Goal: Task Accomplishment & Management: Manage account settings

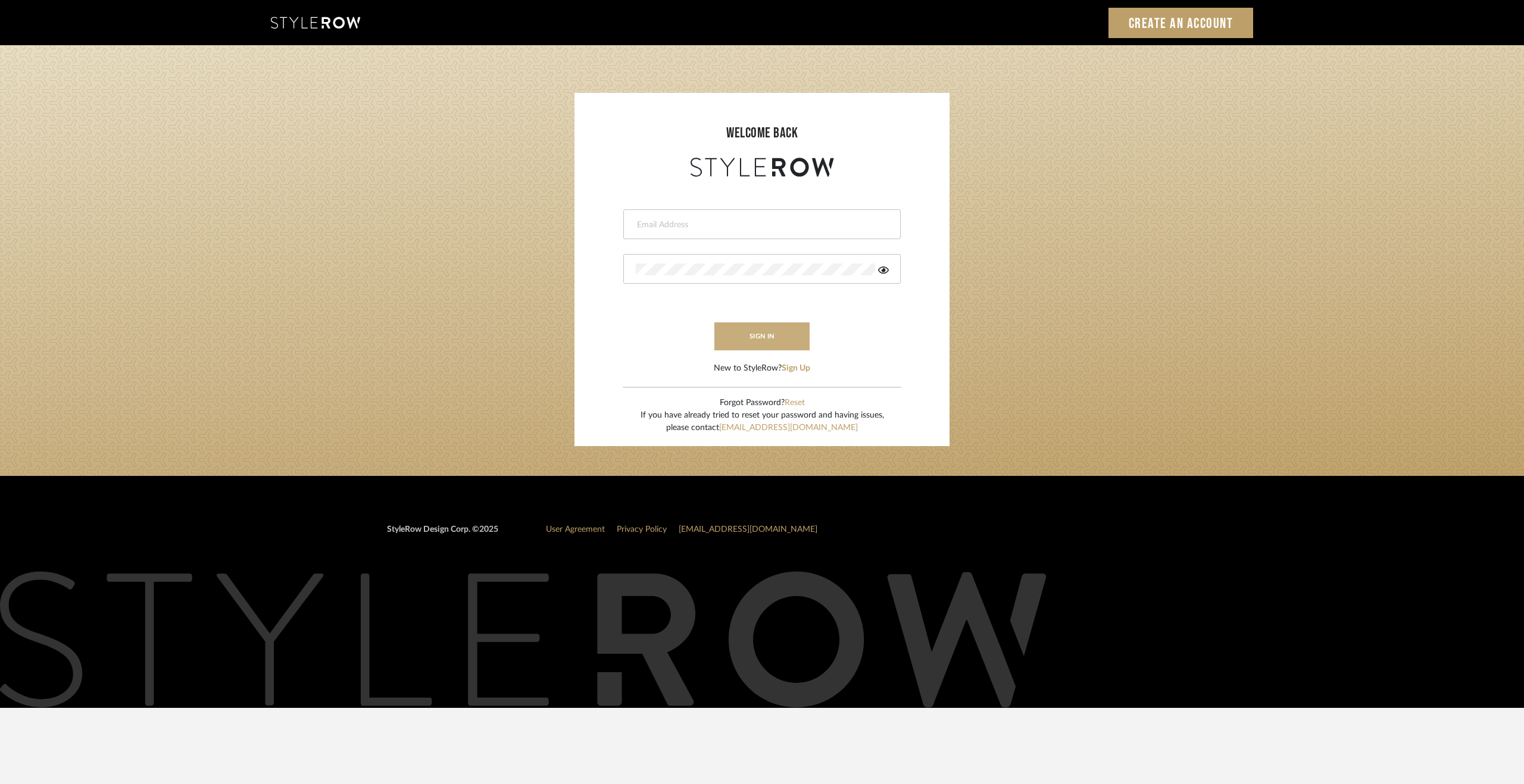
type input "ksmith@millwardarchitecturedesign.com"
click at [780, 330] on button "sign in" at bounding box center [762, 337] width 95 height 28
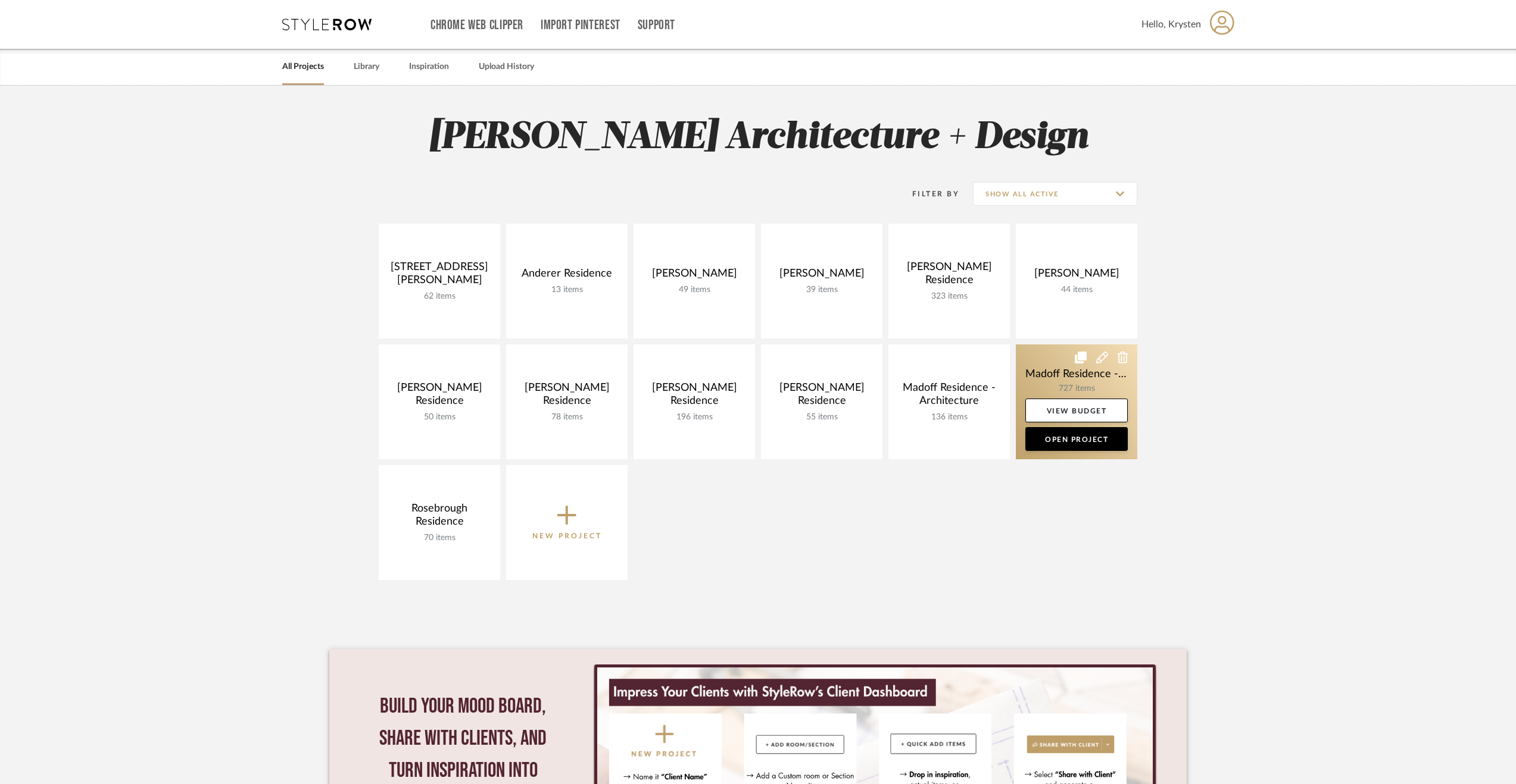
click at [1040, 360] on link at bounding box center [1077, 402] width 122 height 115
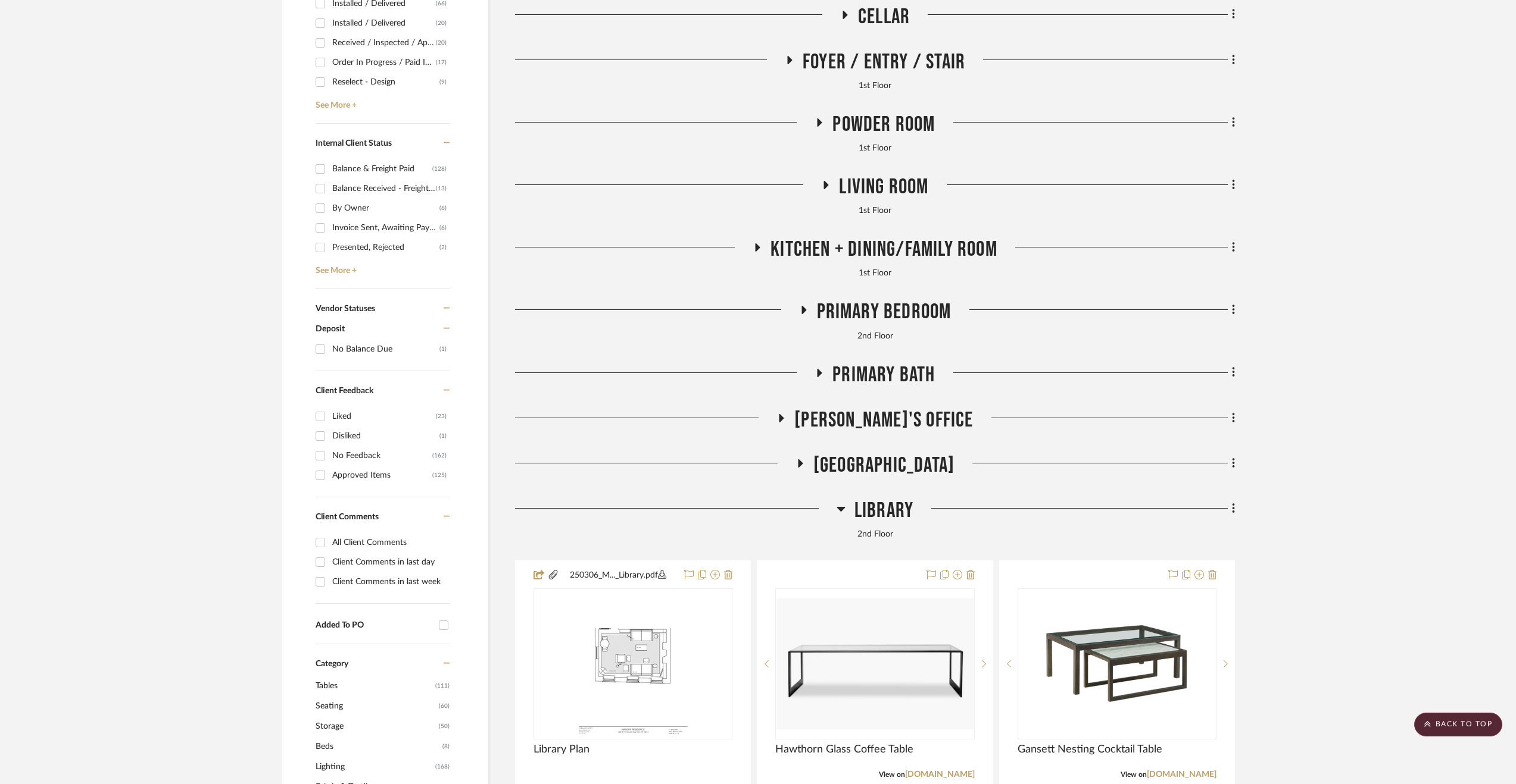
scroll to position [595, 0]
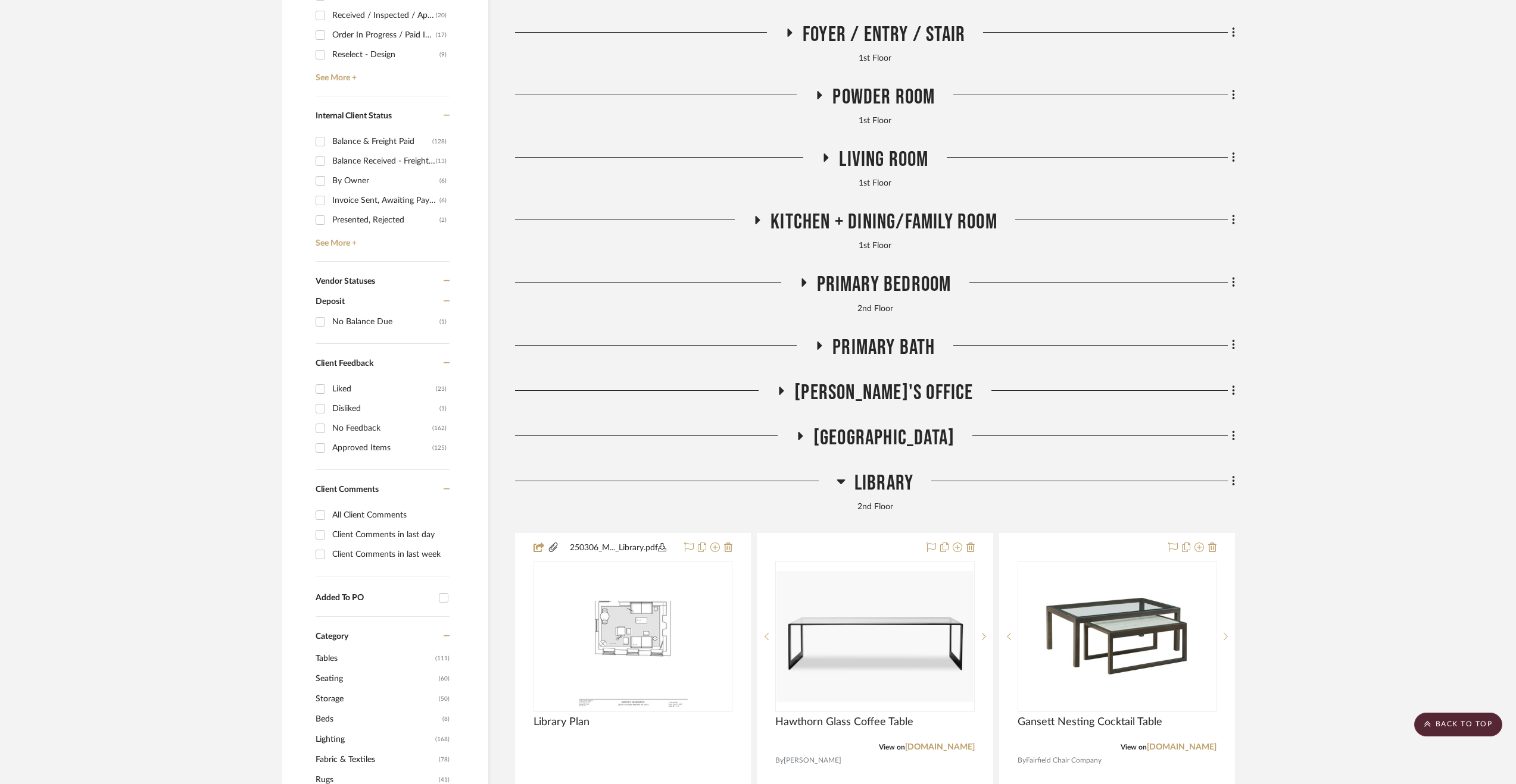
click at [896, 480] on span "Library" at bounding box center [883, 483] width 59 height 26
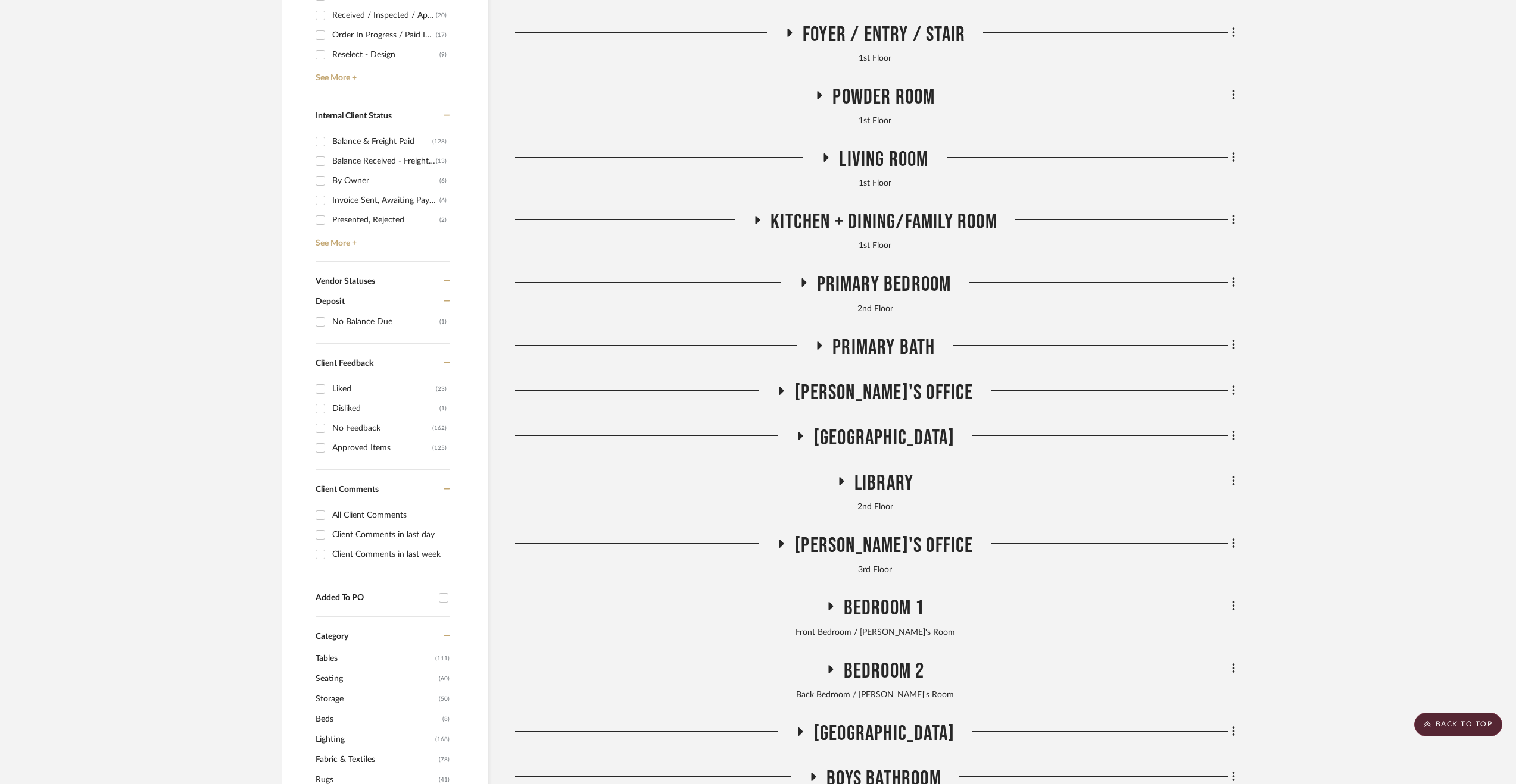
click at [845, 426] on span "[GEOGRAPHIC_DATA]" at bounding box center [884, 438] width 141 height 26
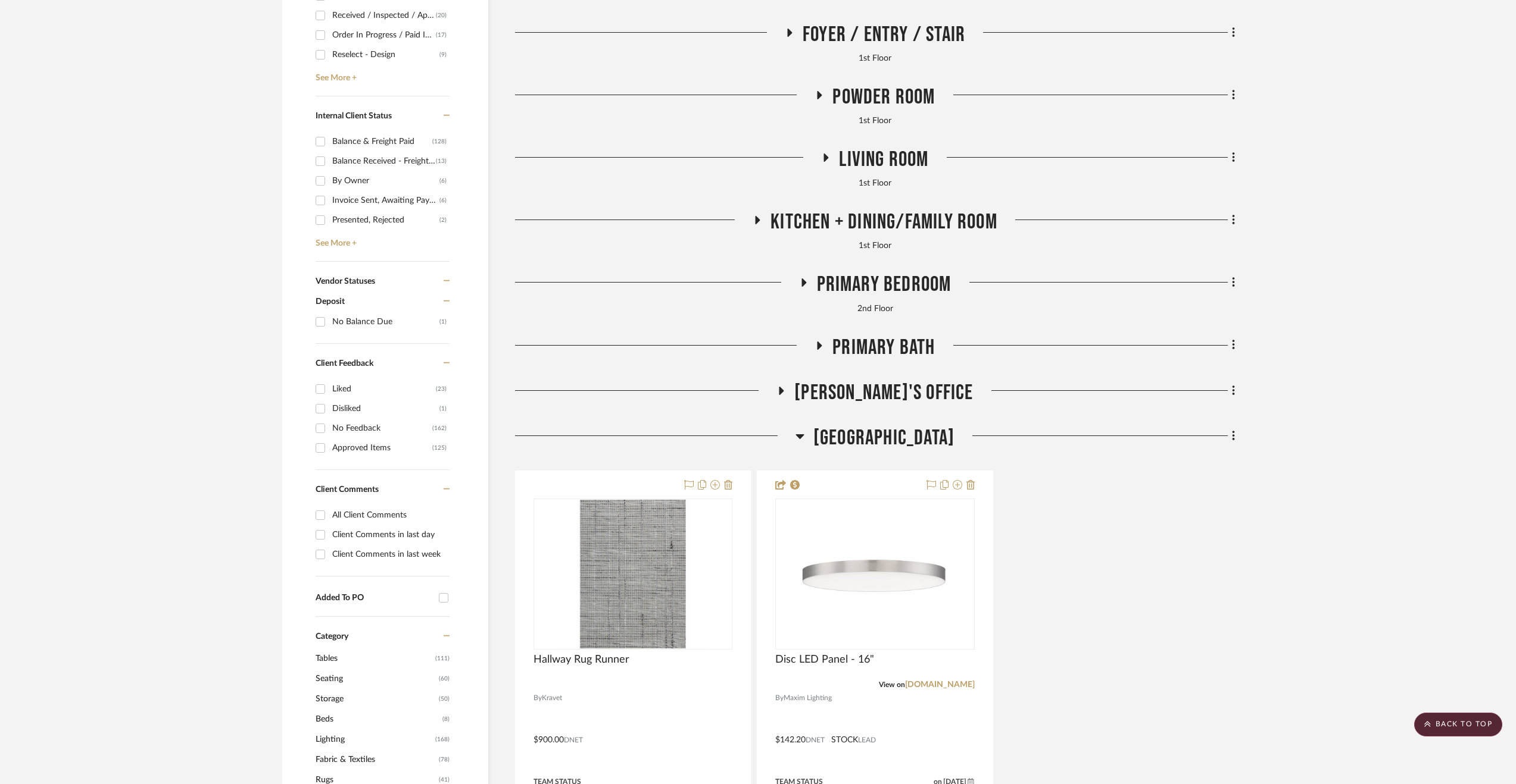
click at [845, 426] on span "[GEOGRAPHIC_DATA]" at bounding box center [884, 438] width 141 height 26
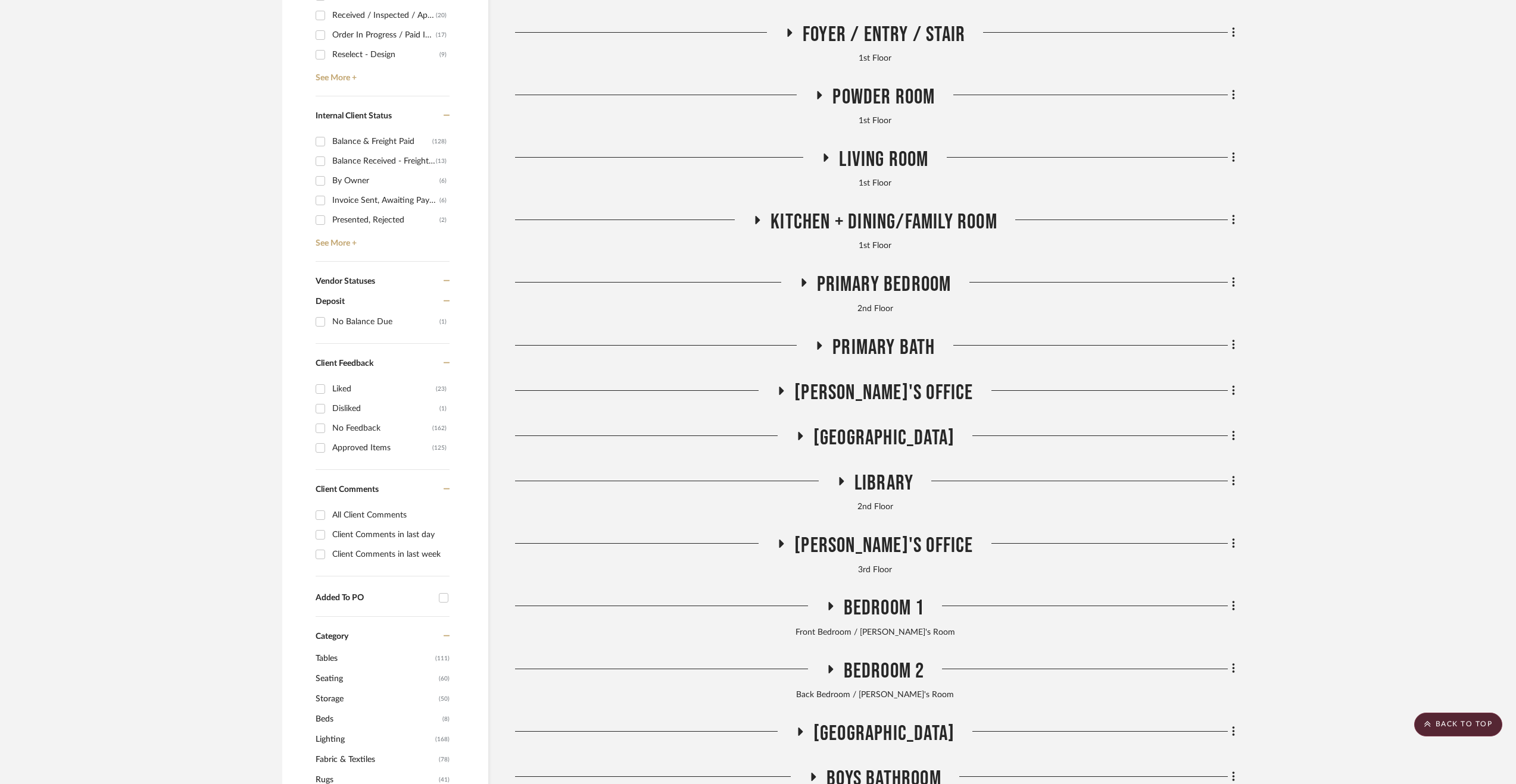
click at [860, 388] on span "[PERSON_NAME]'s Office" at bounding box center [883, 393] width 179 height 26
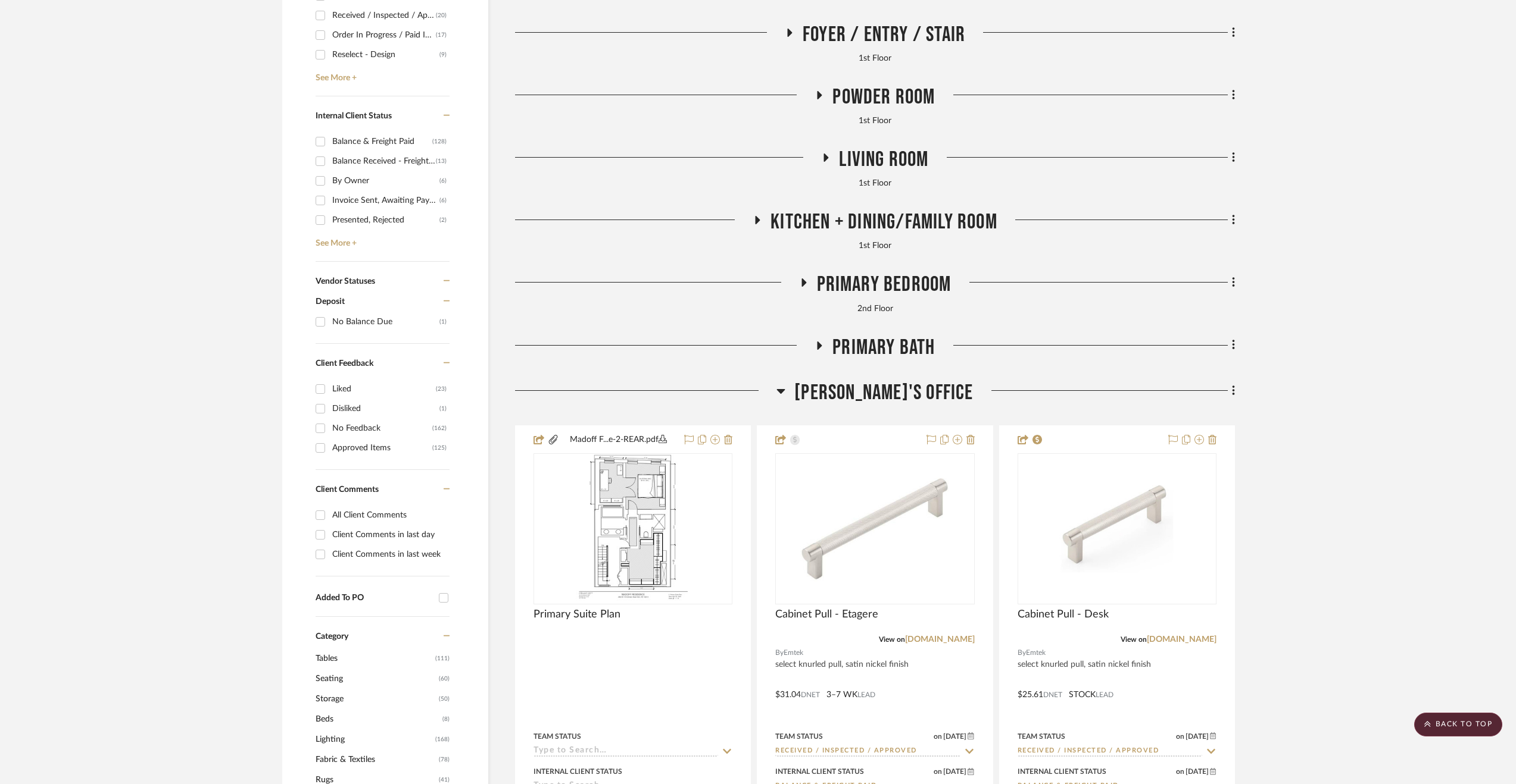
click at [860, 388] on span "[PERSON_NAME]'s Office" at bounding box center [883, 393] width 179 height 26
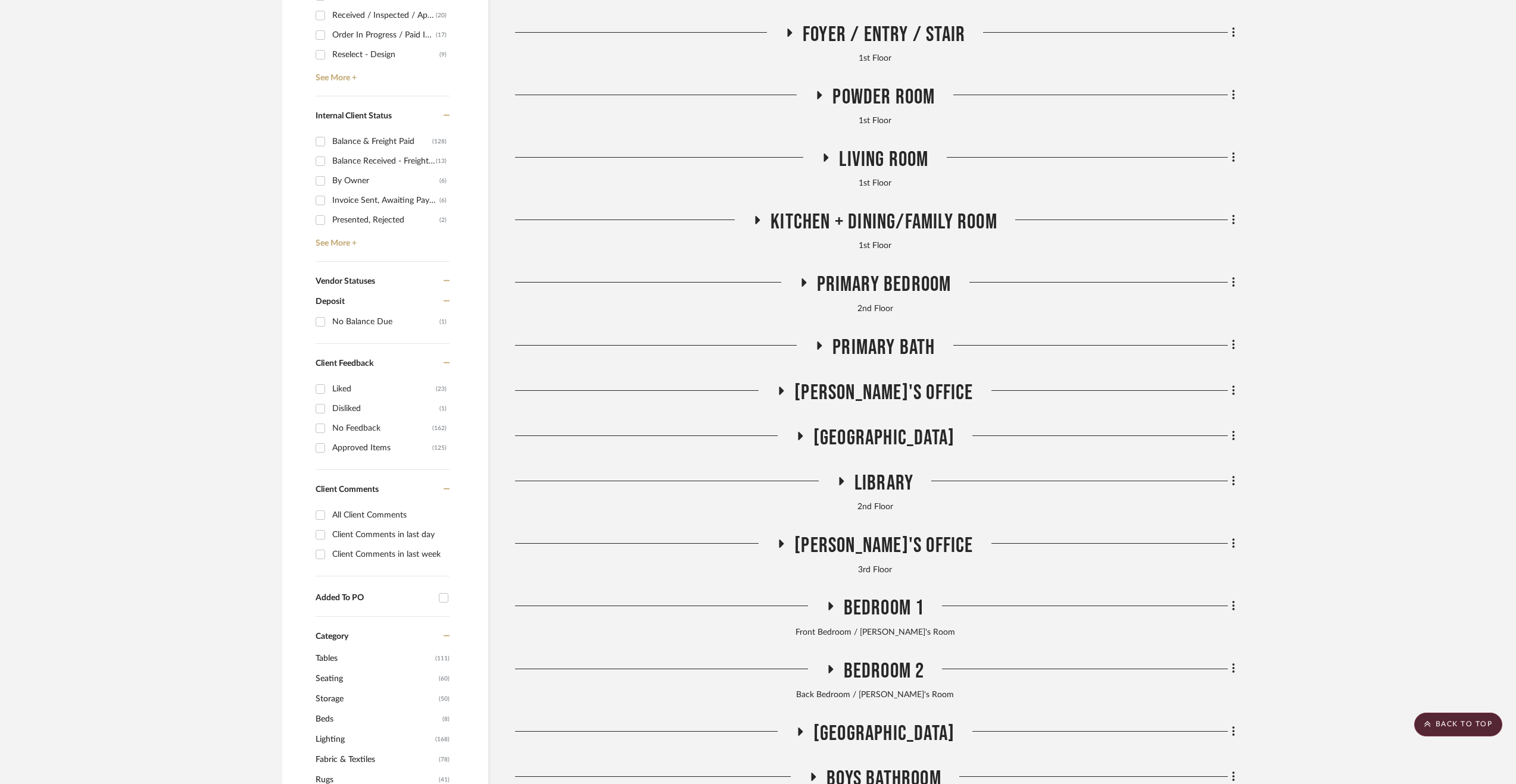
click at [840, 350] on span "Primary Bath" at bounding box center [883, 347] width 102 height 26
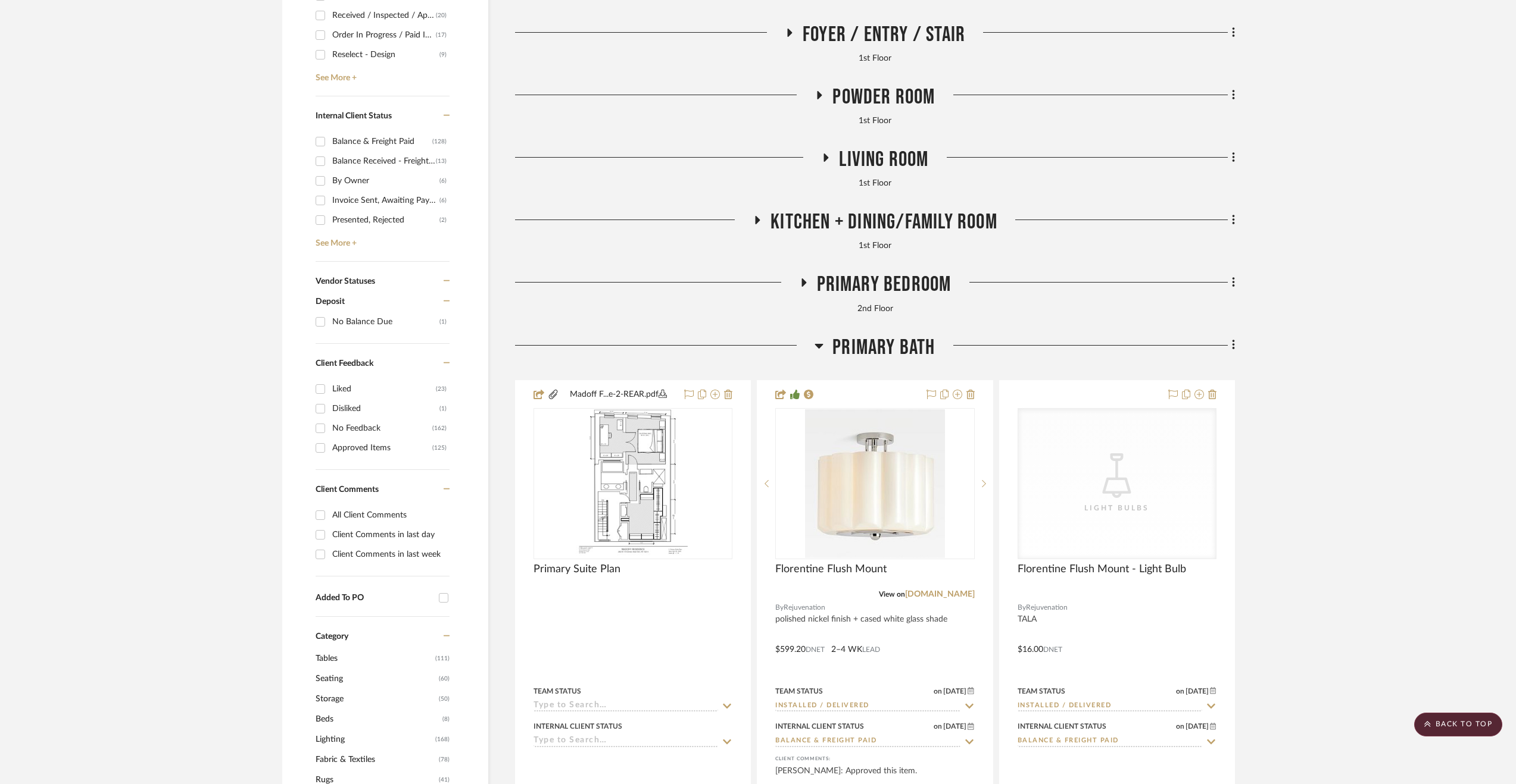
click at [840, 350] on span "Primary Bath" at bounding box center [883, 347] width 102 height 26
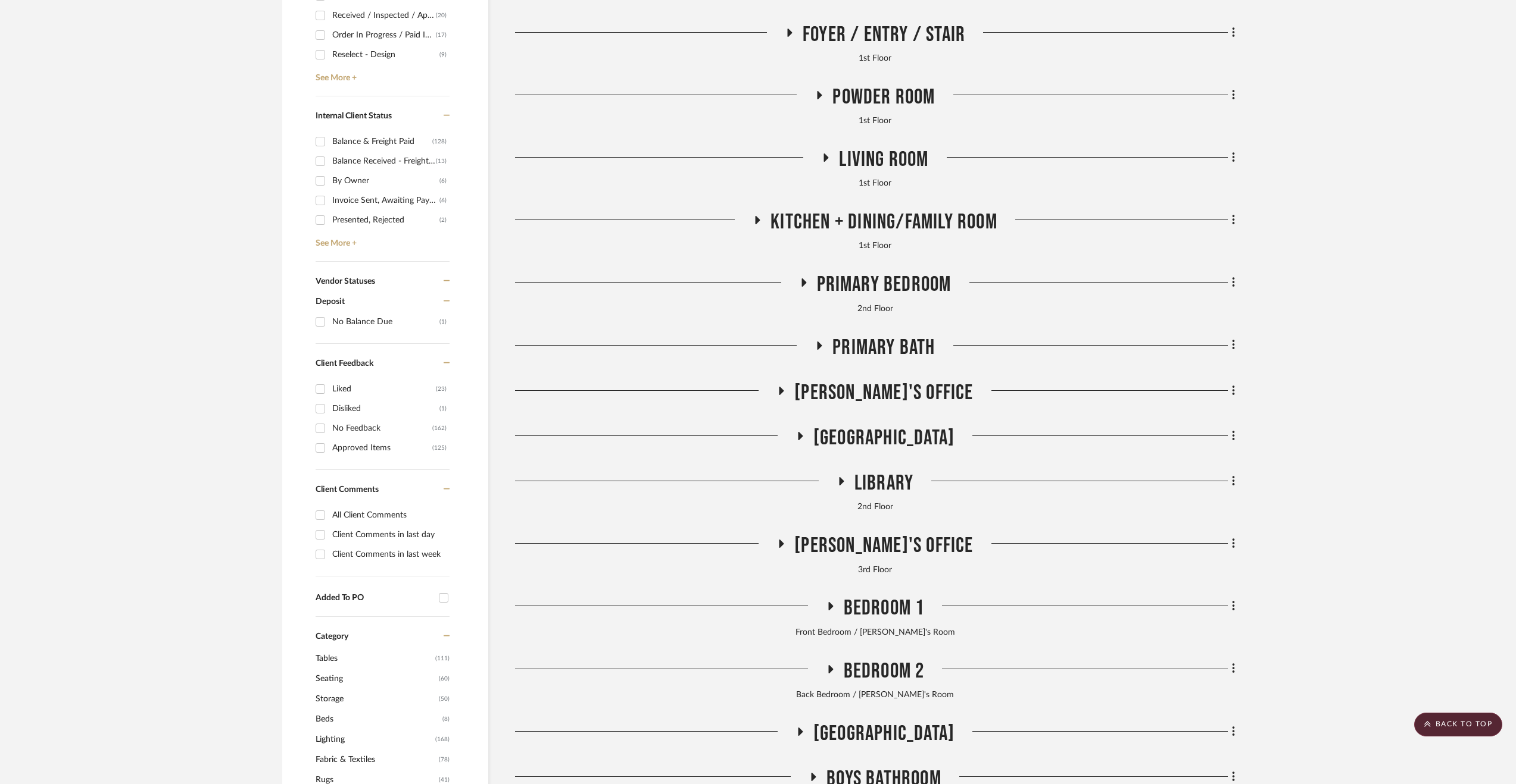
click at [847, 282] on span "Primary Bedroom" at bounding box center [884, 285] width 135 height 26
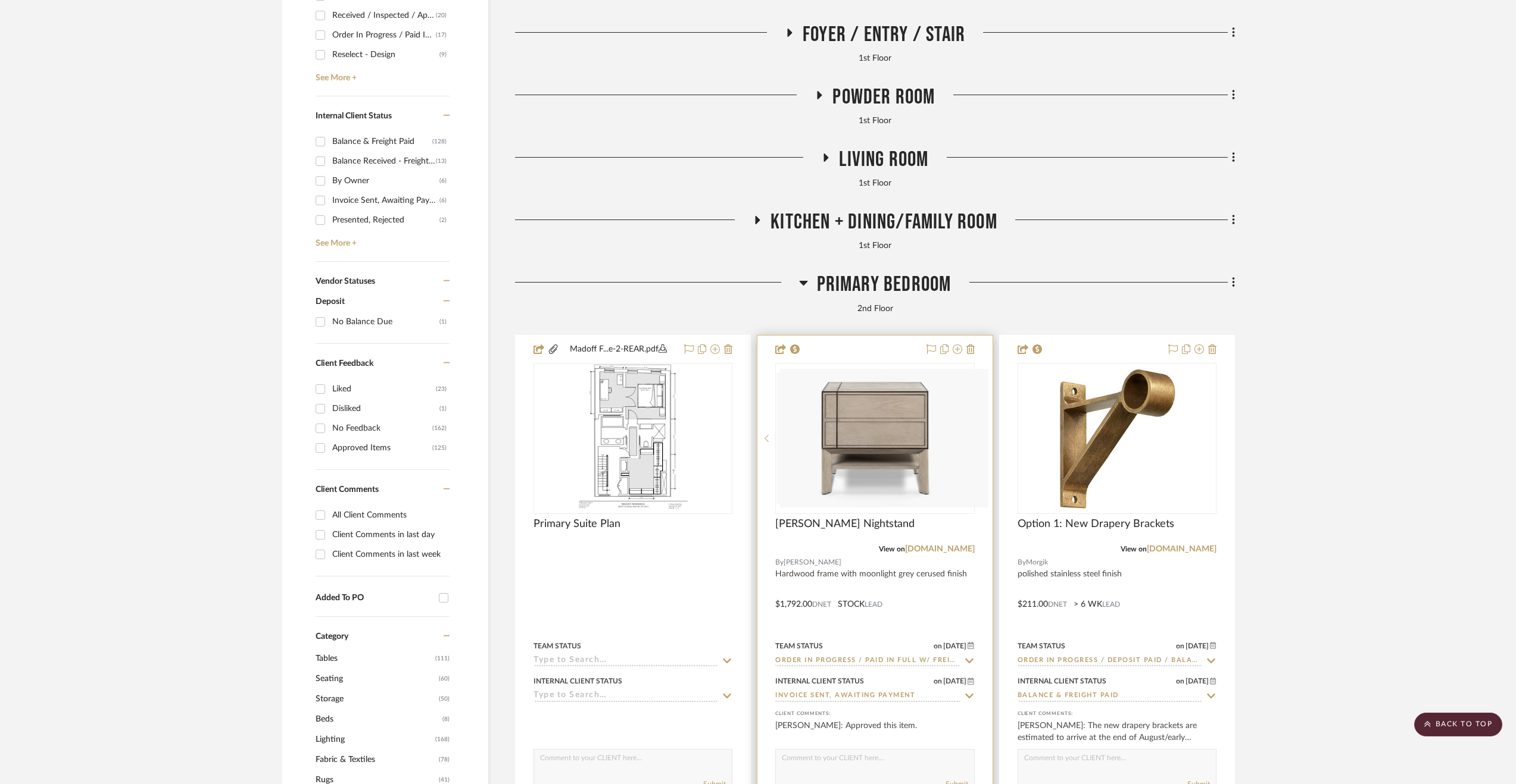
click at [920, 598] on div at bounding box center [874, 595] width 234 height 521
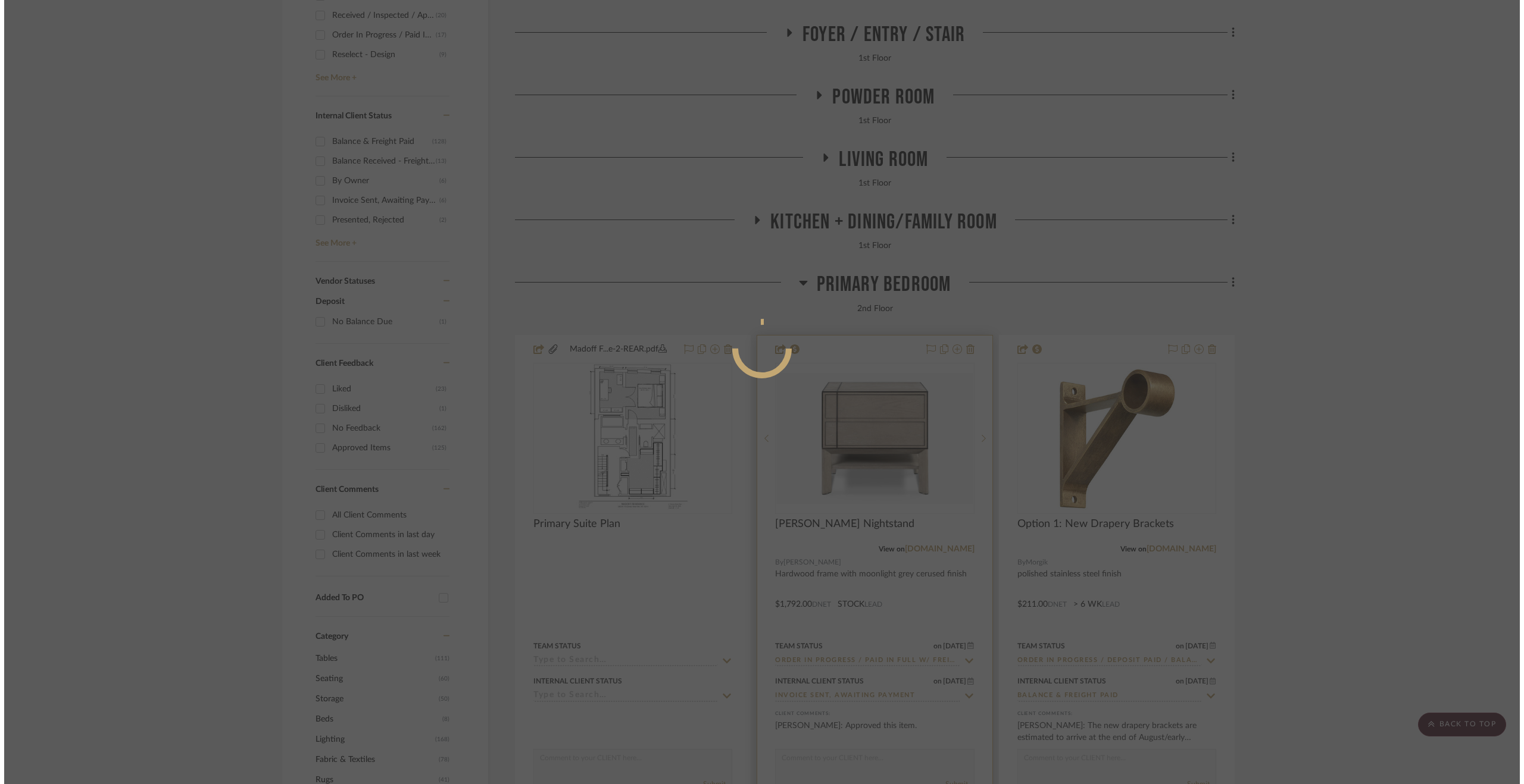
scroll to position [0, 0]
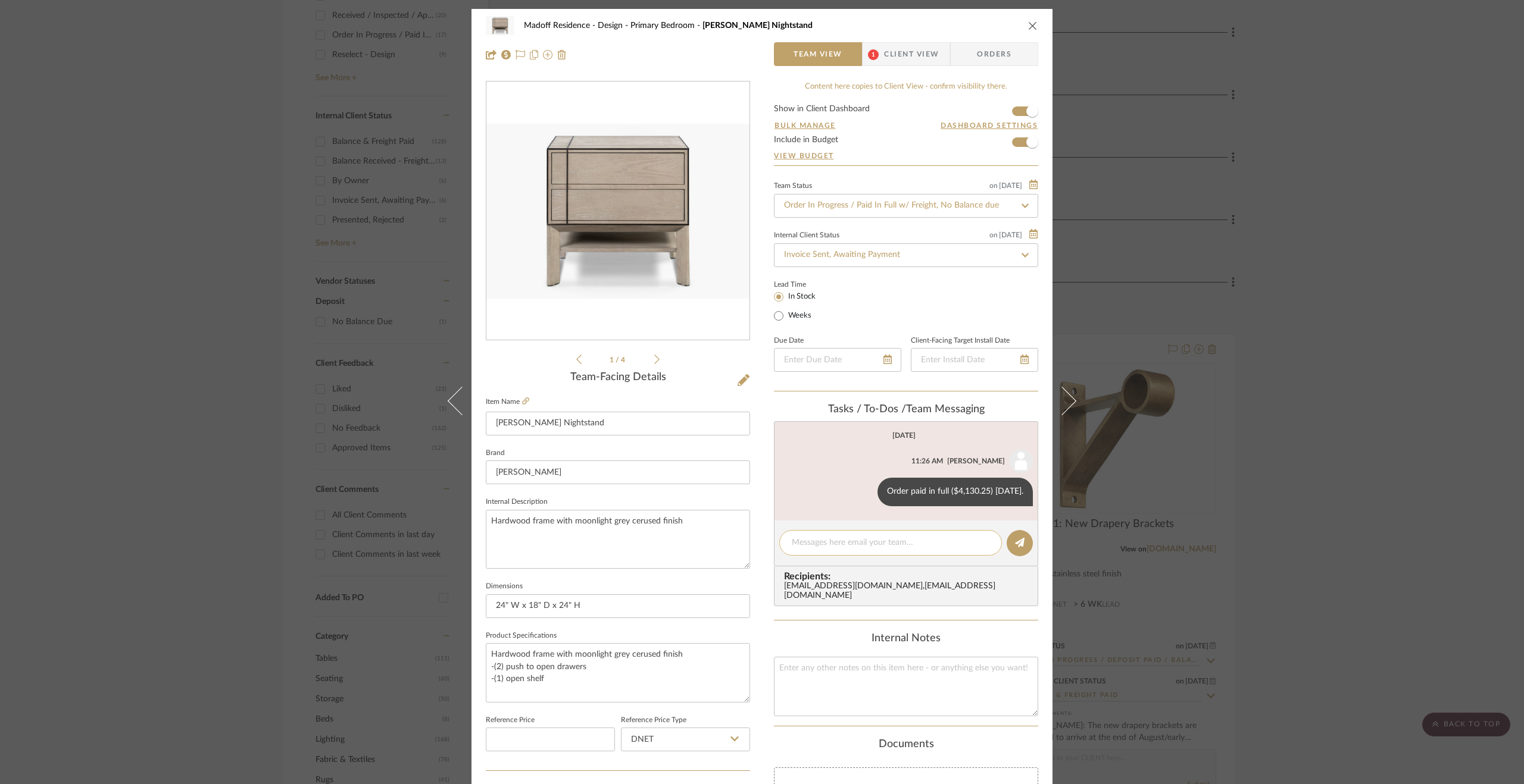
click at [848, 540] on textarea at bounding box center [890, 543] width 197 height 12
type textarea "Delivery scheduled for [DATE]."
click at [1025, 542] on button at bounding box center [1020, 544] width 26 height 26
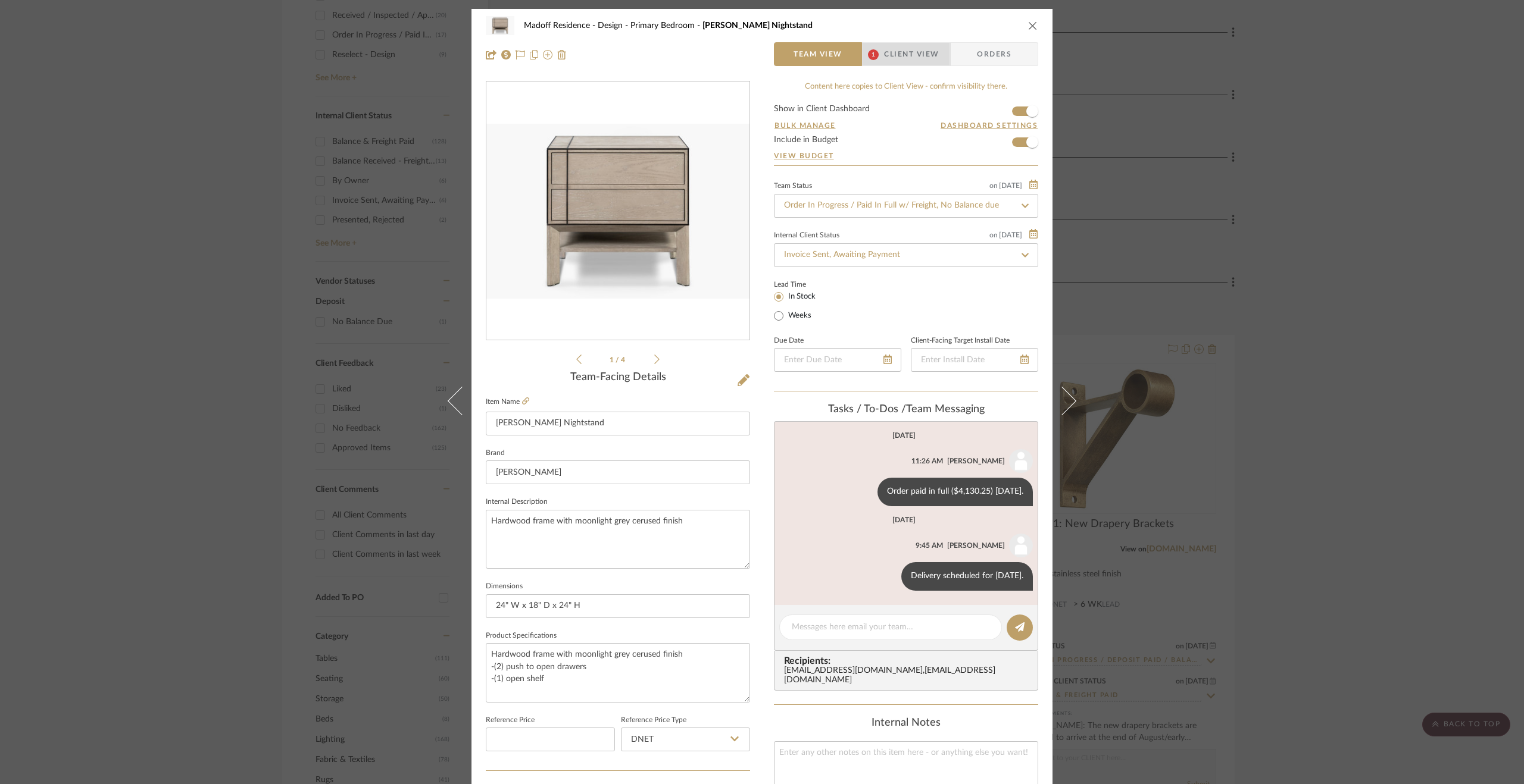
click at [884, 43] on span "Client View" at bounding box center [911, 54] width 55 height 24
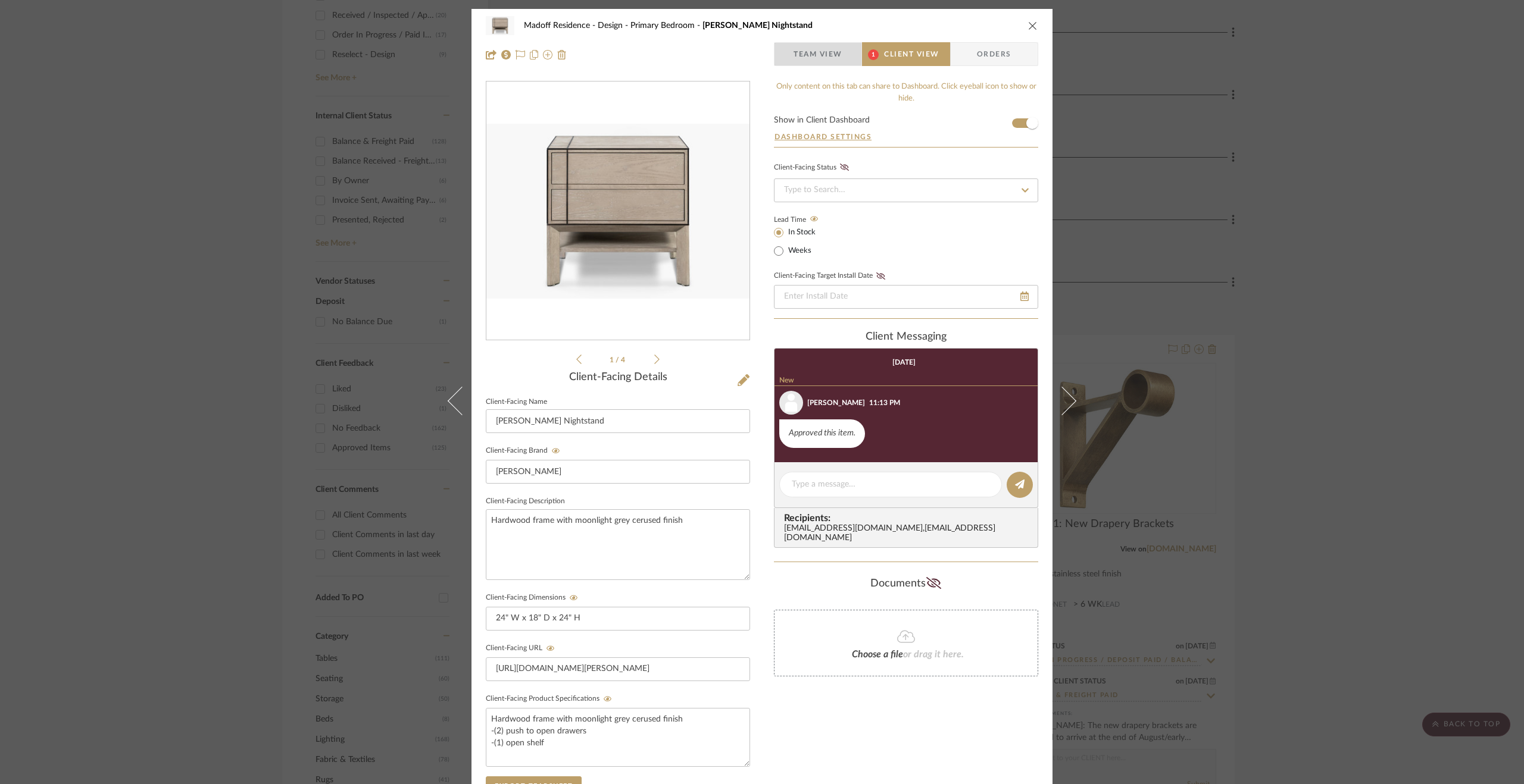
click at [800, 54] on span "Team View" at bounding box center [818, 54] width 48 height 24
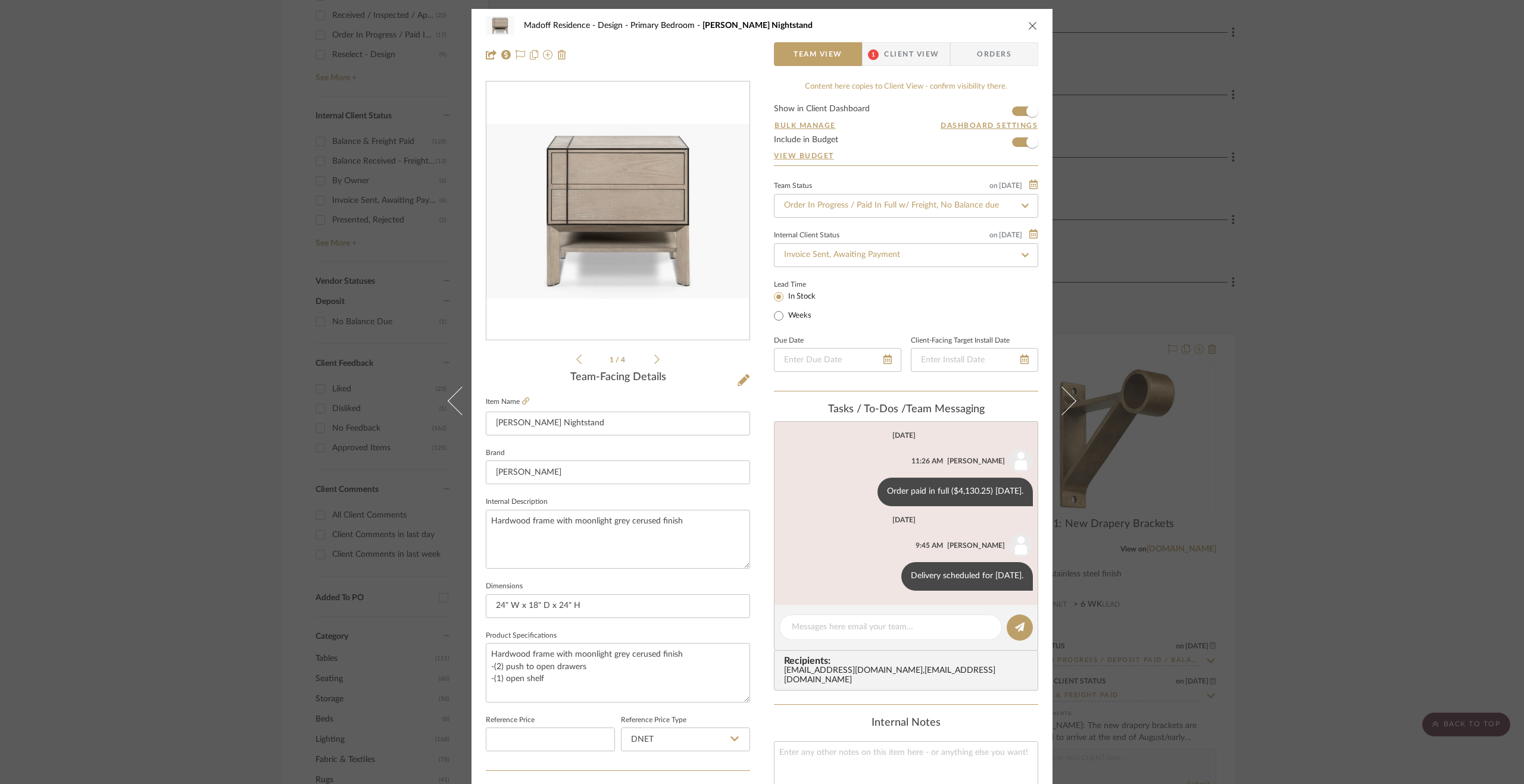
click at [1322, 428] on div "Madoff Residence - Design Primary Bedroom [PERSON_NAME] Nightstand Team View 1 …" at bounding box center [762, 392] width 1524 height 784
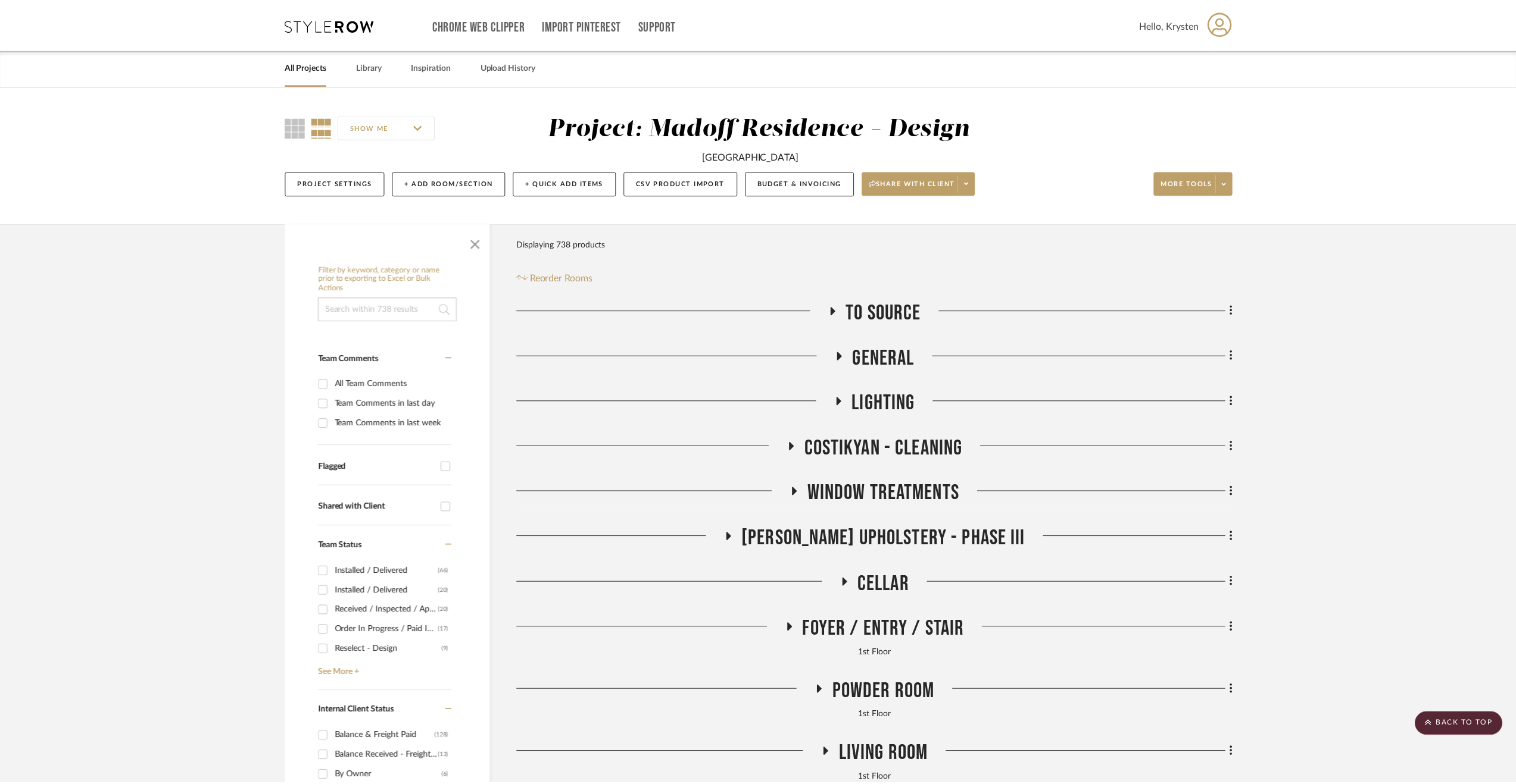
scroll to position [595, 0]
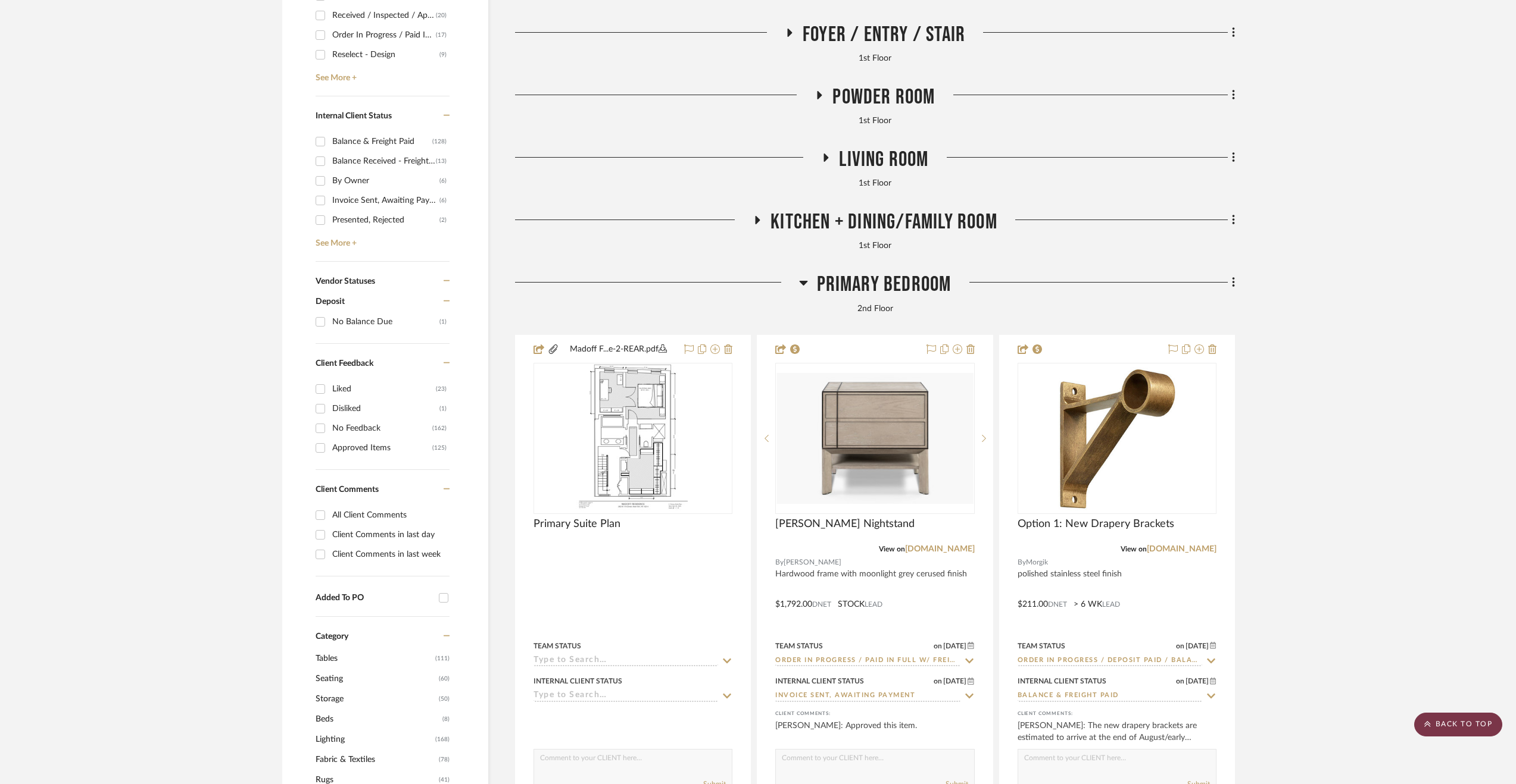
click at [1434, 720] on scroll-to-top-button "BACK TO TOP" at bounding box center [1458, 724] width 88 height 24
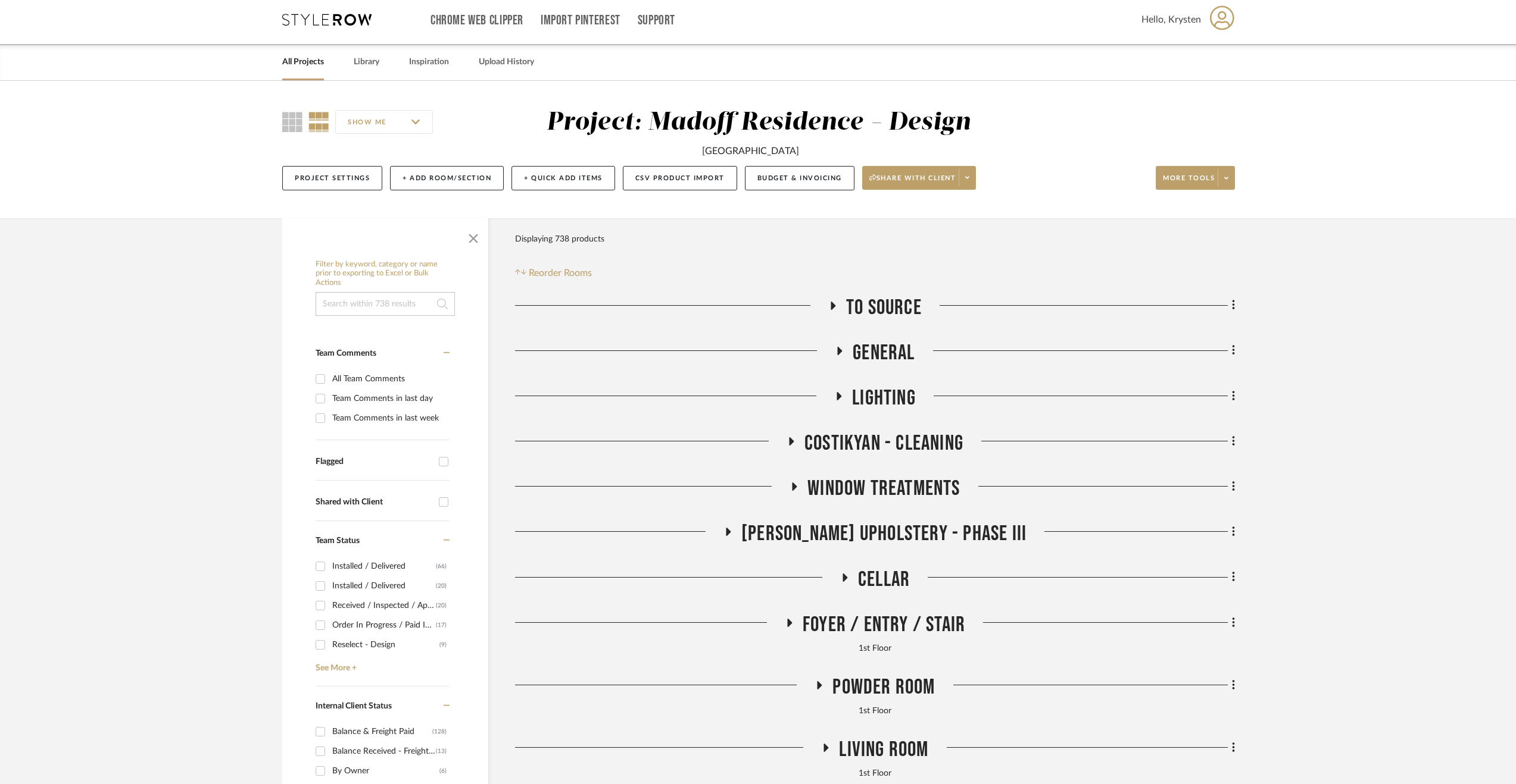
scroll to position [0, 0]
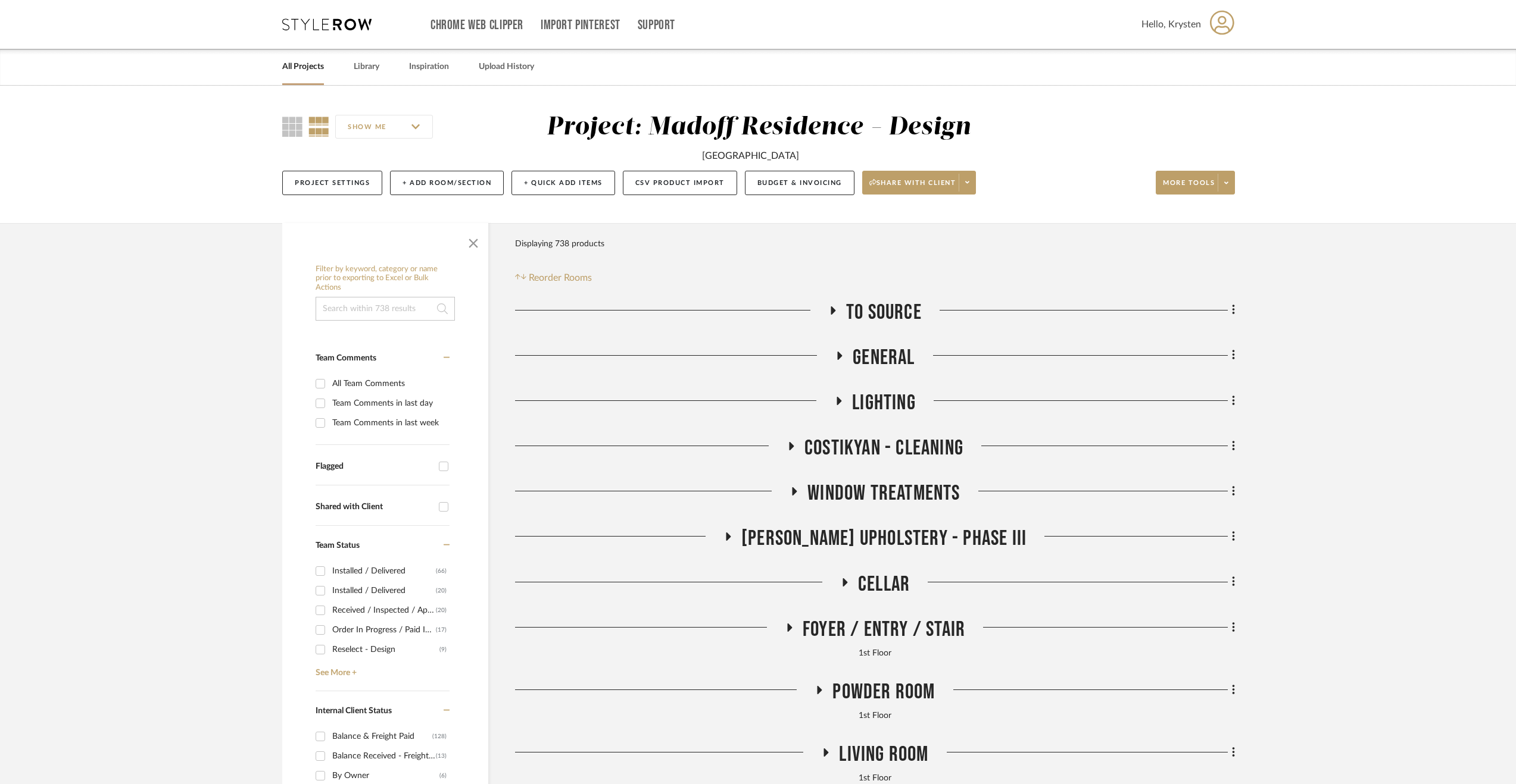
click at [316, 72] on link "All Projects" at bounding box center [302, 67] width 41 height 16
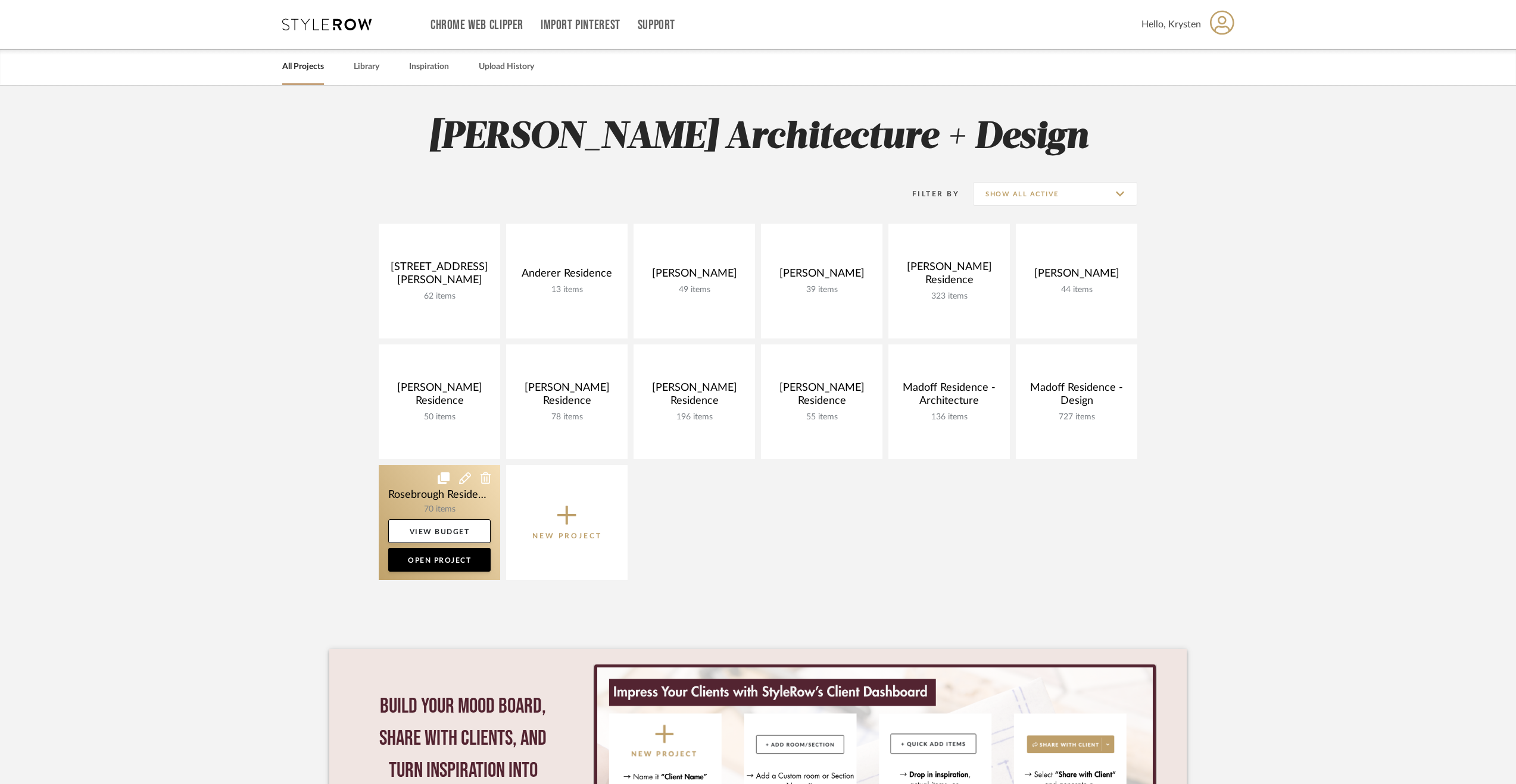
click at [409, 498] on link at bounding box center [440, 522] width 122 height 115
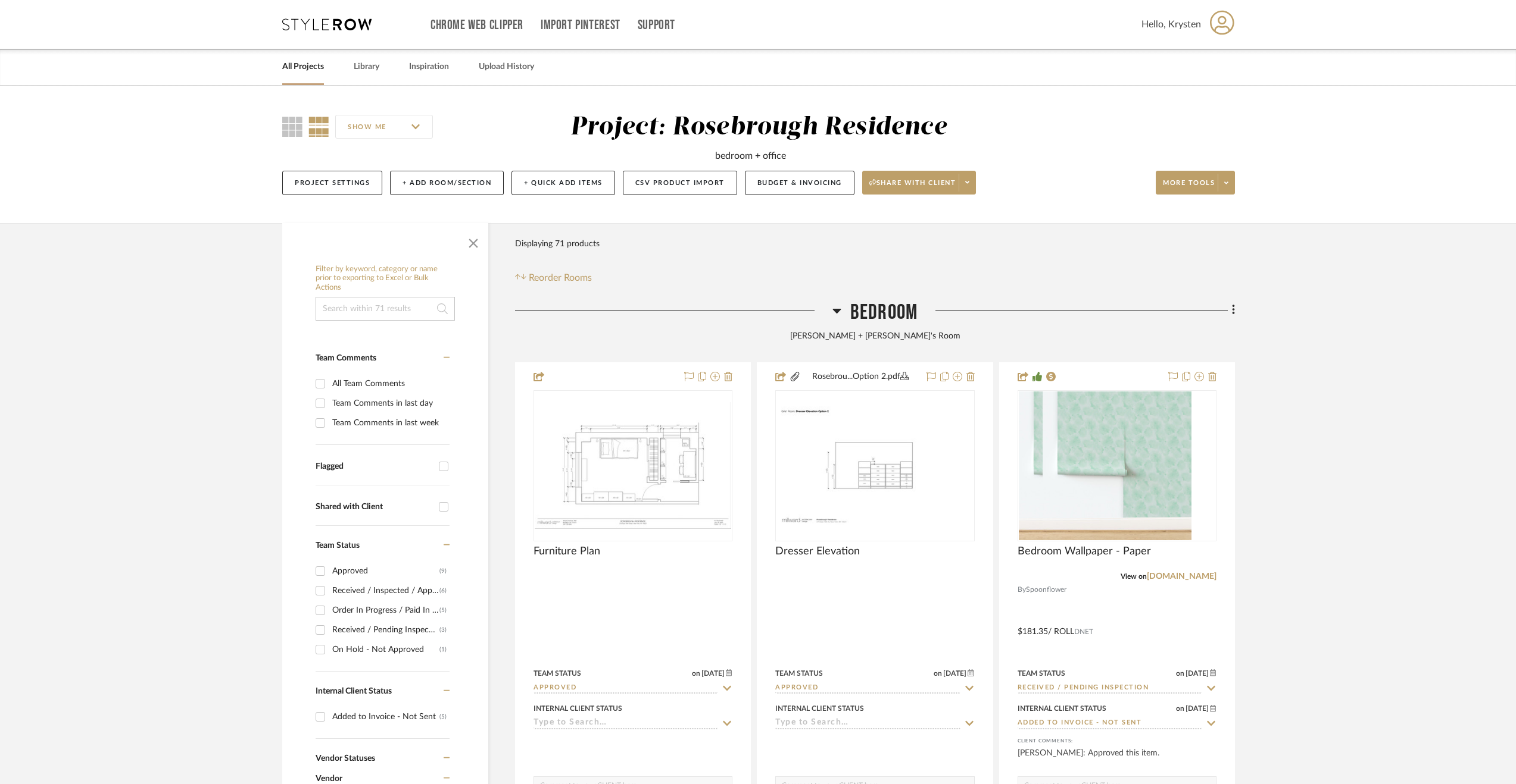
click at [882, 316] on span "Bedroom" at bounding box center [884, 312] width 67 height 26
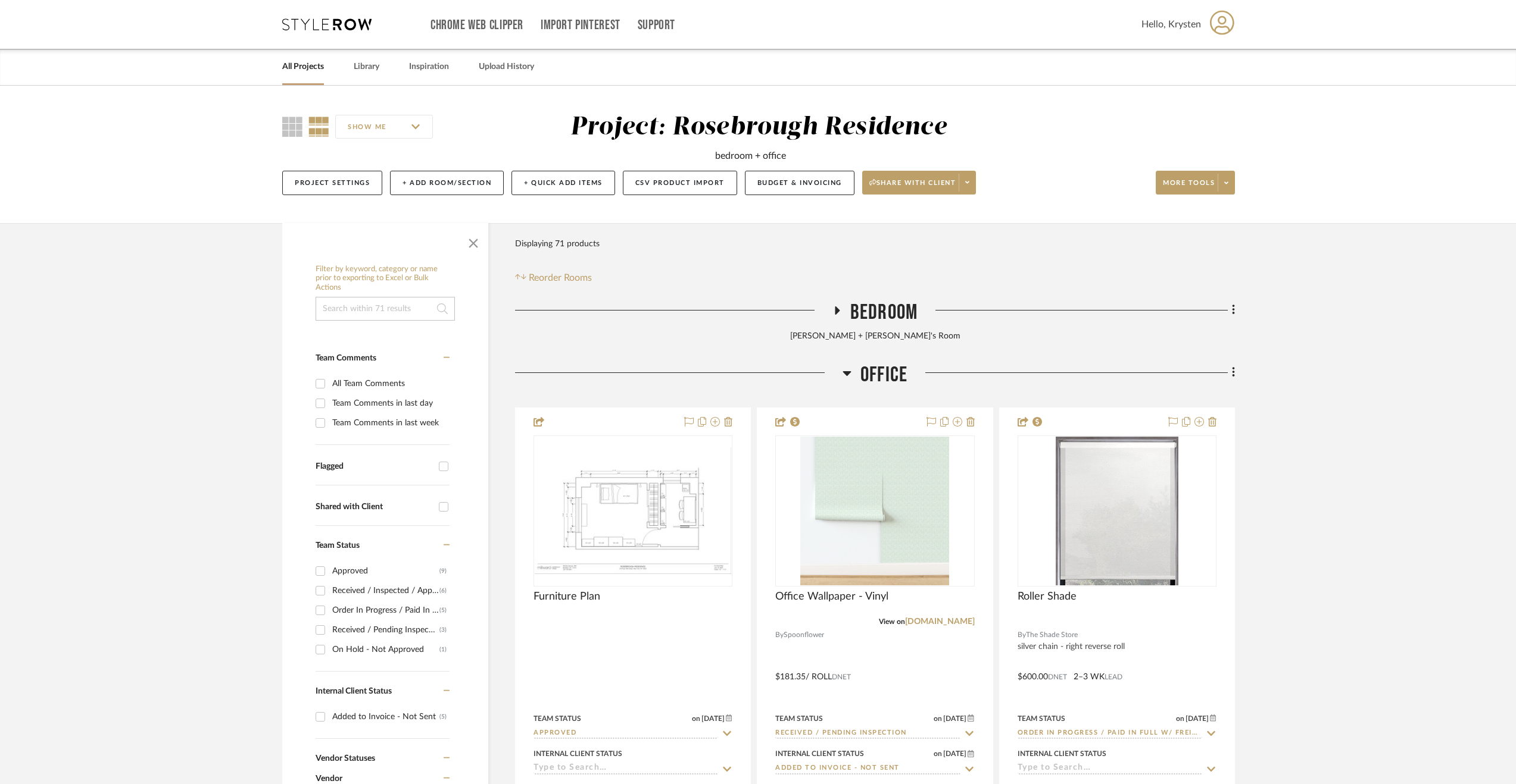
drag, startPoint x: 895, startPoint y: 373, endPoint x: 887, endPoint y: 380, distance: 10.6
click at [895, 373] on span "Office" at bounding box center [883, 374] width 47 height 26
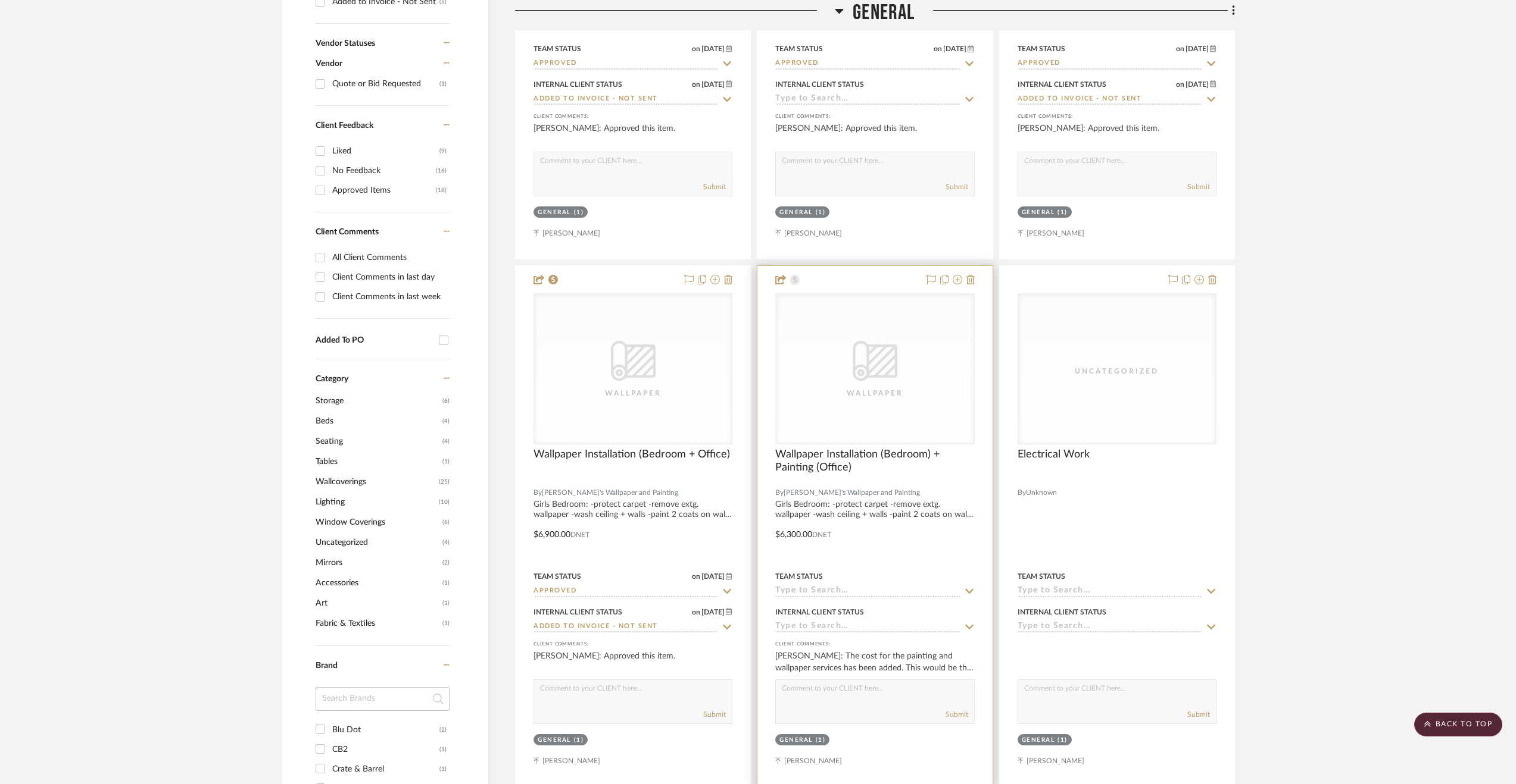
scroll to position [773, 0]
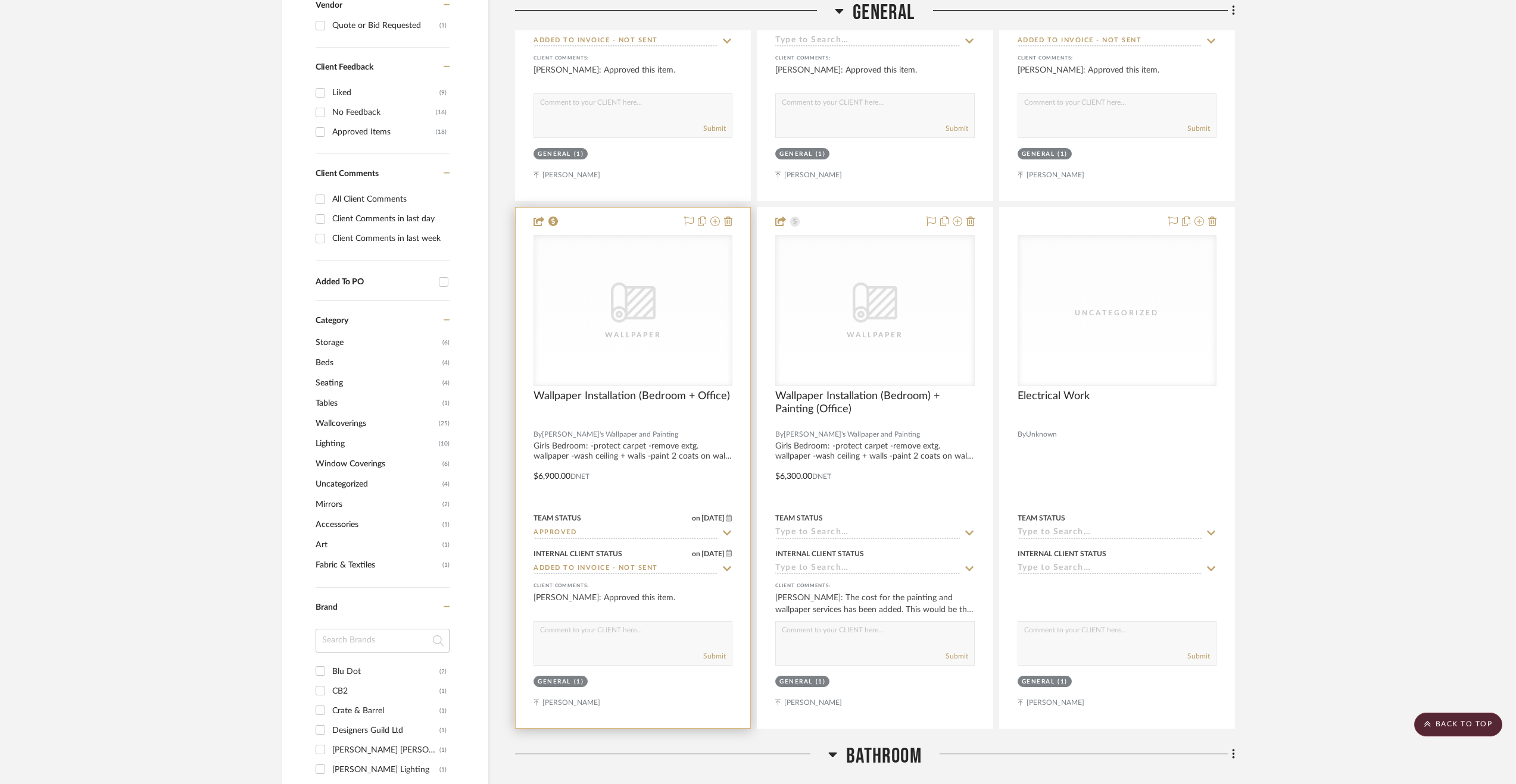
click at [706, 480] on div at bounding box center [633, 468] width 234 height 521
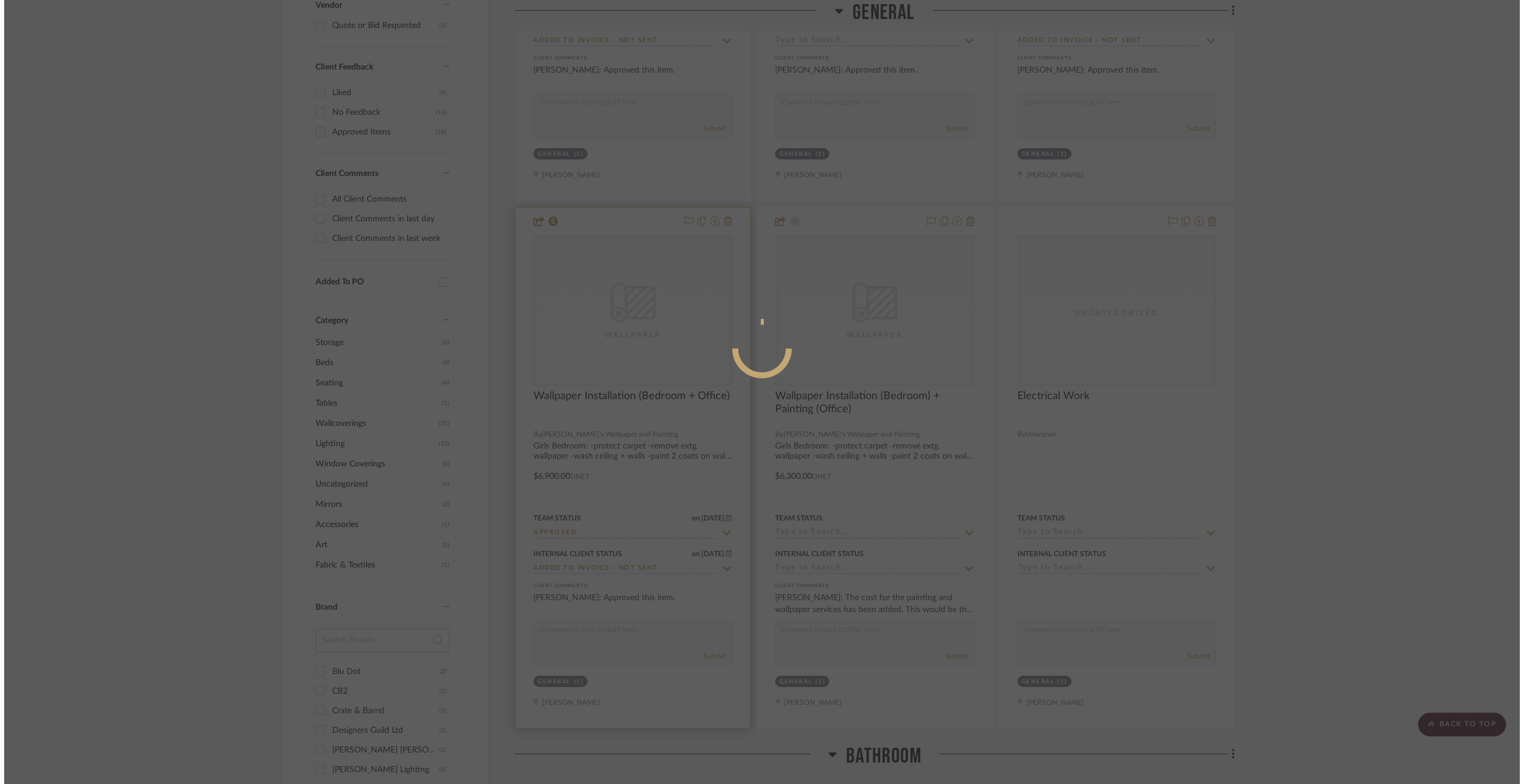
scroll to position [0, 0]
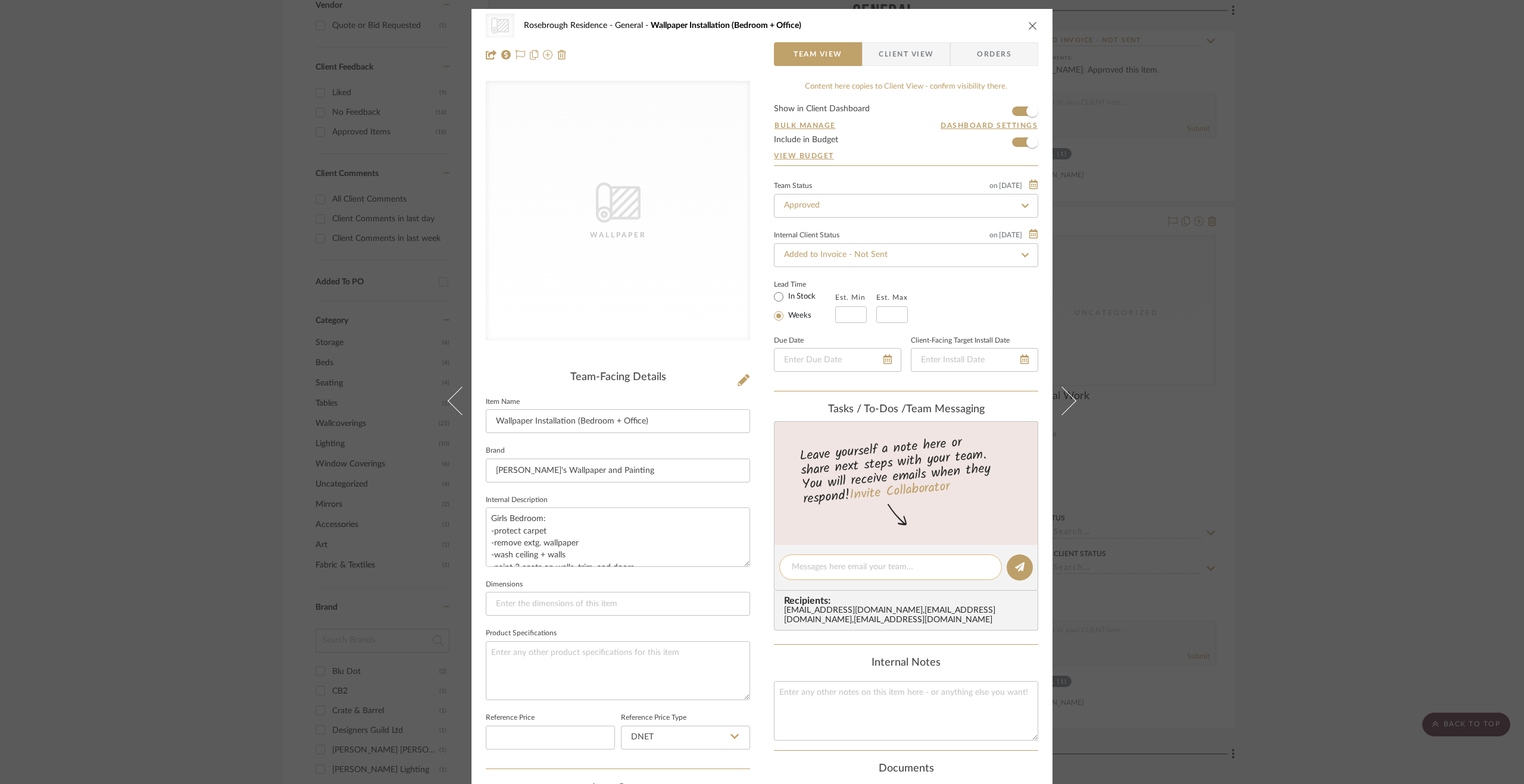
click at [918, 570] on textarea at bounding box center [890, 567] width 197 height 12
click at [895, 570] on textarea "Paid in full" at bounding box center [890, 567] width 197 height 12
type textarea "Paid in full [DATE]."
click at [1025, 561] on button at bounding box center [1020, 568] width 26 height 26
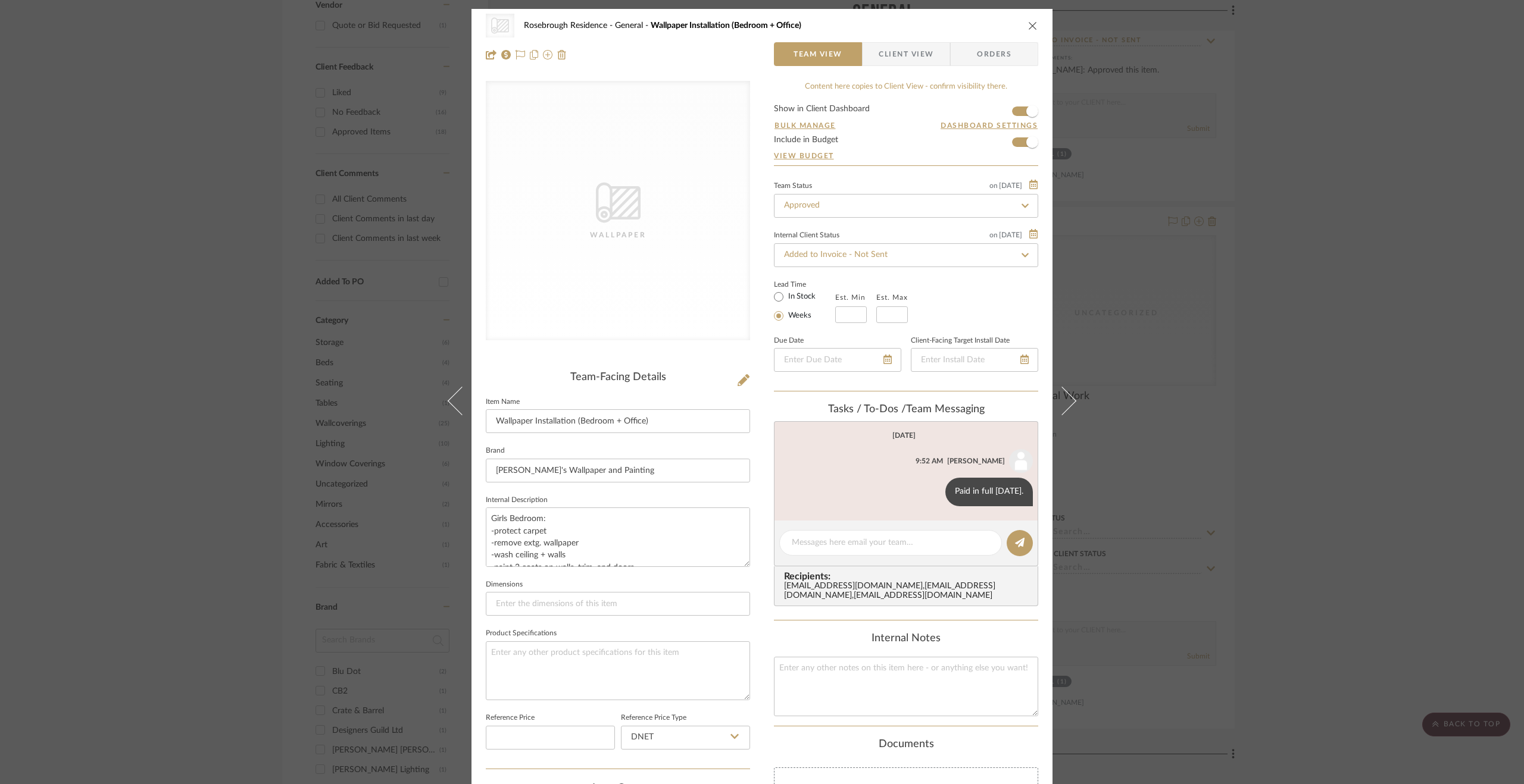
click at [1373, 348] on div "CategoryIconWallcovering Created with Sketch. Wallpaper Rosebrough Residence Ge…" at bounding box center [762, 392] width 1524 height 784
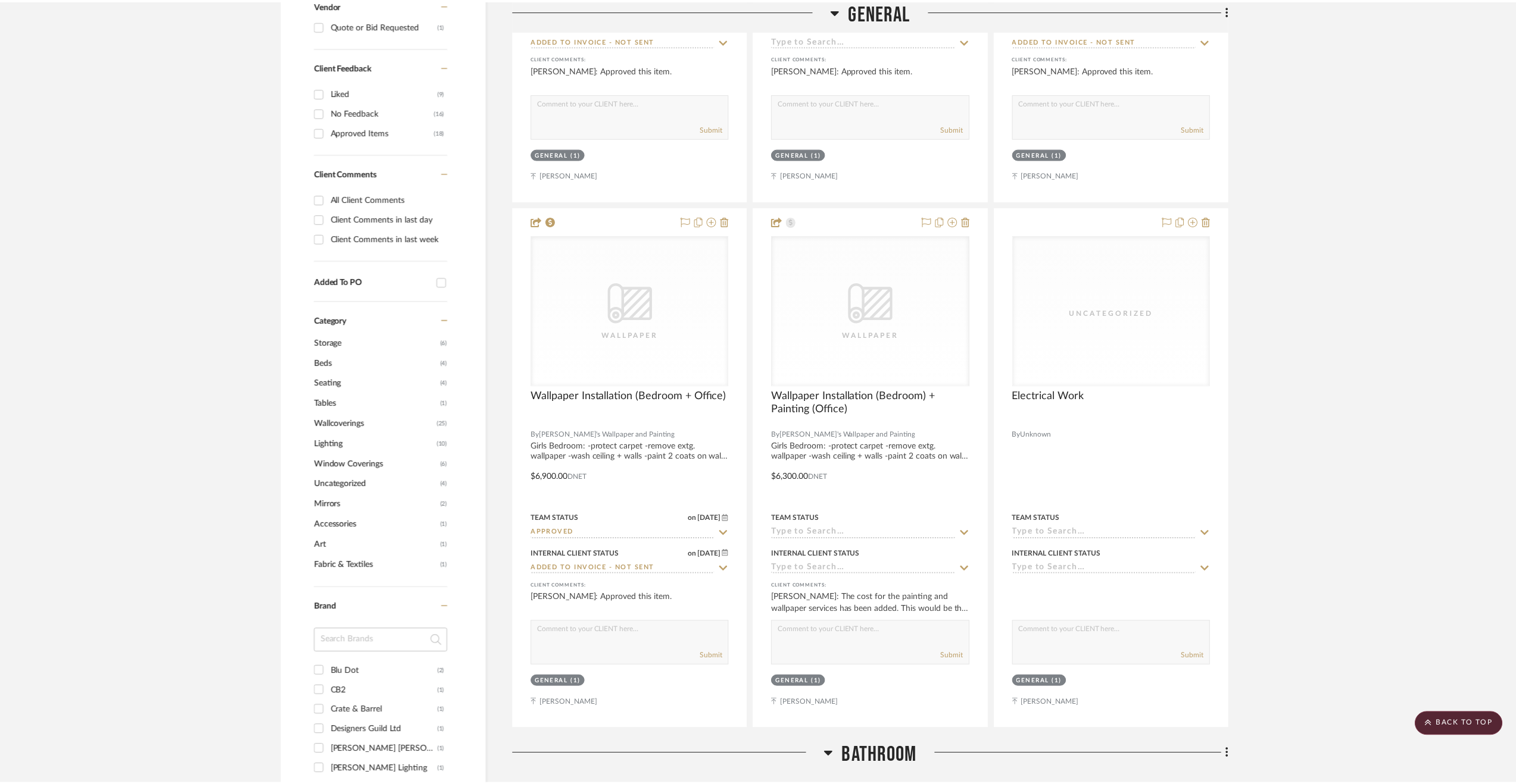
scroll to position [773, 0]
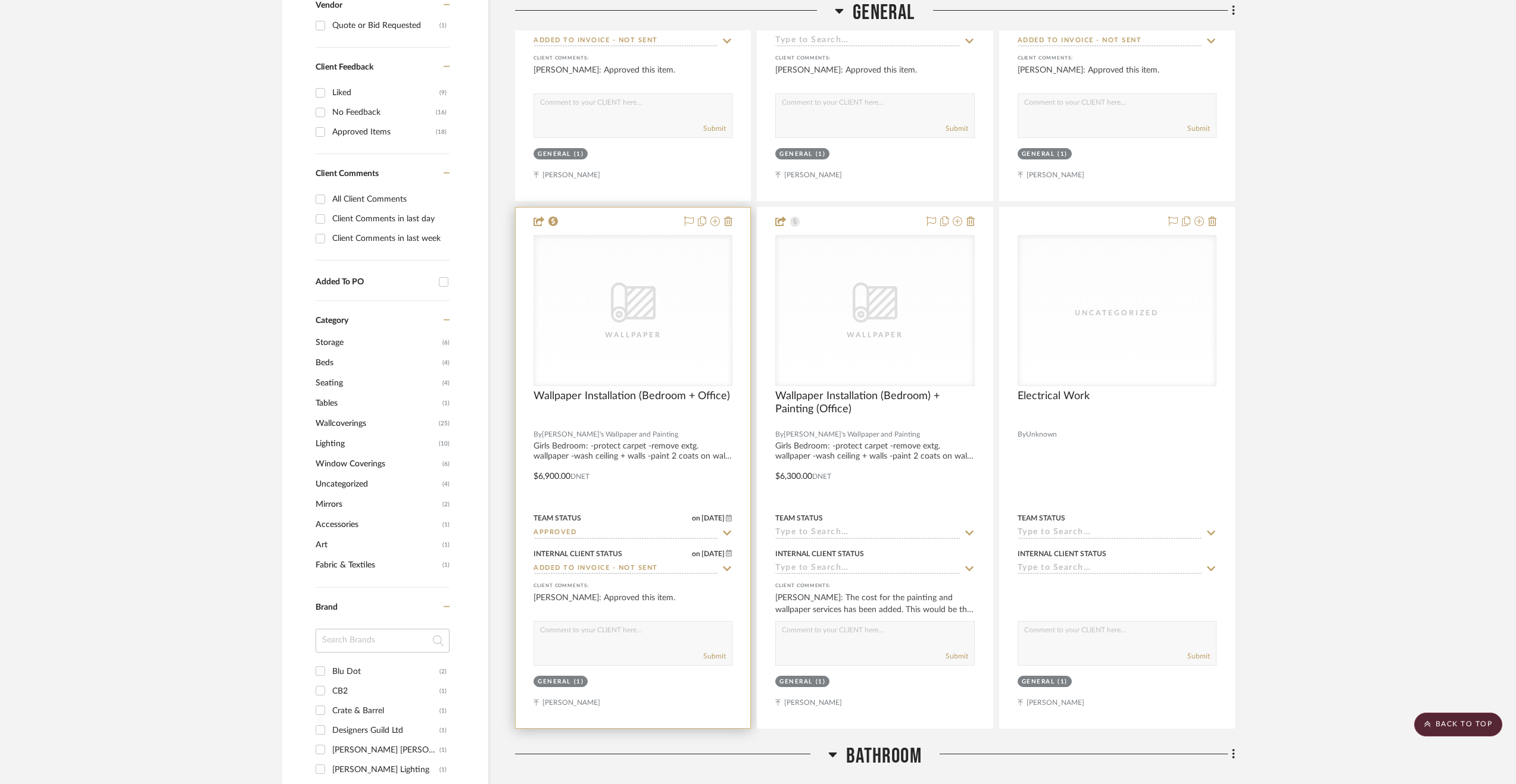
click at [576, 578] on div at bounding box center [633, 468] width 234 height 521
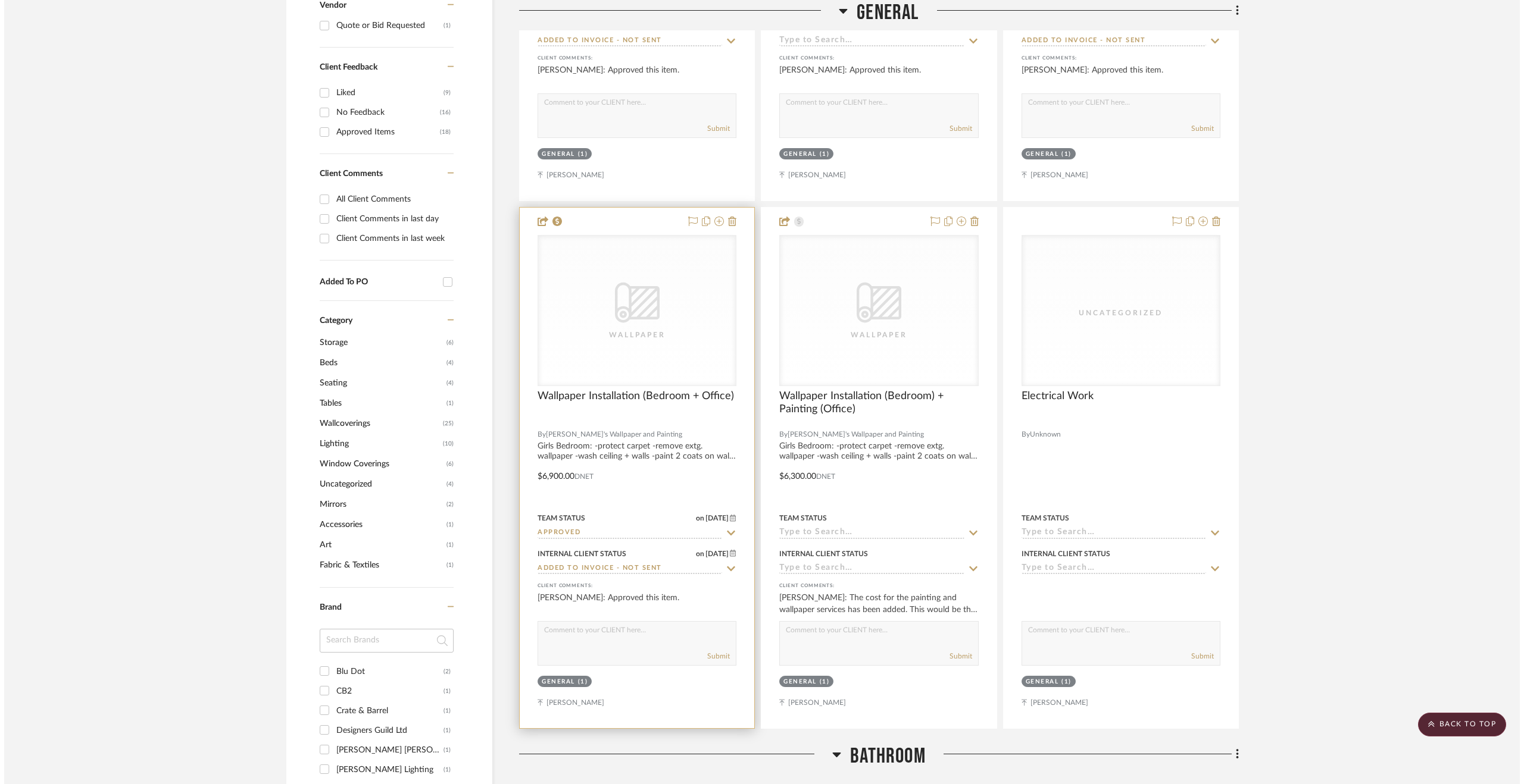
scroll to position [0, 0]
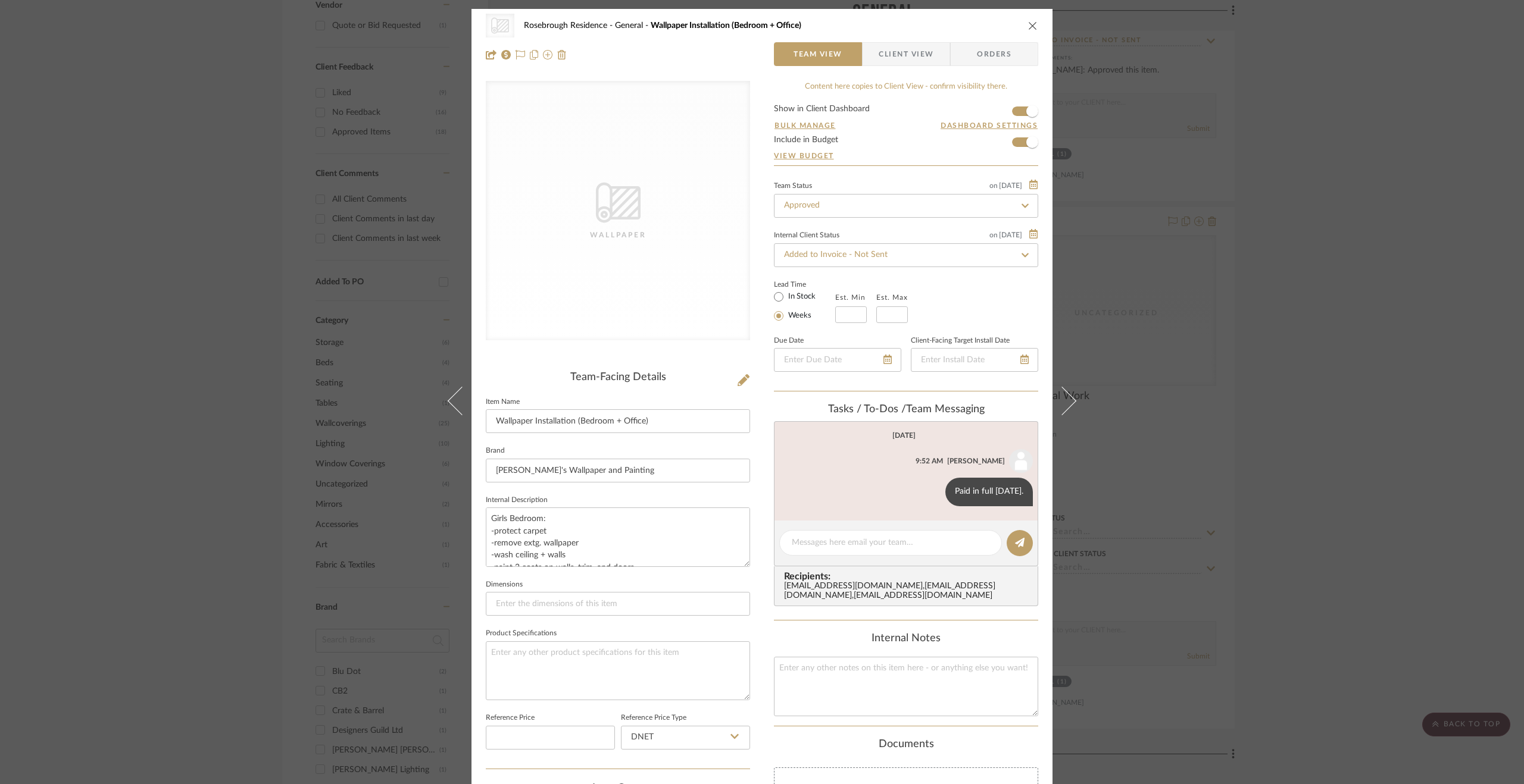
click at [1320, 484] on div "CategoryIconWallcovering Created with Sketch. Wallpaper Rosebrough Residence Ge…" at bounding box center [762, 392] width 1524 height 784
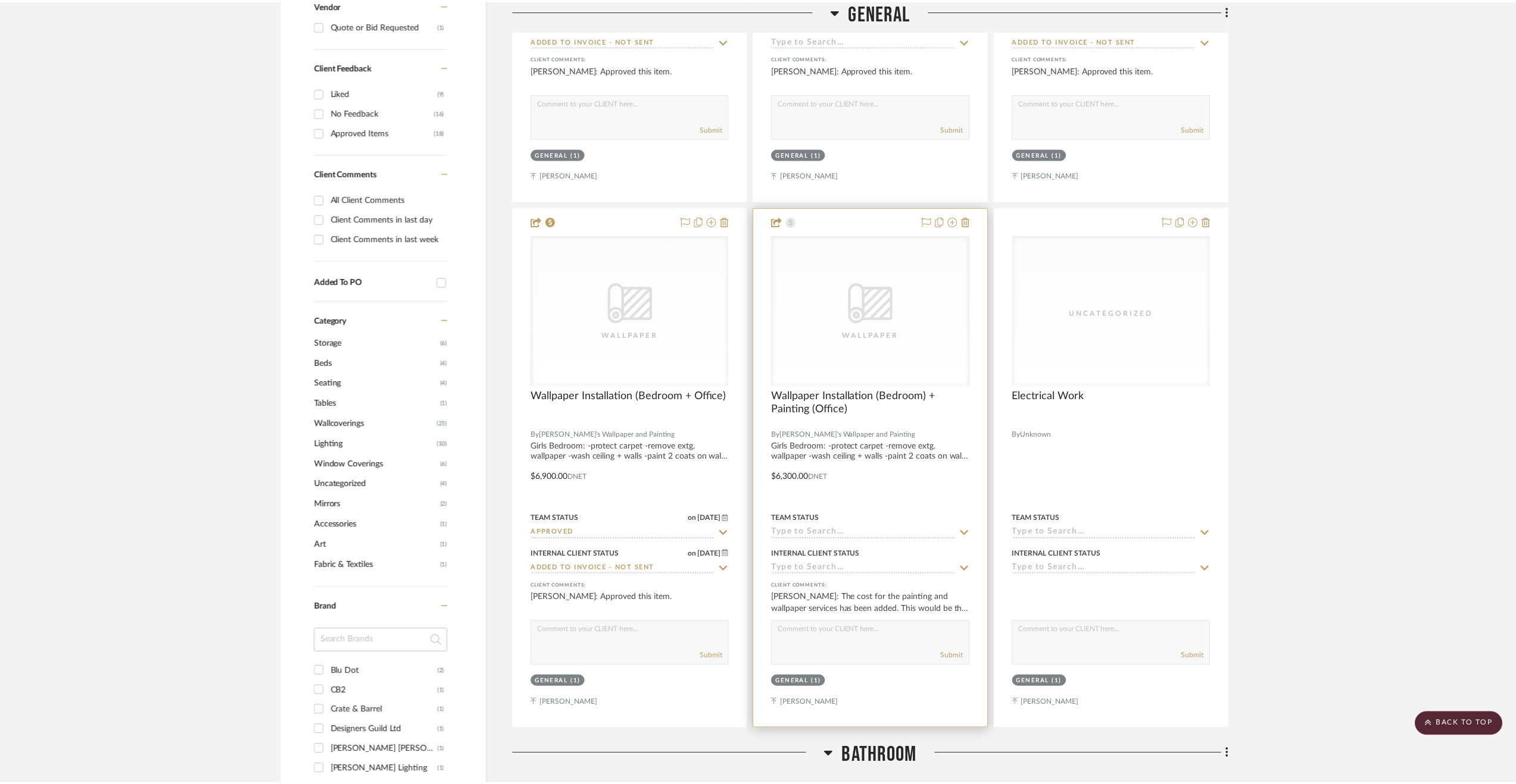
scroll to position [773, 0]
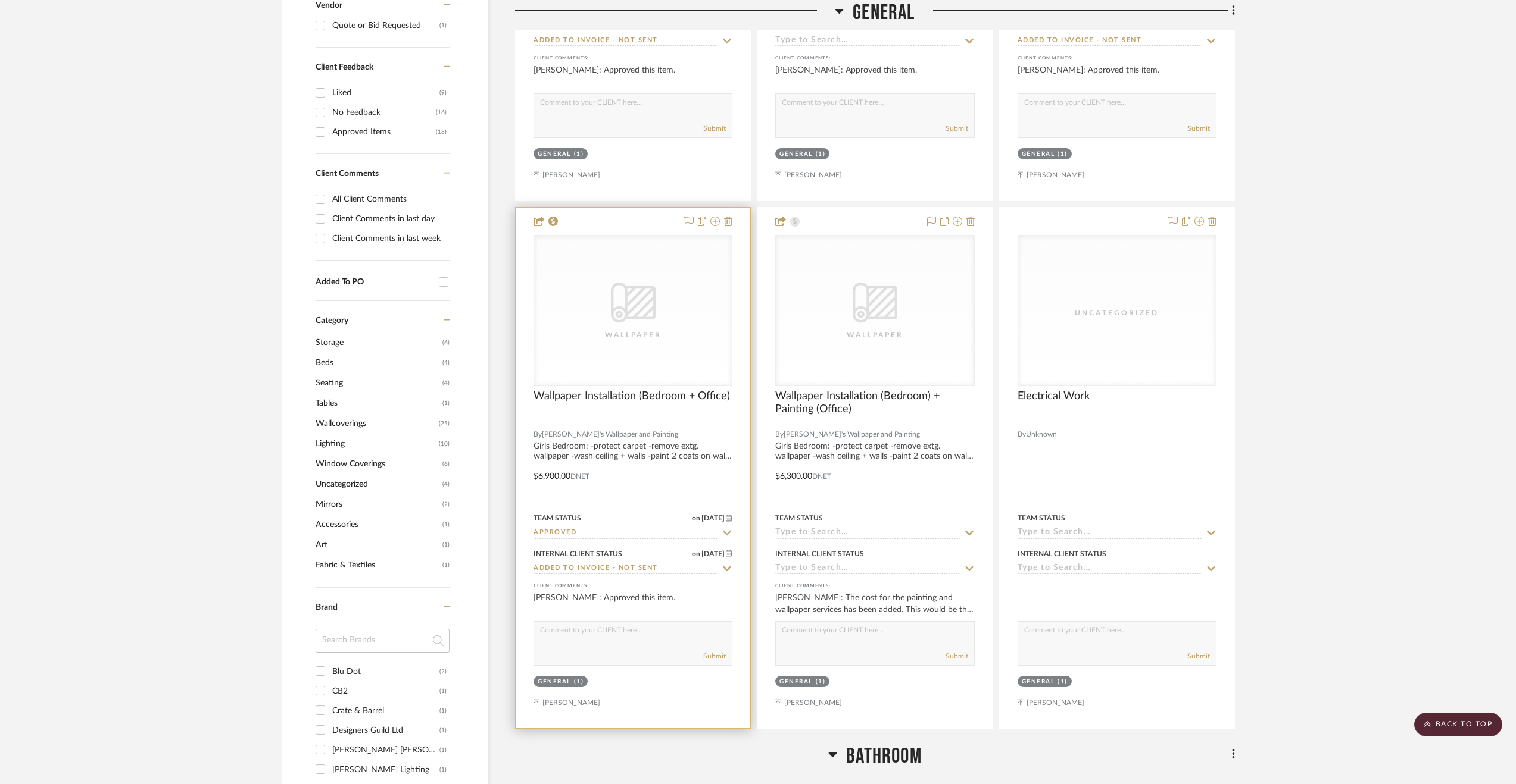
click at [574, 570] on input "Added to Invoice - Not Sent" at bounding box center [625, 569] width 184 height 11
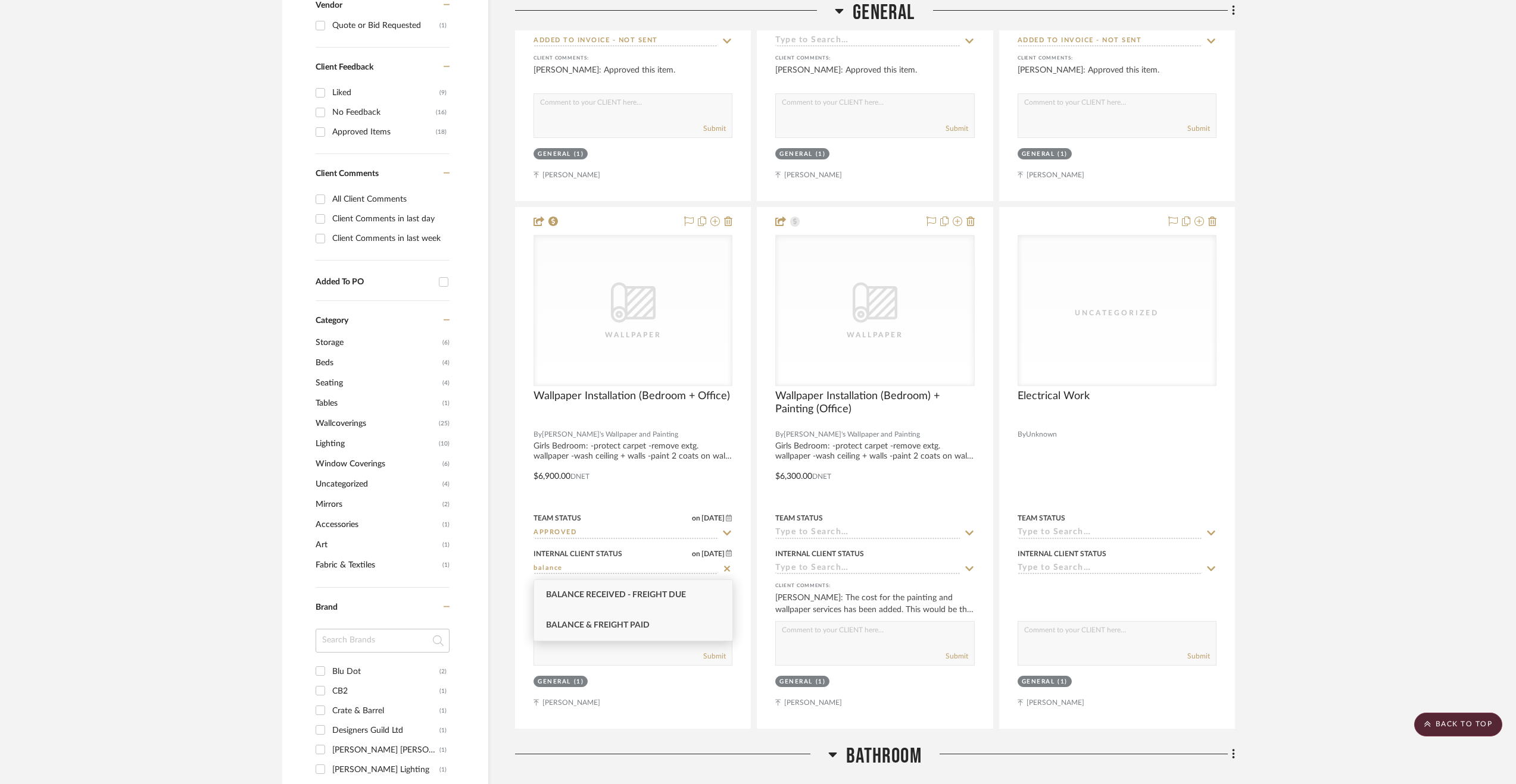
type input "balance"
click at [599, 619] on div "Balance & Freight Paid" at bounding box center [633, 625] width 198 height 30
type input "[DATE]"
type input "Balance & Freight Paid"
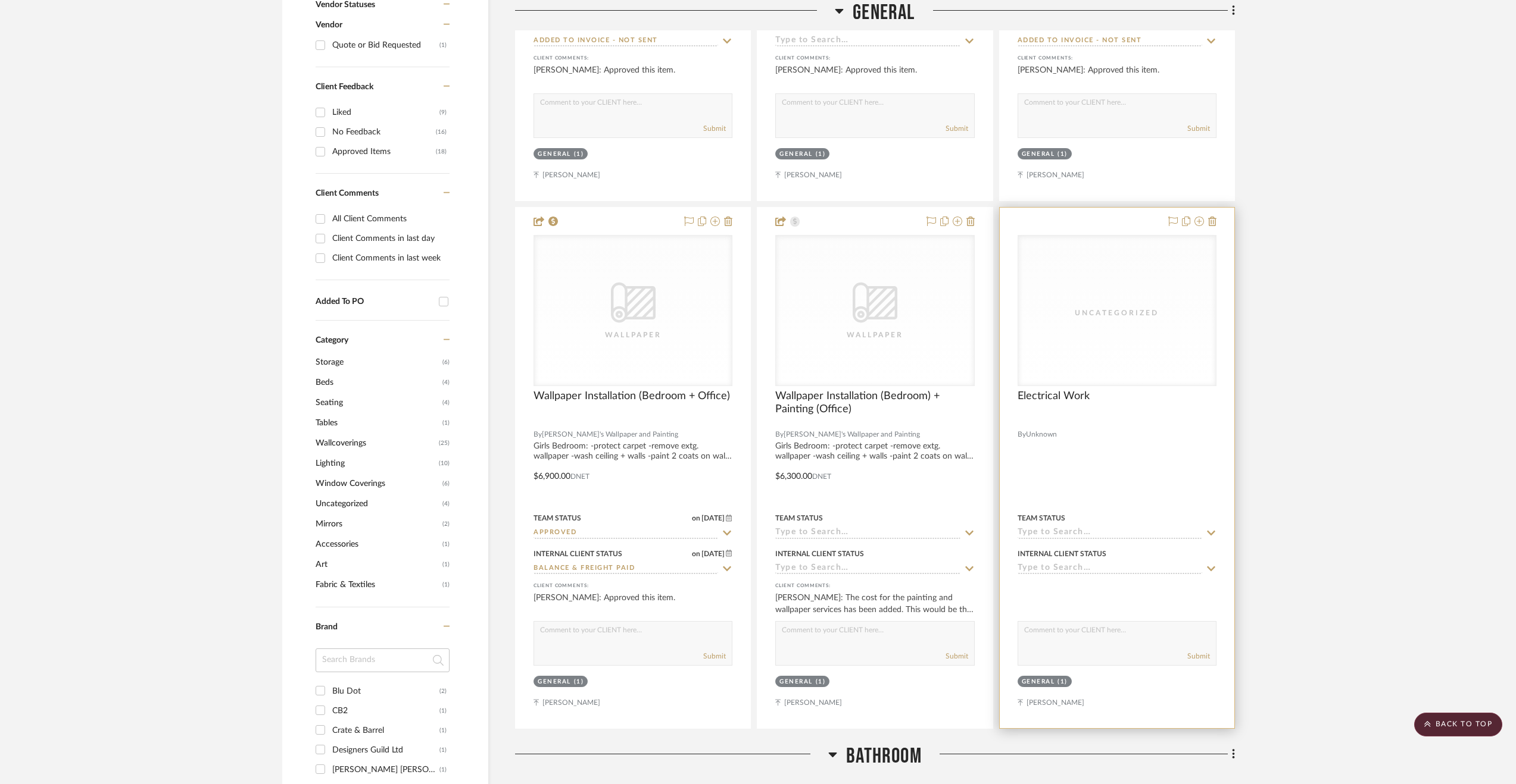
scroll to position [794, 0]
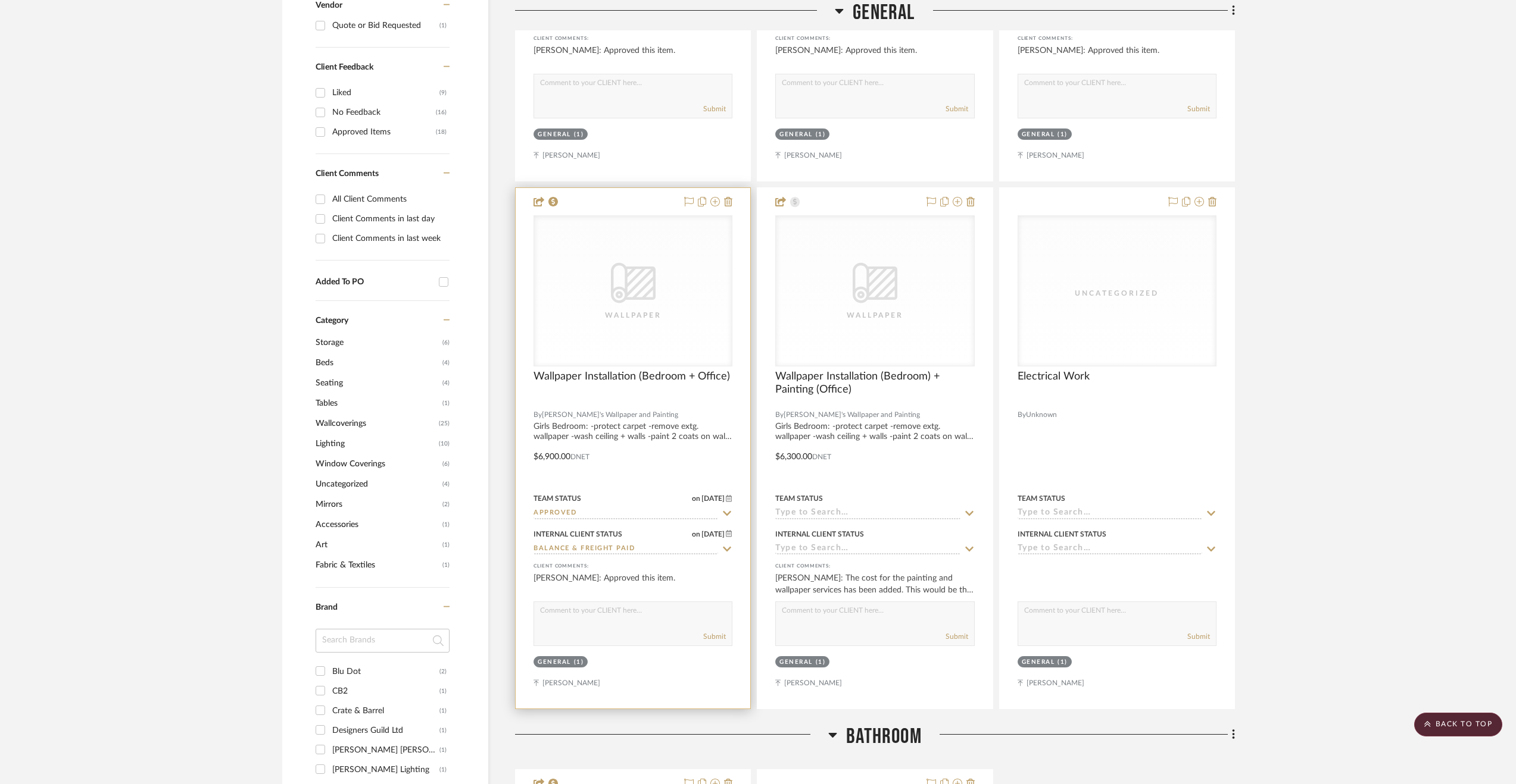
click at [598, 516] on input "Approved" at bounding box center [625, 514] width 184 height 11
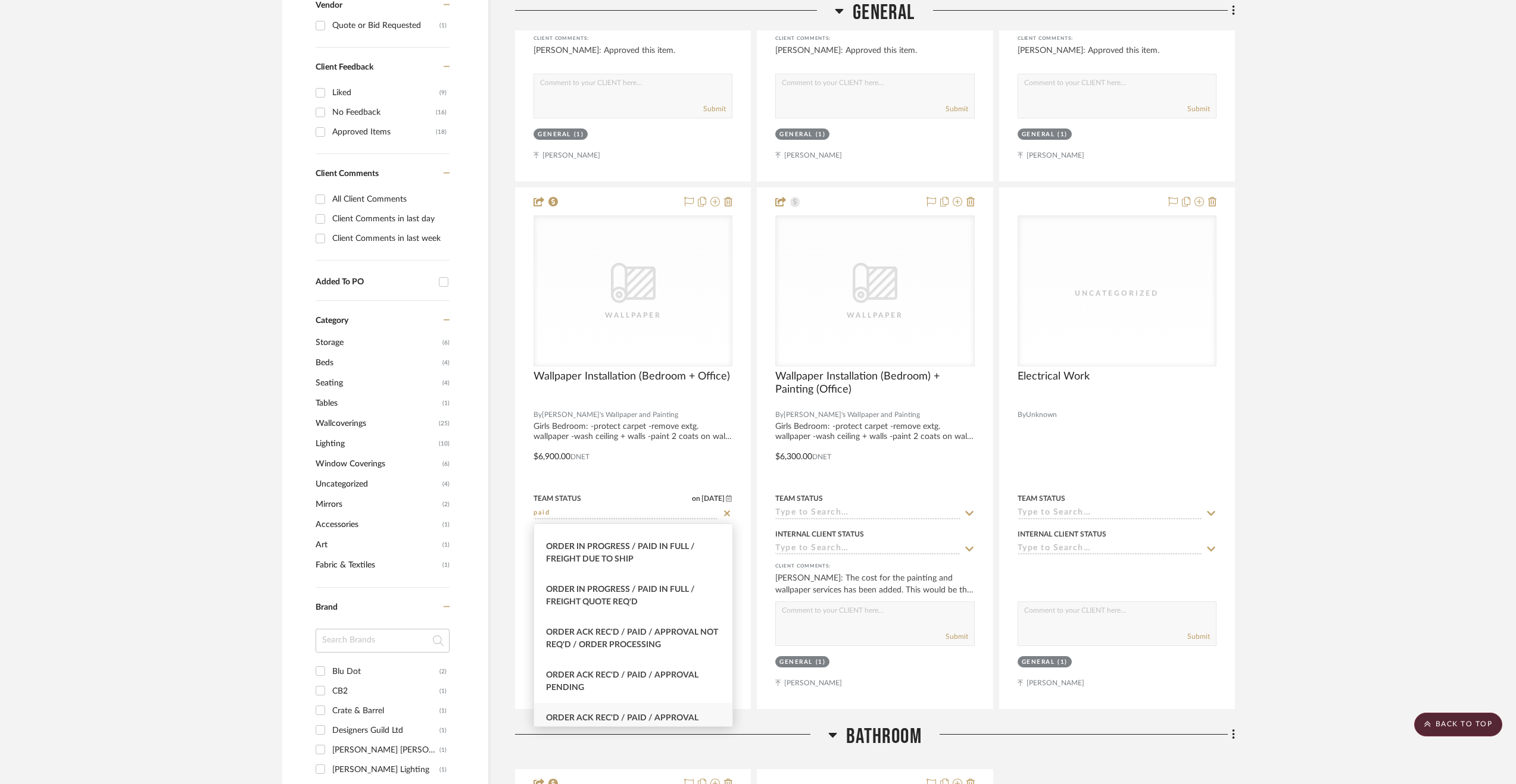
scroll to position [0, 0]
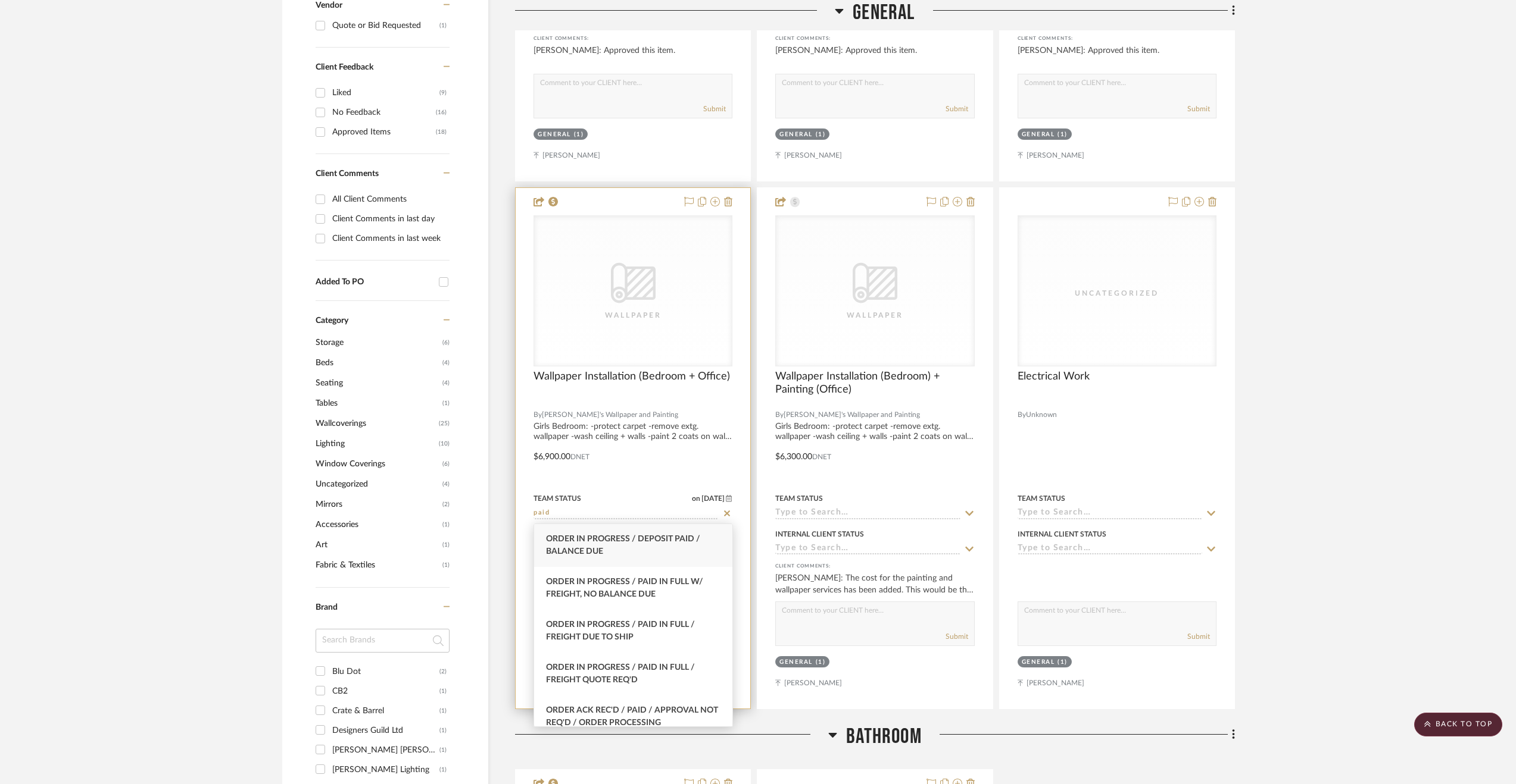
type input "paid"
click at [725, 513] on icon at bounding box center [726, 514] width 6 height 6
type input "[DATE]"
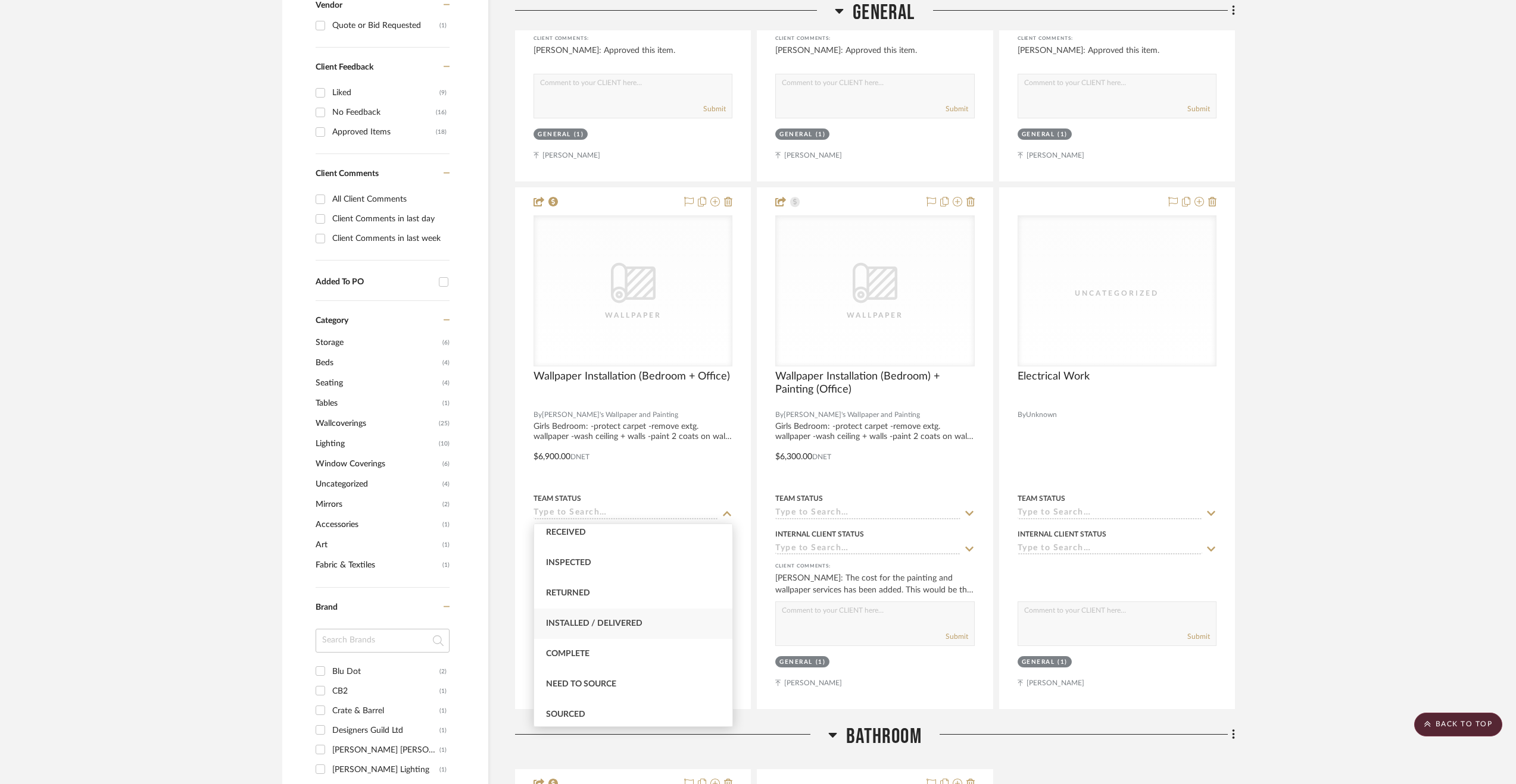
scroll to position [238, 0]
click at [660, 599] on div "Installed / Delivered" at bounding box center [633, 604] width 198 height 30
type input "Installed / Delivered"
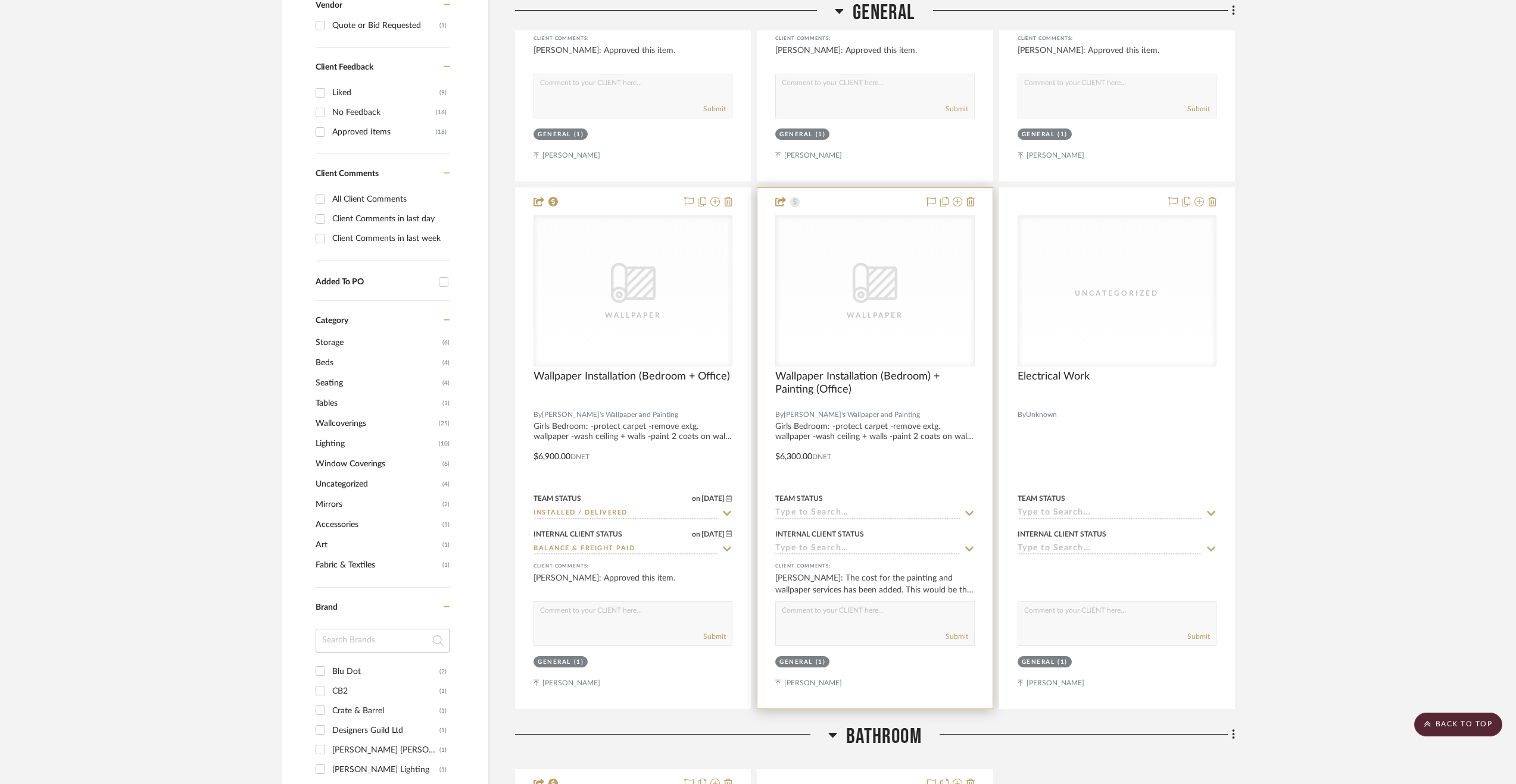
scroll to position [813, 0]
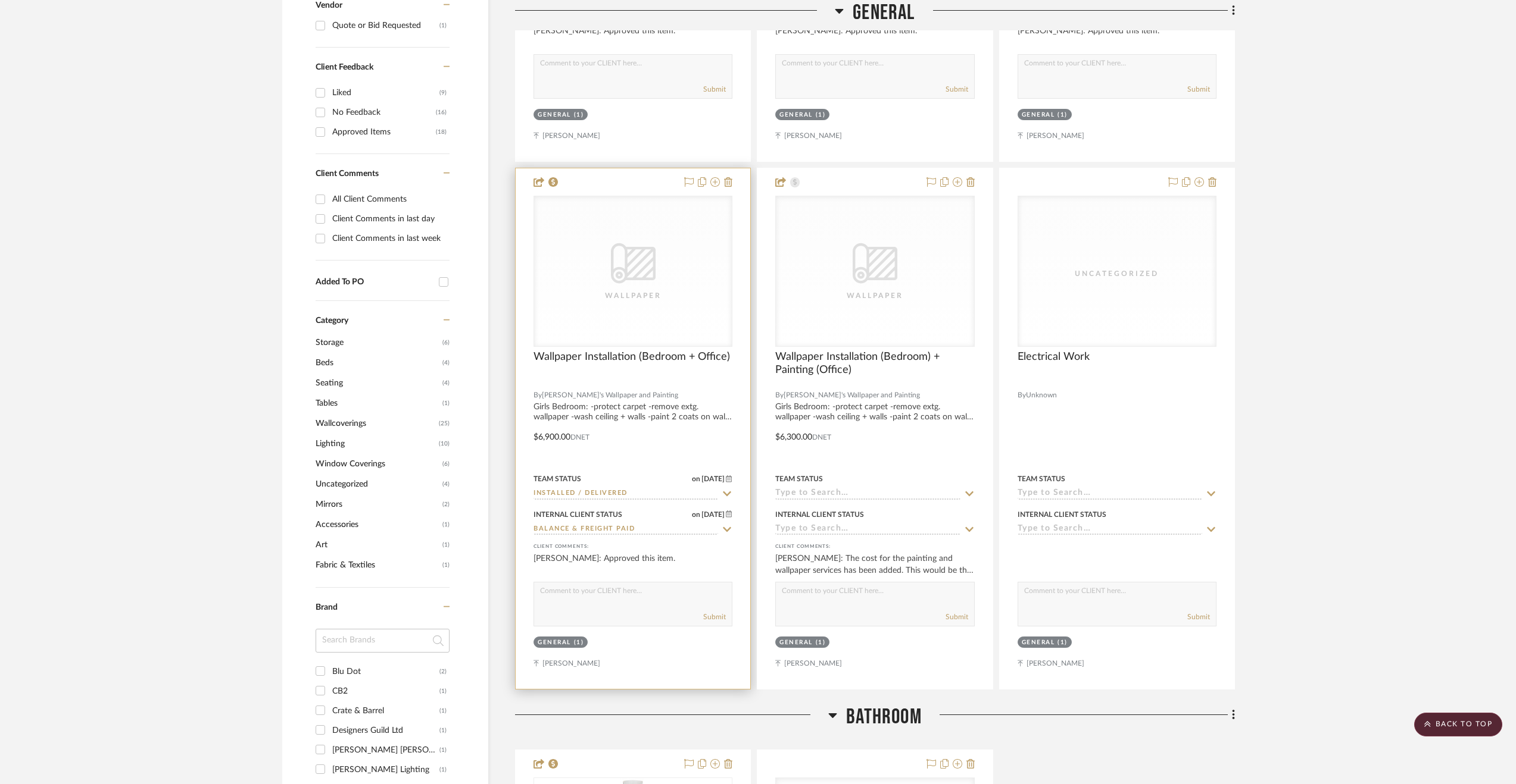
click at [632, 499] on input "Installed / Delivered" at bounding box center [625, 494] width 184 height 11
click at [723, 496] on icon at bounding box center [727, 493] width 11 height 10
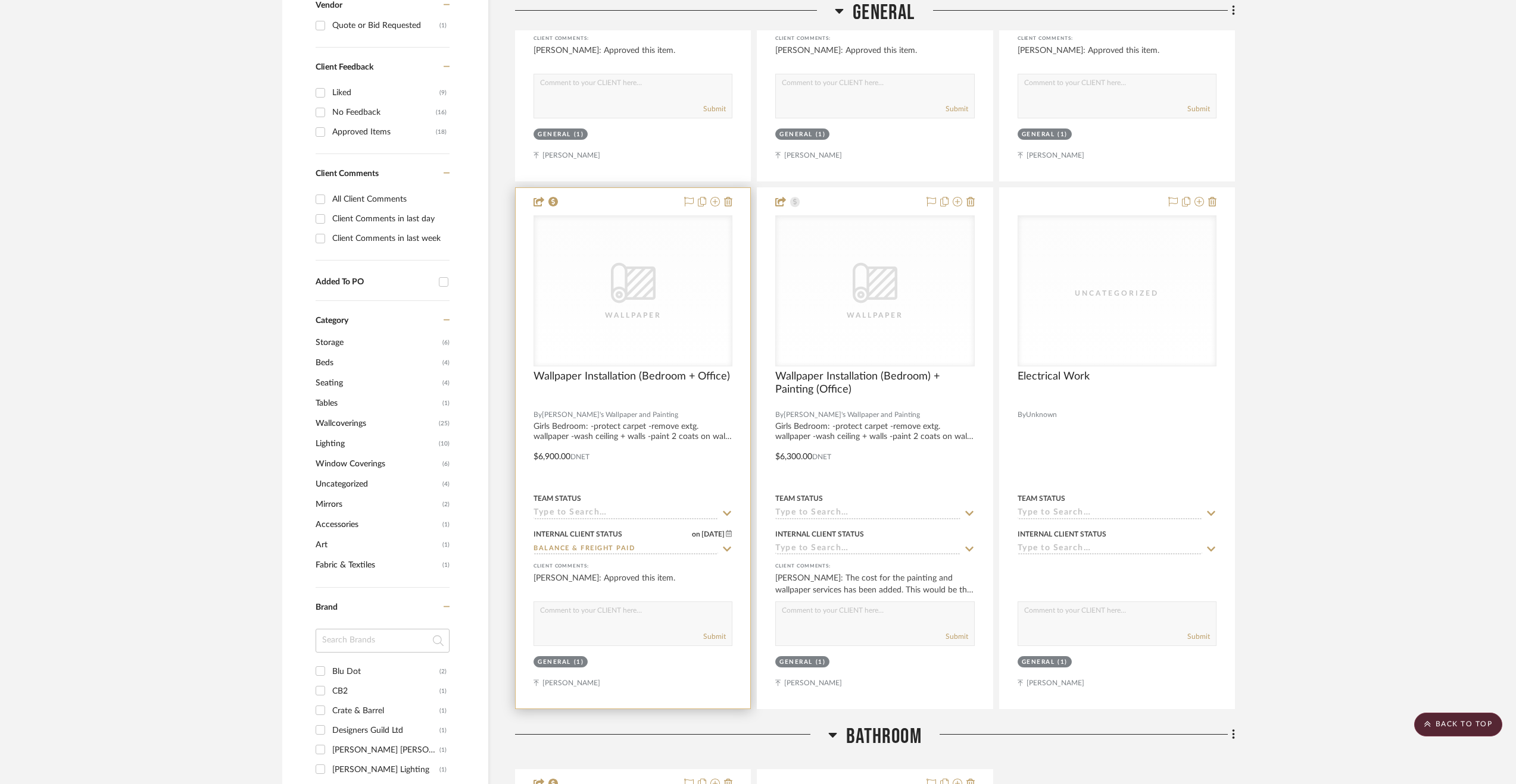
click at [688, 511] on input at bounding box center [625, 514] width 184 height 11
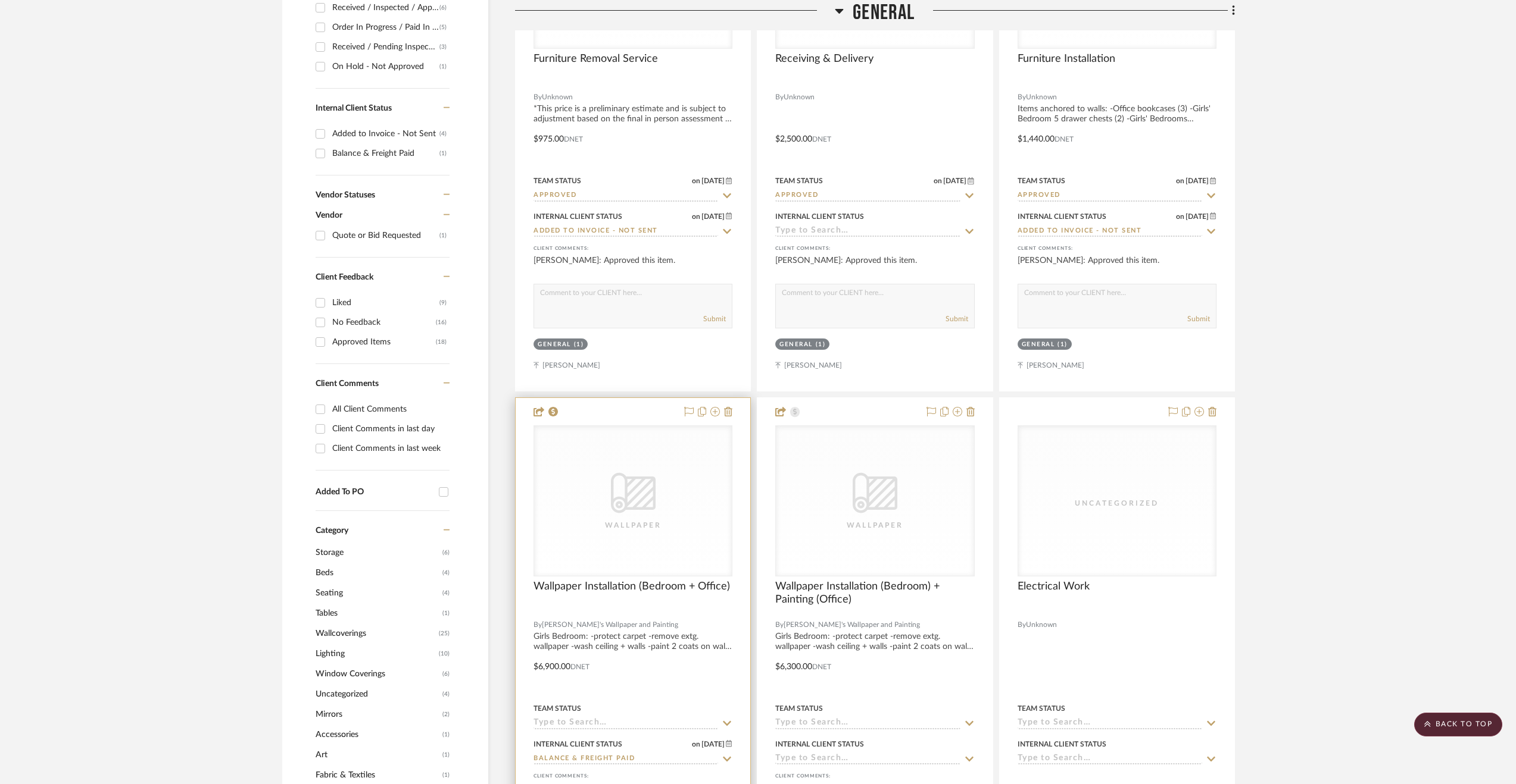
scroll to position [734, 0]
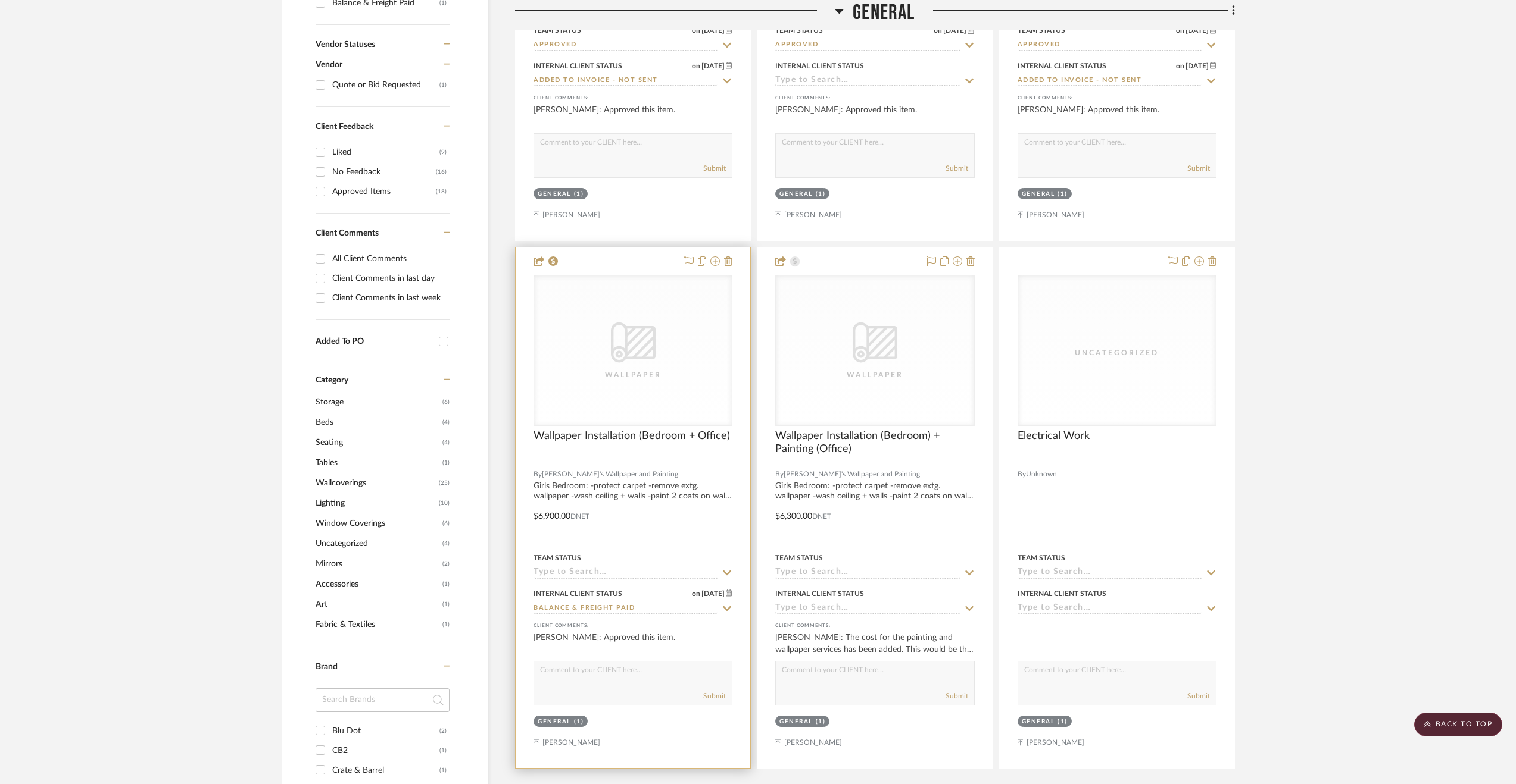
click at [631, 572] on input at bounding box center [625, 573] width 184 height 11
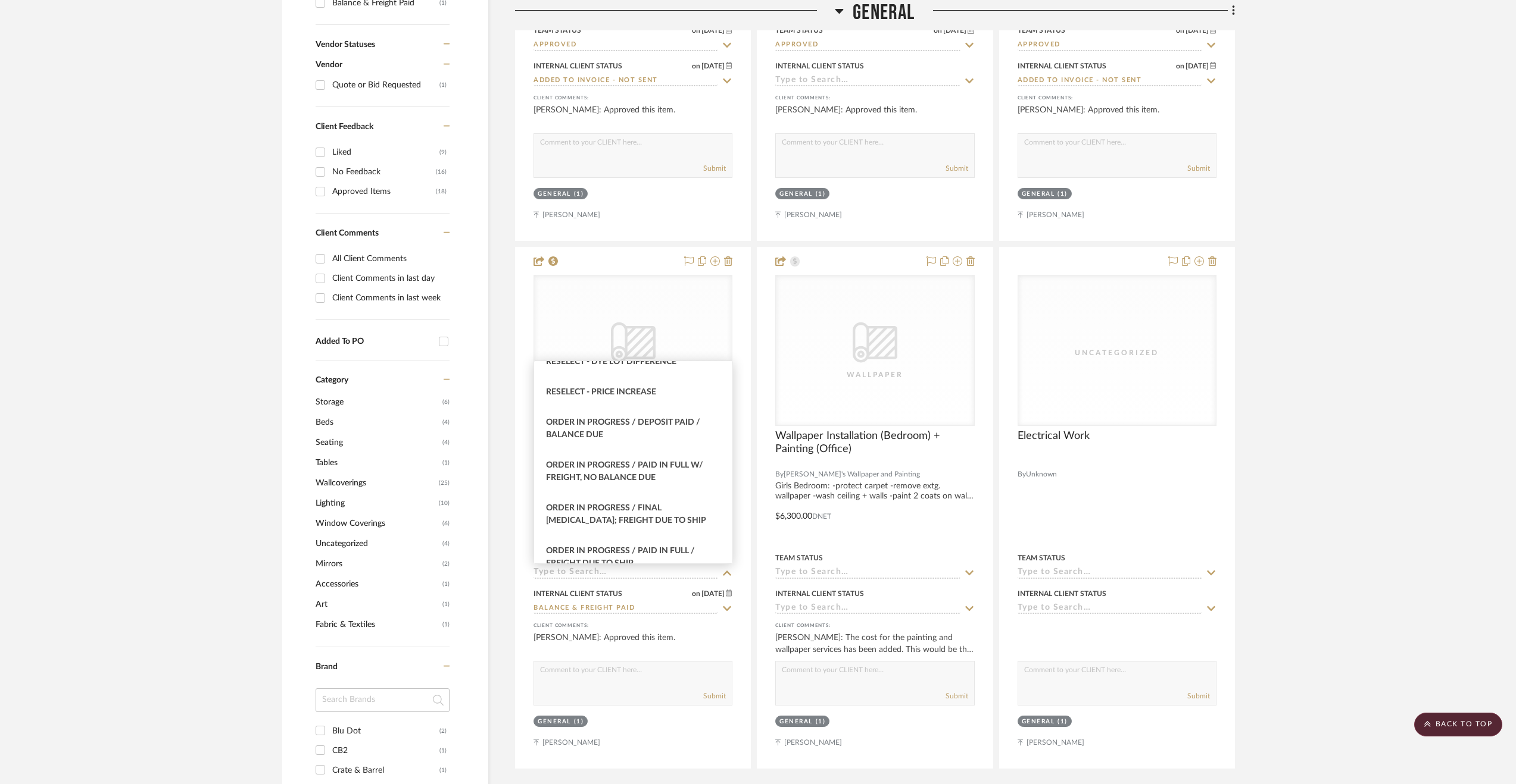
scroll to position [1252, 0]
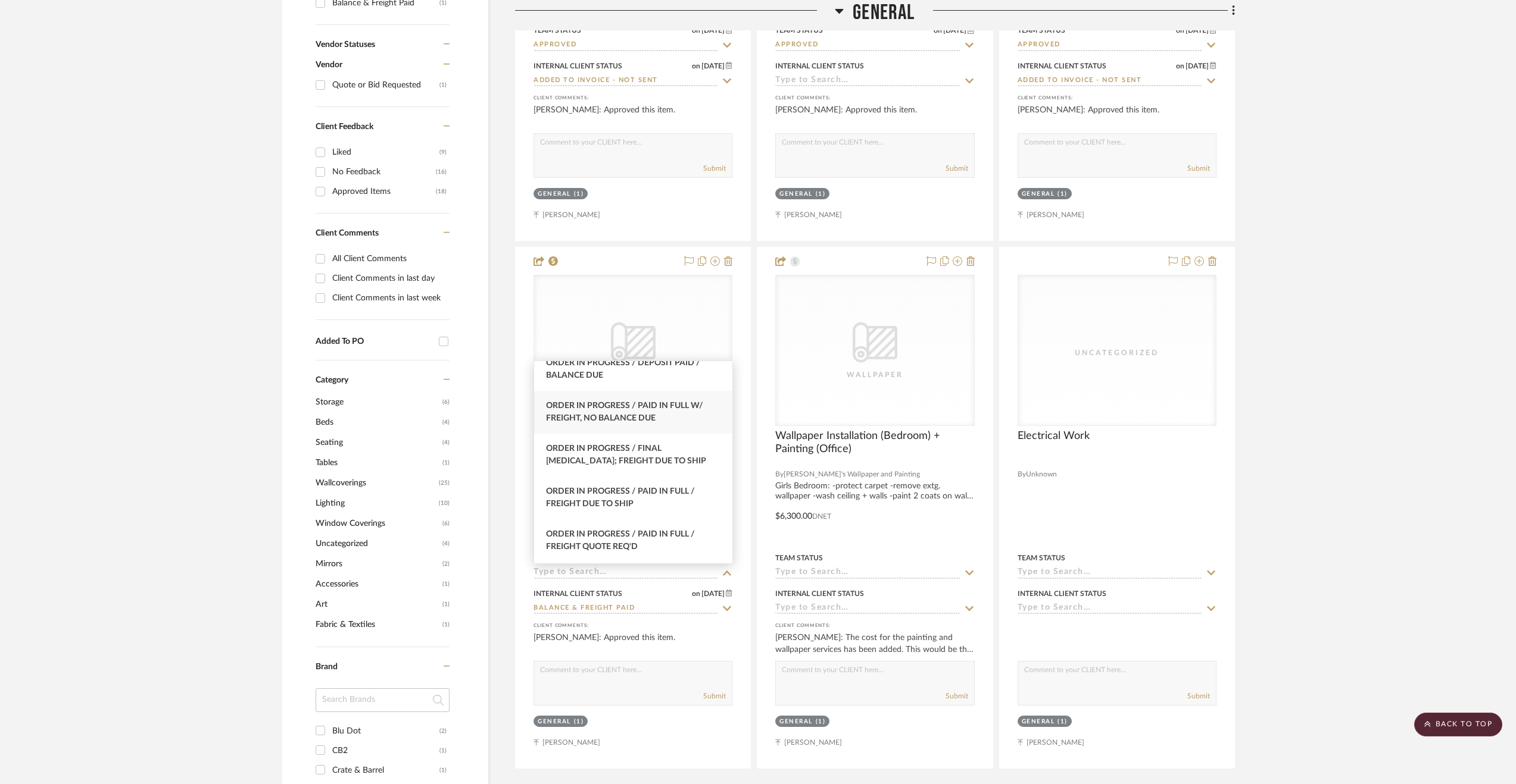
click at [651, 421] on span "Order In Progress / Paid In Full w/ Freight, No Balance due" at bounding box center [624, 412] width 157 height 21
type input "Order In Progress / Paid In Full w/ Freight, No Balance due"
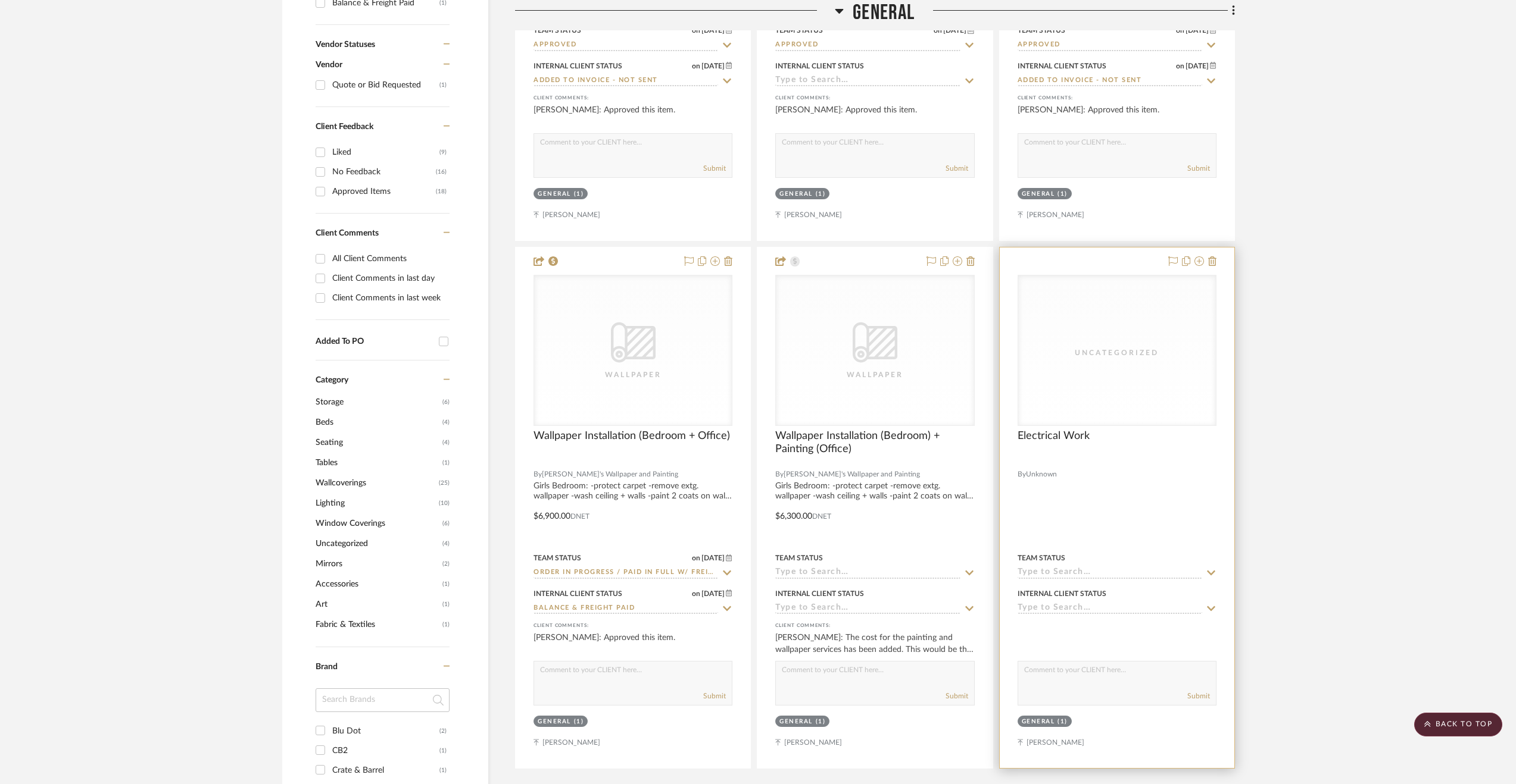
click at [1111, 526] on div at bounding box center [1117, 507] width 234 height 521
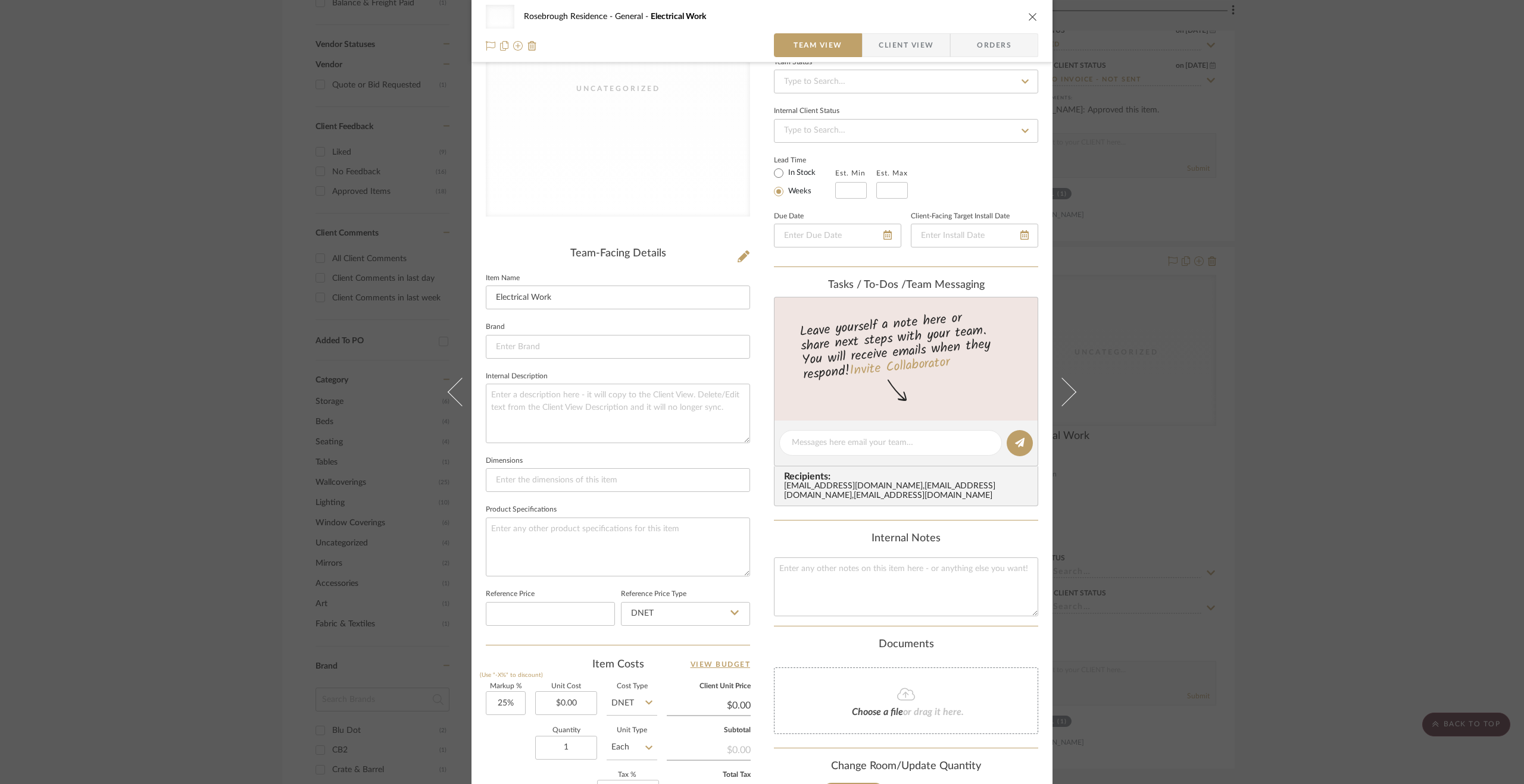
scroll to position [238, 0]
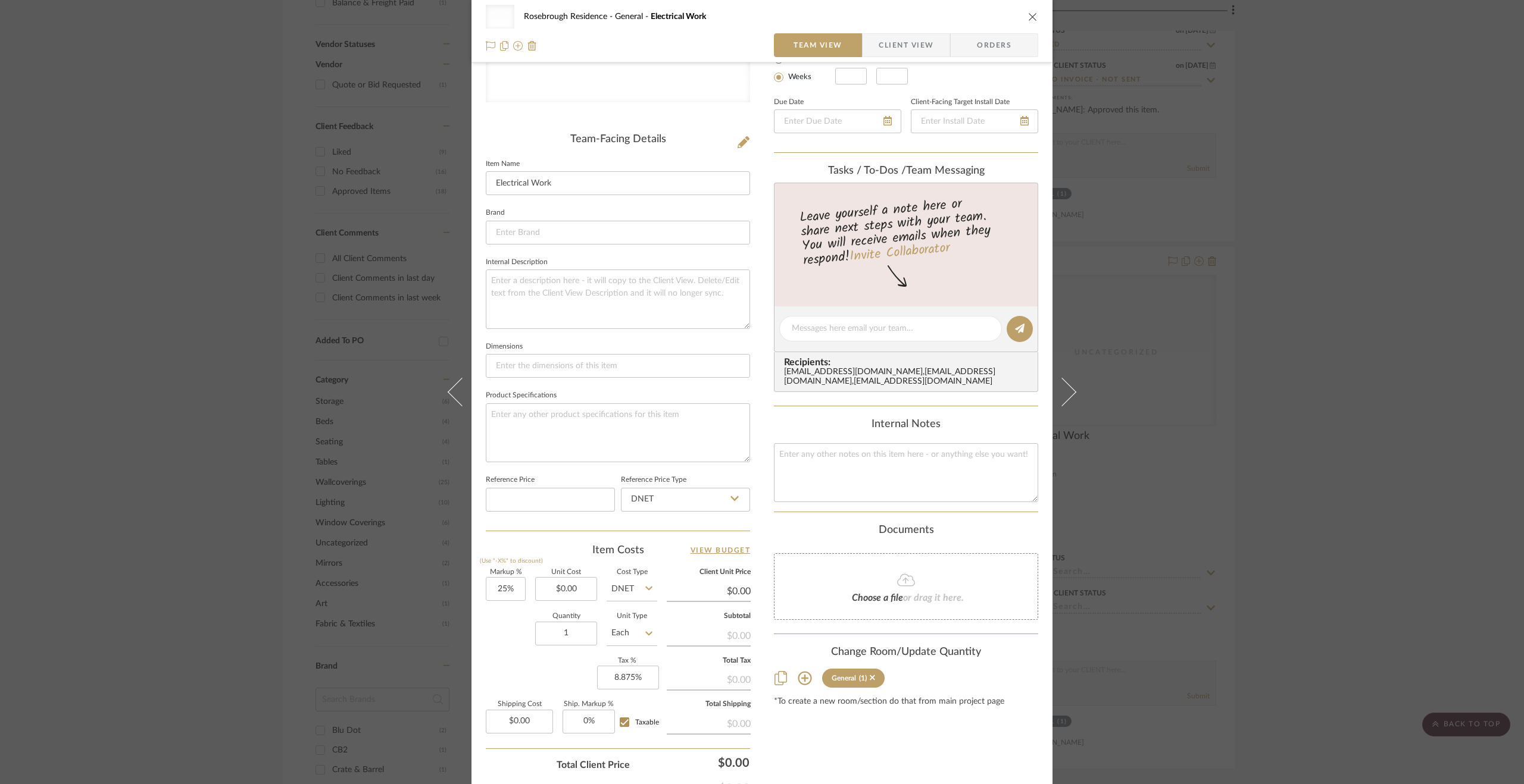
click at [1334, 462] on div "Uncategorized Rosebrough Residence General Electrical Work Team View Client Vie…" at bounding box center [762, 392] width 1524 height 784
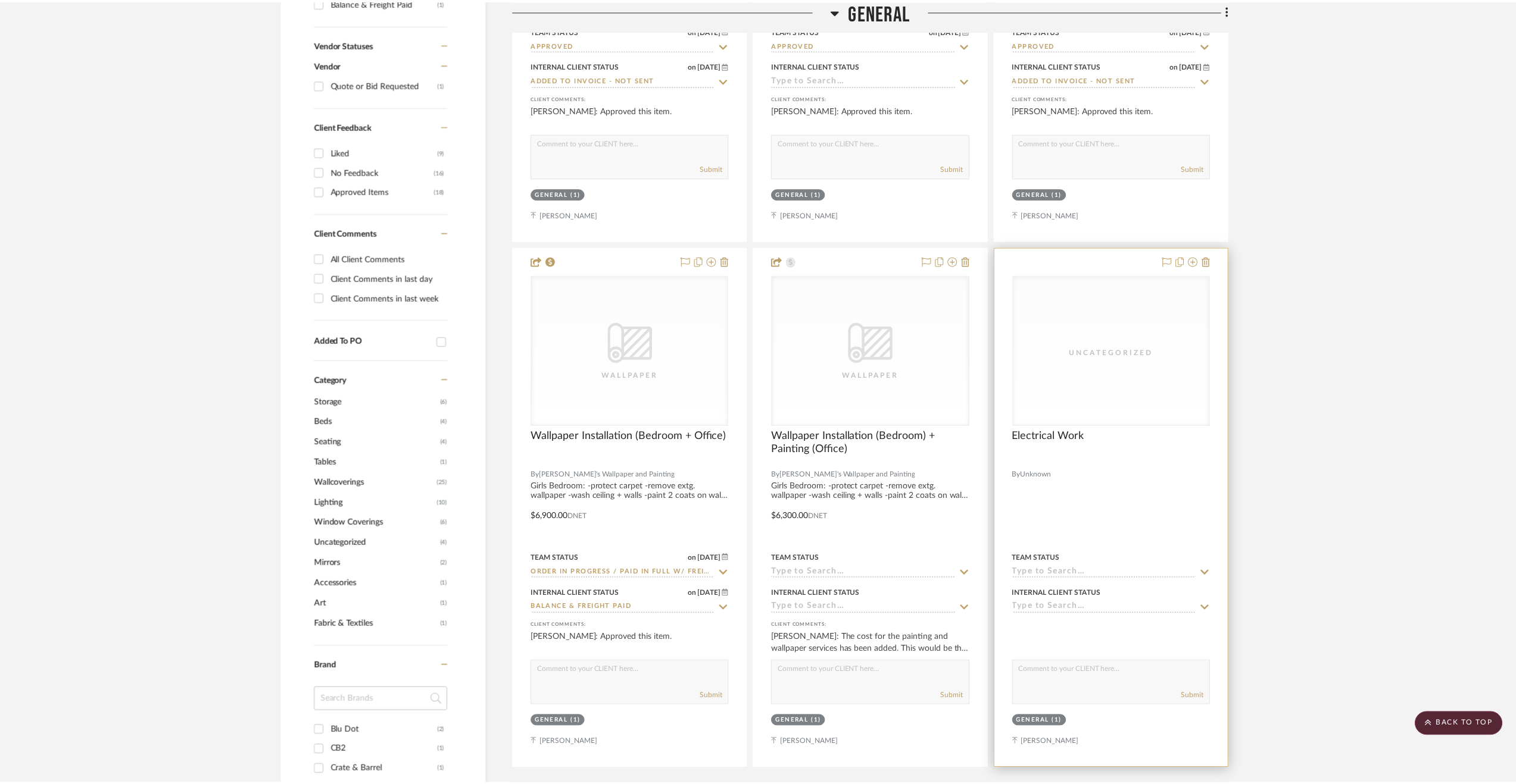
scroll to position [734, 0]
click at [1177, 469] on div at bounding box center [1117, 507] width 234 height 521
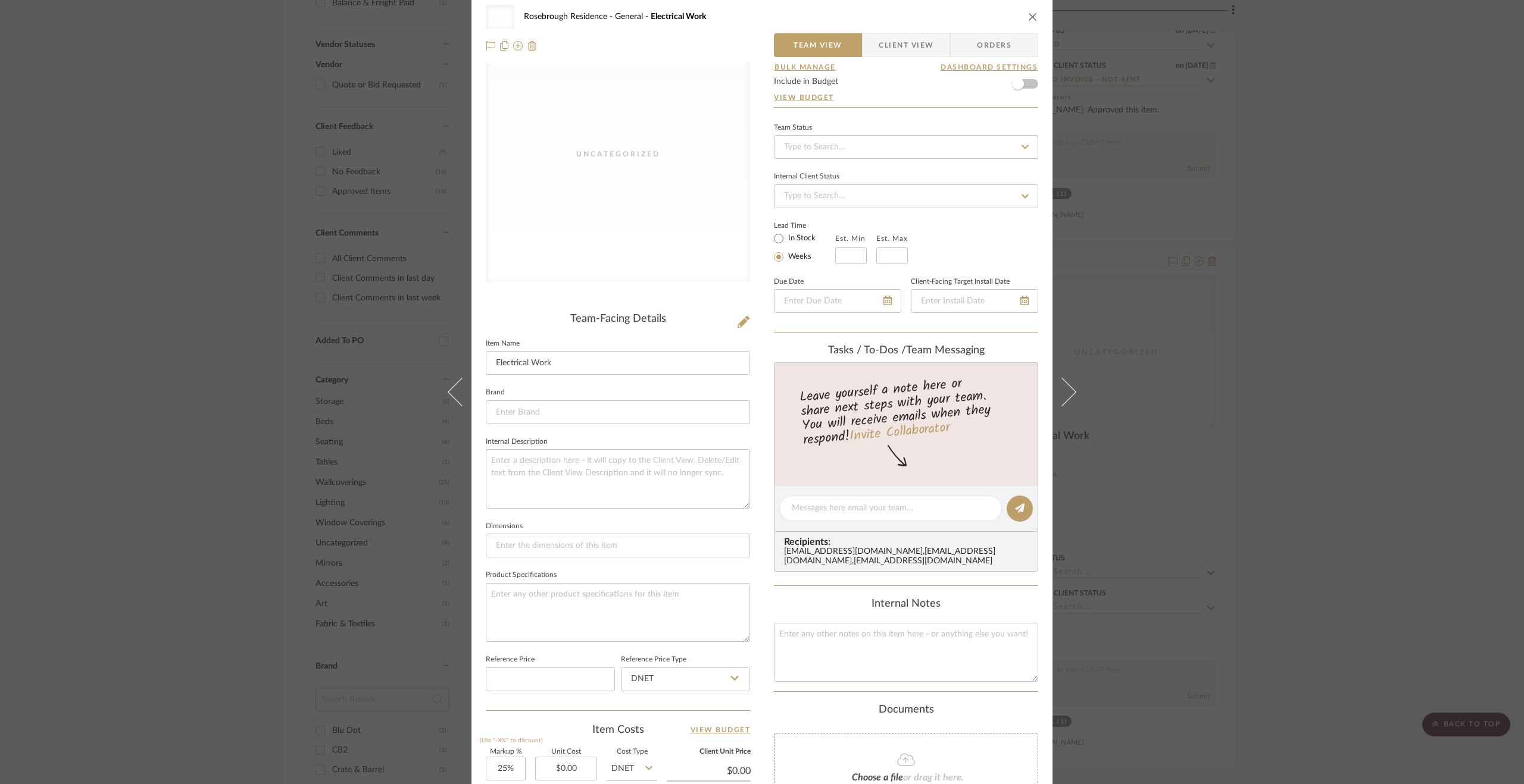
scroll to position [238, 0]
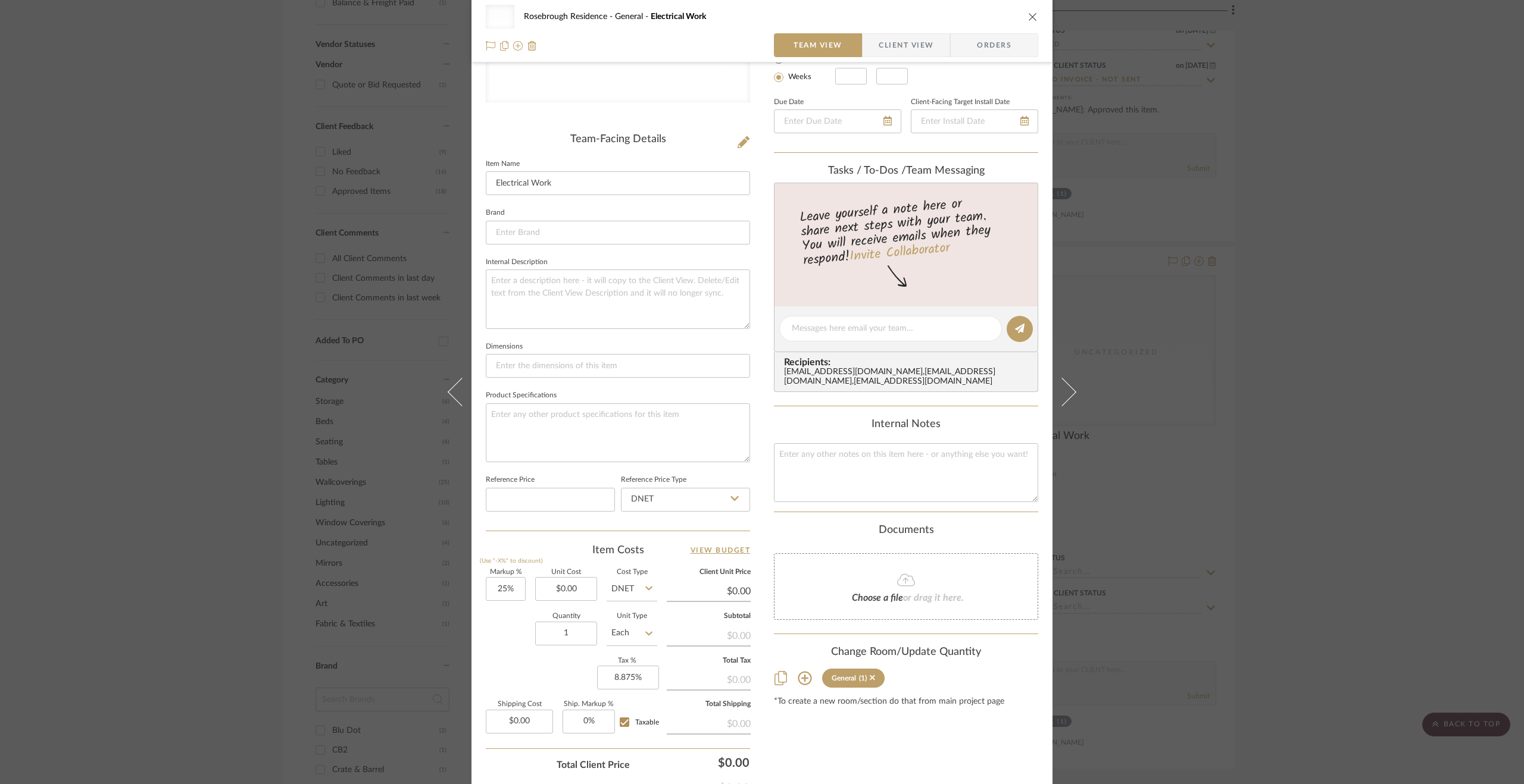
click at [1308, 530] on div "Uncategorized Rosebrough Residence General Electrical Work Team View Client Vie…" at bounding box center [762, 392] width 1524 height 784
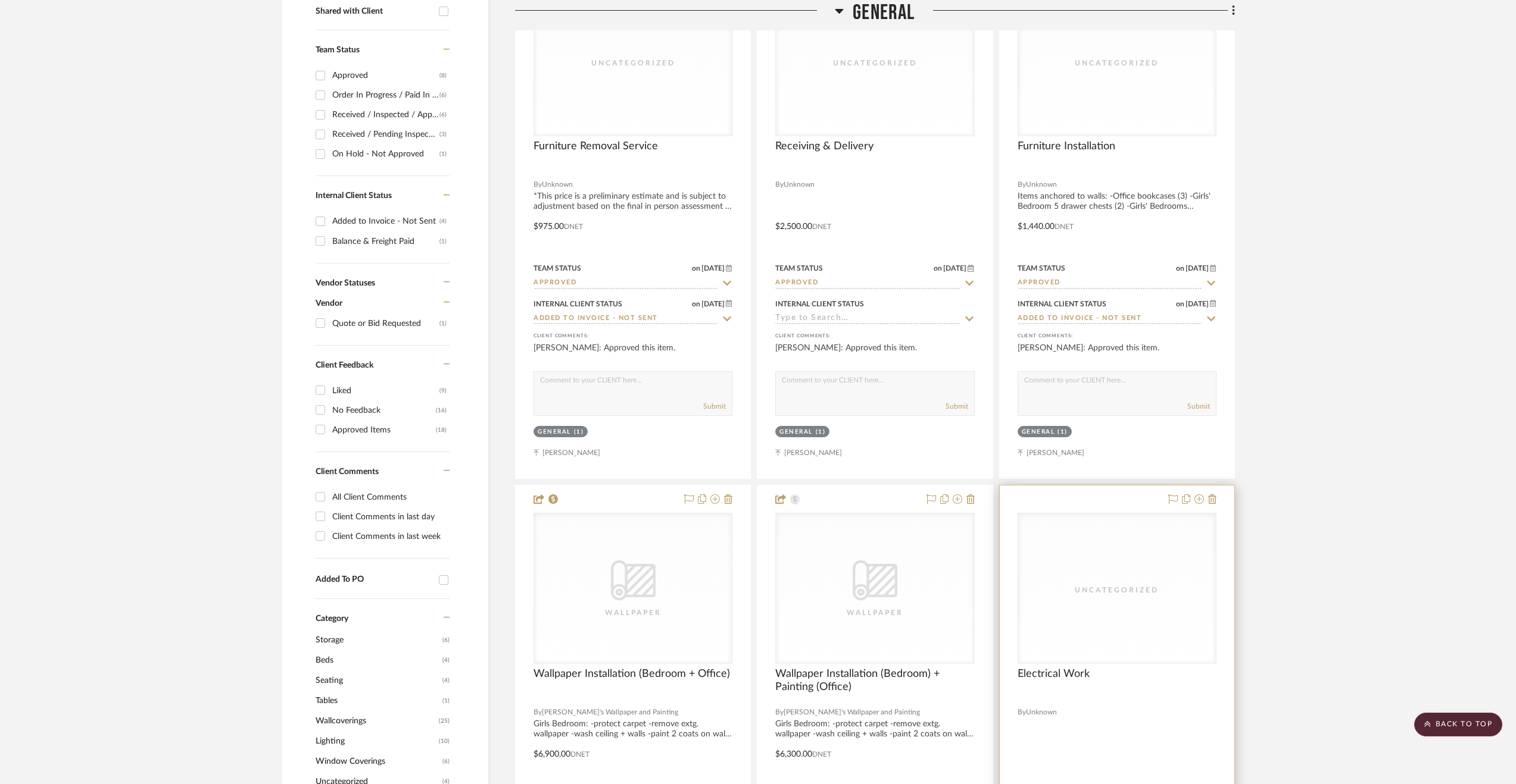
scroll to position [317, 0]
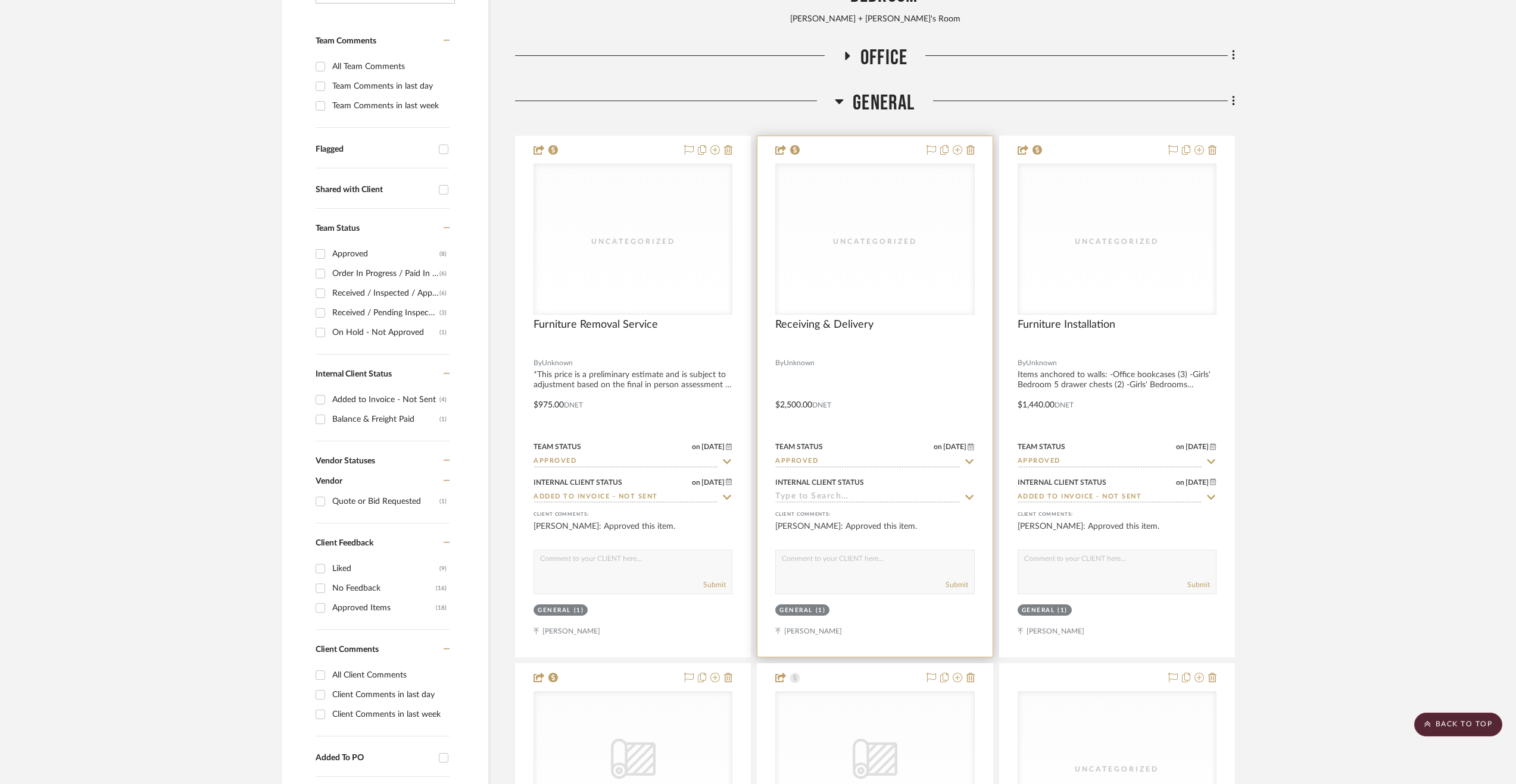
click at [791, 499] on input at bounding box center [867, 498] width 184 height 11
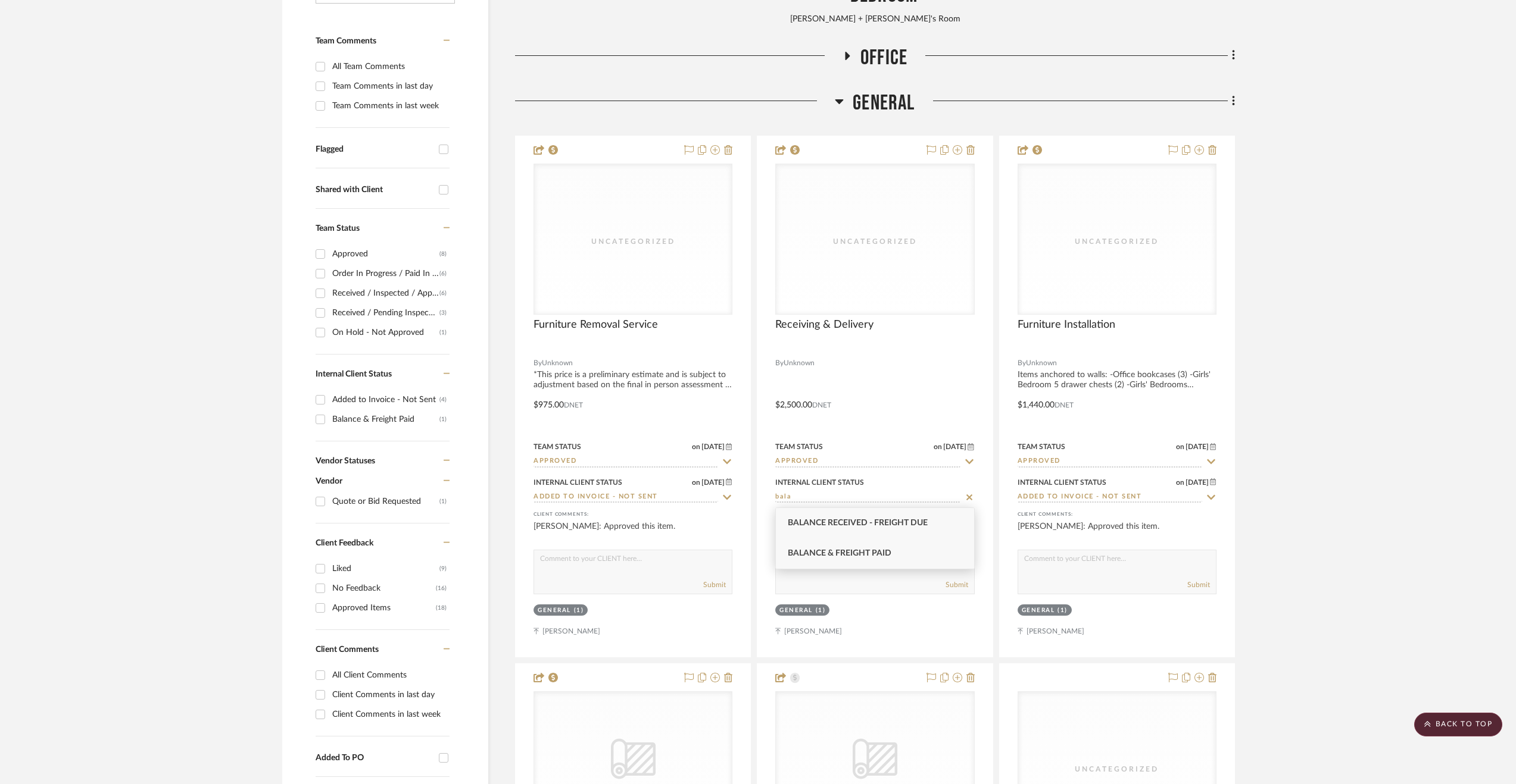
type input "bala"
click at [816, 546] on div "Balance & Freight Paid" at bounding box center [874, 553] width 198 height 30
type input "[DATE]"
type input "Balance & Freight Paid"
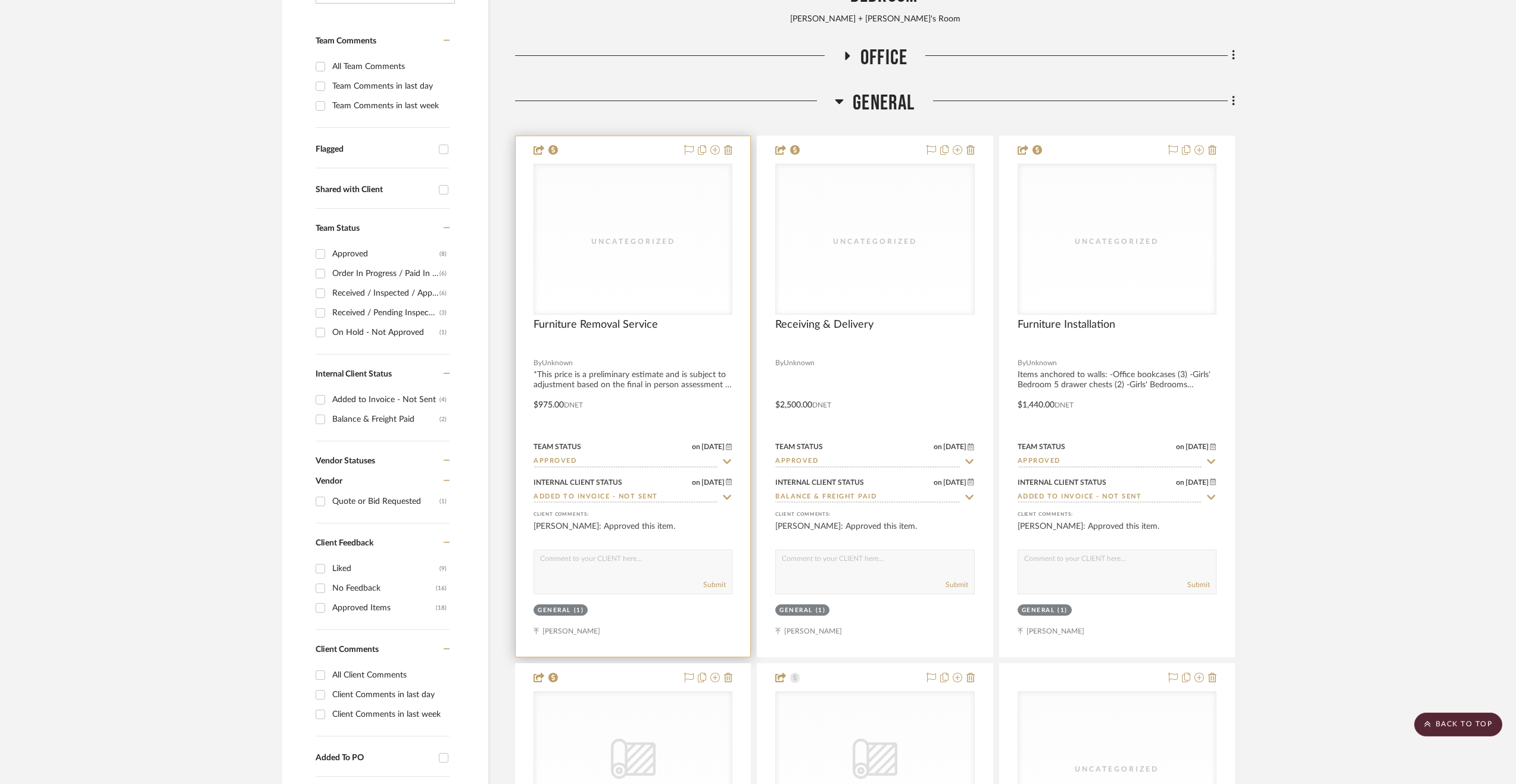
click at [631, 495] on input "Added to Invoice - Not Sent" at bounding box center [625, 498] width 184 height 11
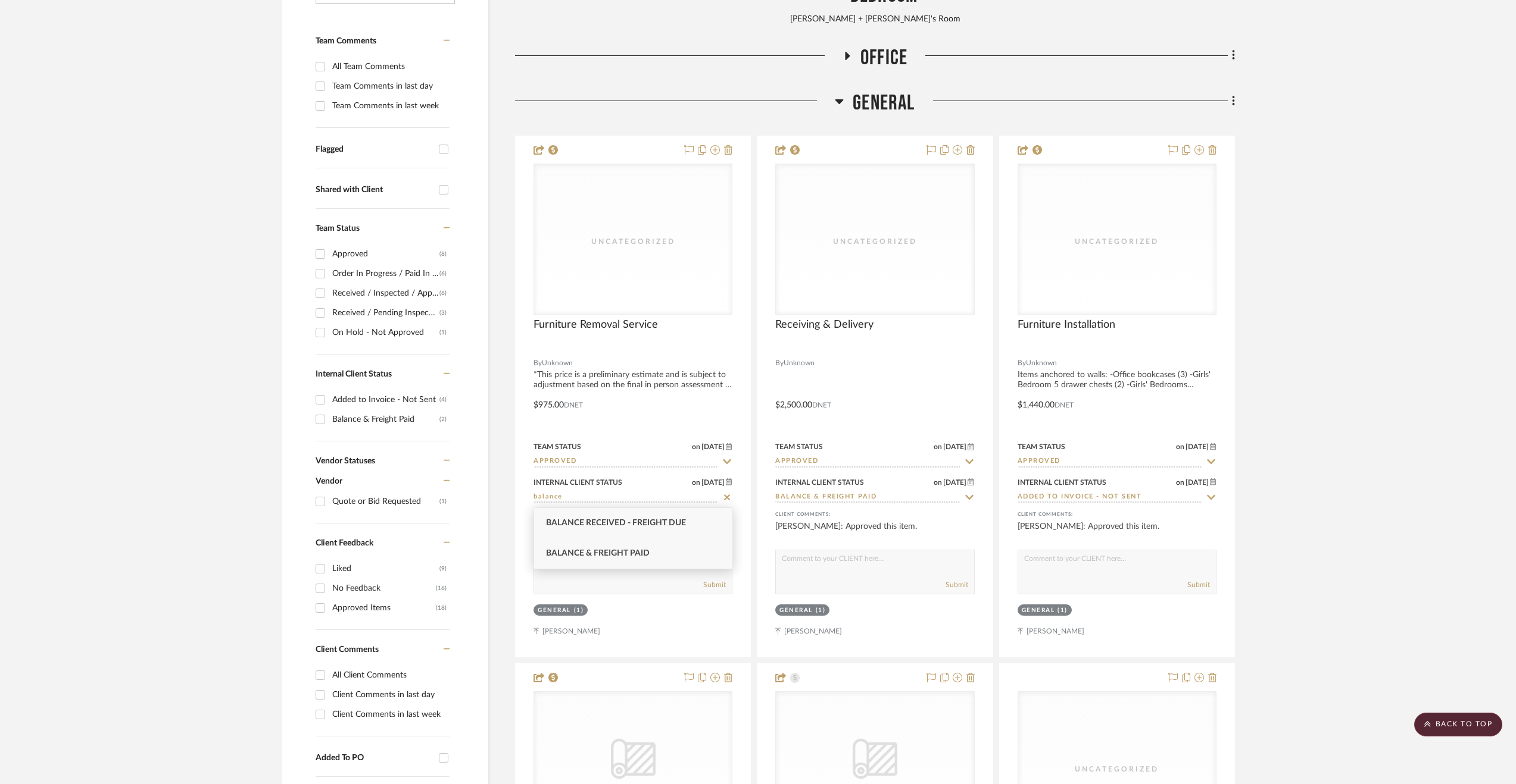
type input "balance"
click at [633, 548] on div "Balance & Freight Paid" at bounding box center [633, 553] width 198 height 30
type input "[DATE]"
type input "Balance & Freight Paid"
click at [874, 97] on span "General" at bounding box center [883, 103] width 62 height 26
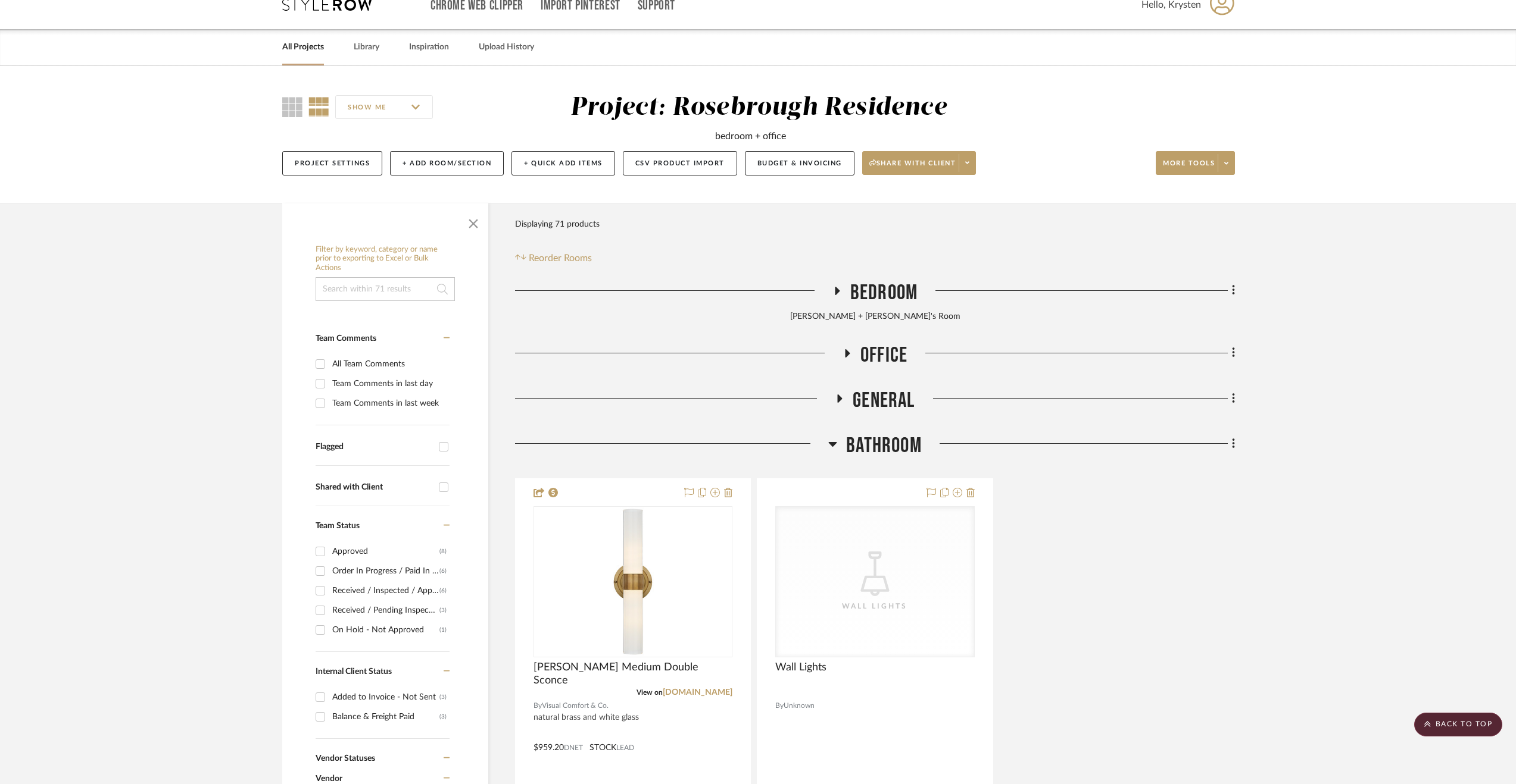
scroll to position [0, 0]
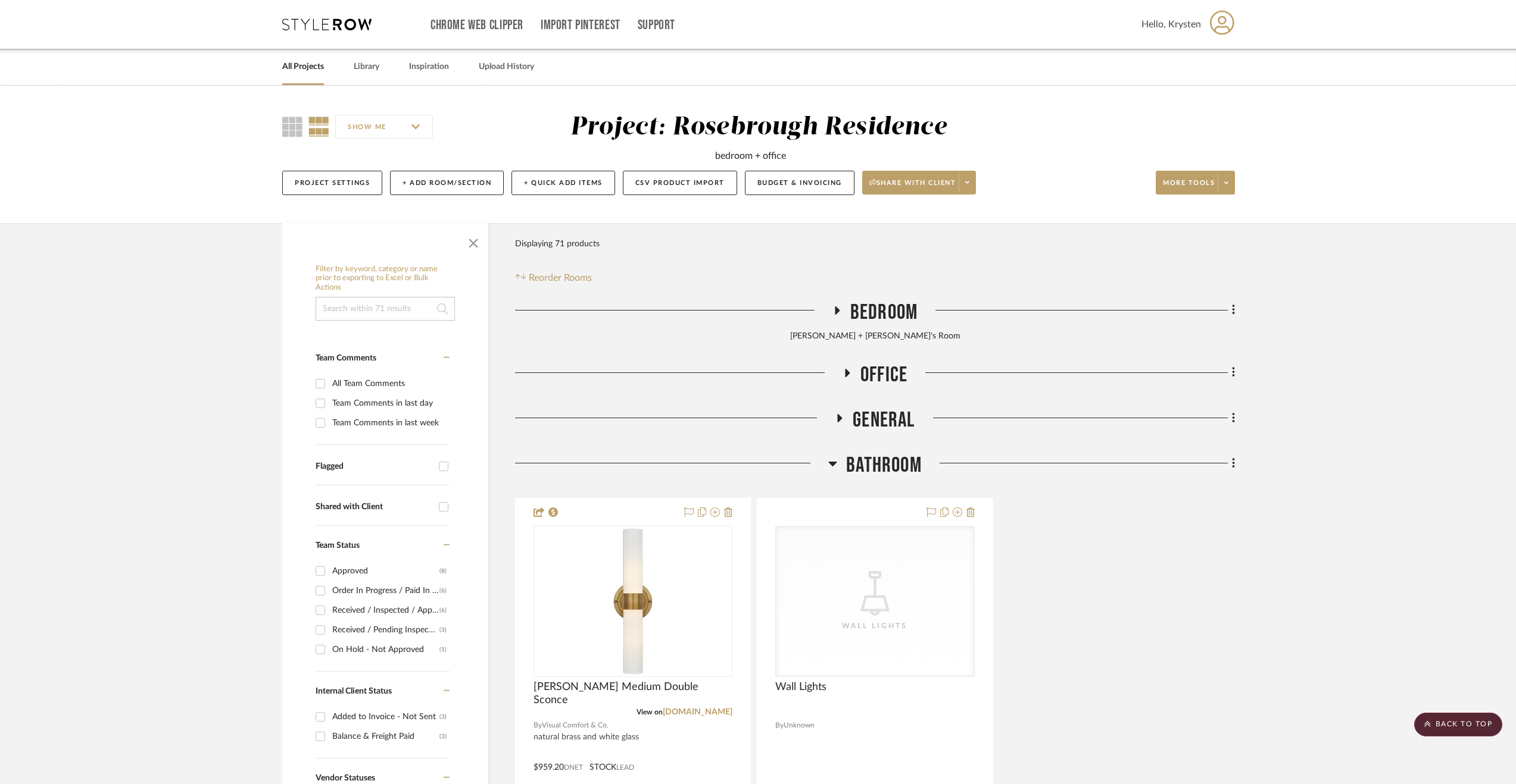
click at [877, 300] on span "Bedroom" at bounding box center [884, 312] width 67 height 26
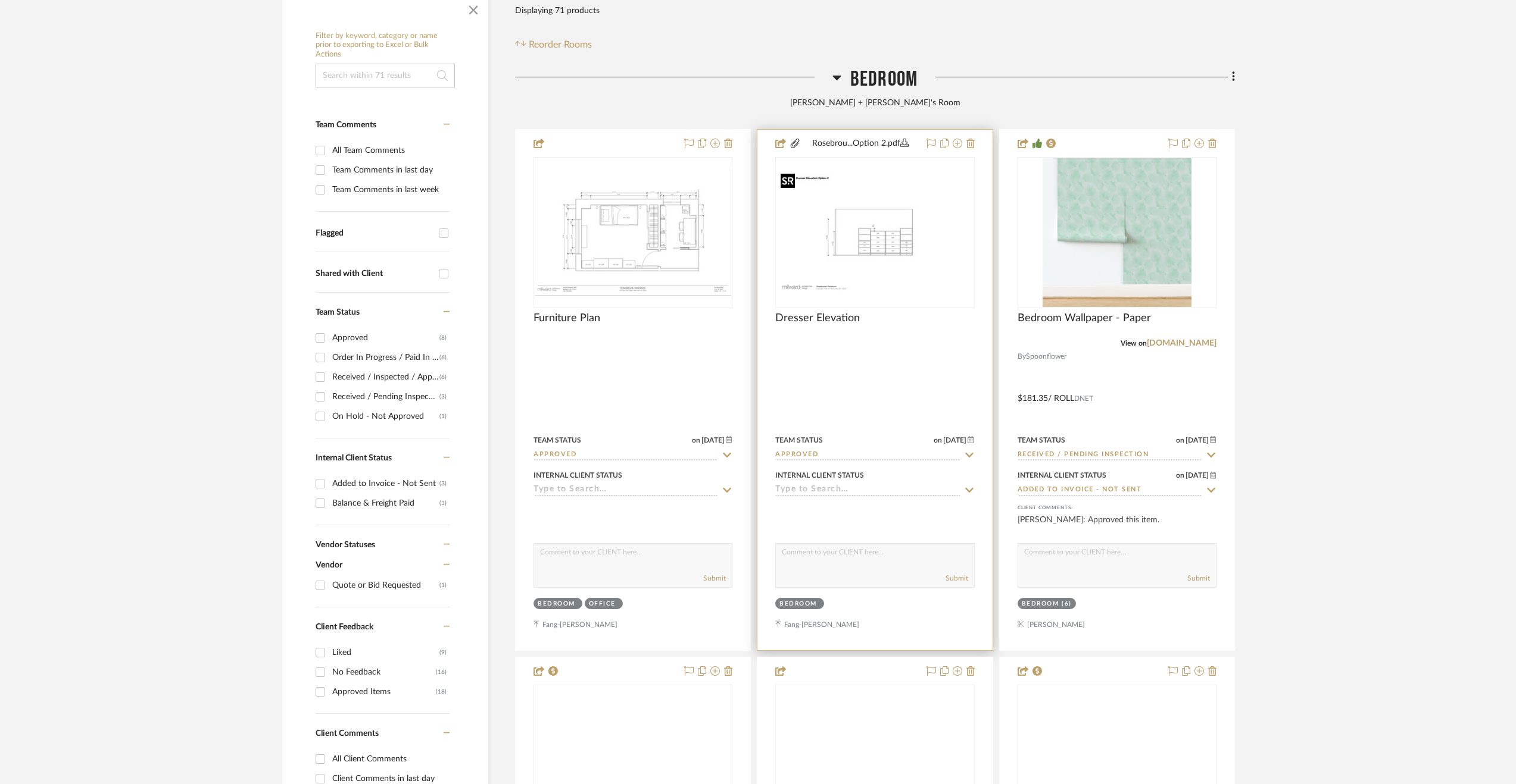
scroll to position [238, 0]
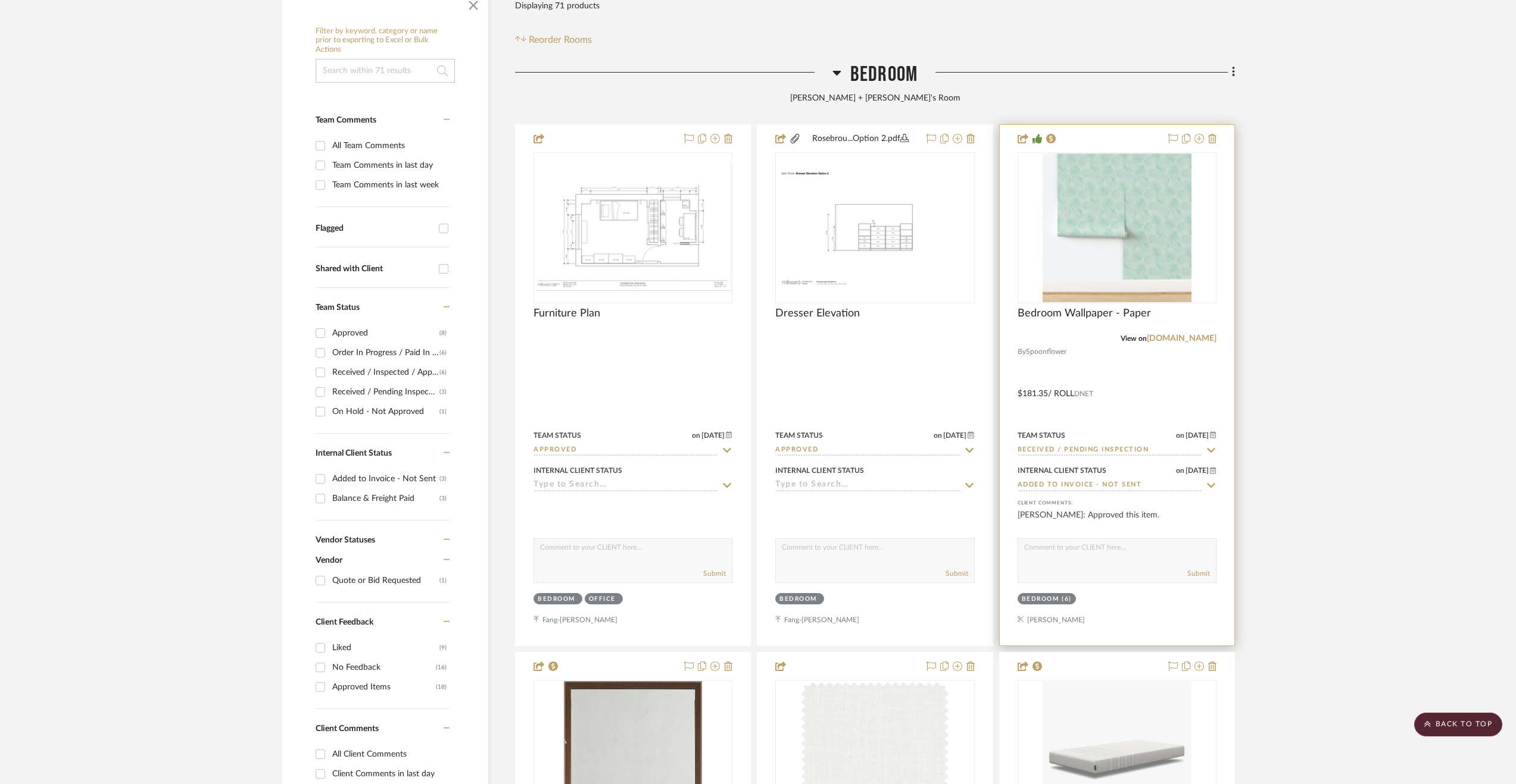
click at [1114, 484] on input "Added to Invoice - Not Sent" at bounding box center [1110, 485] width 184 height 11
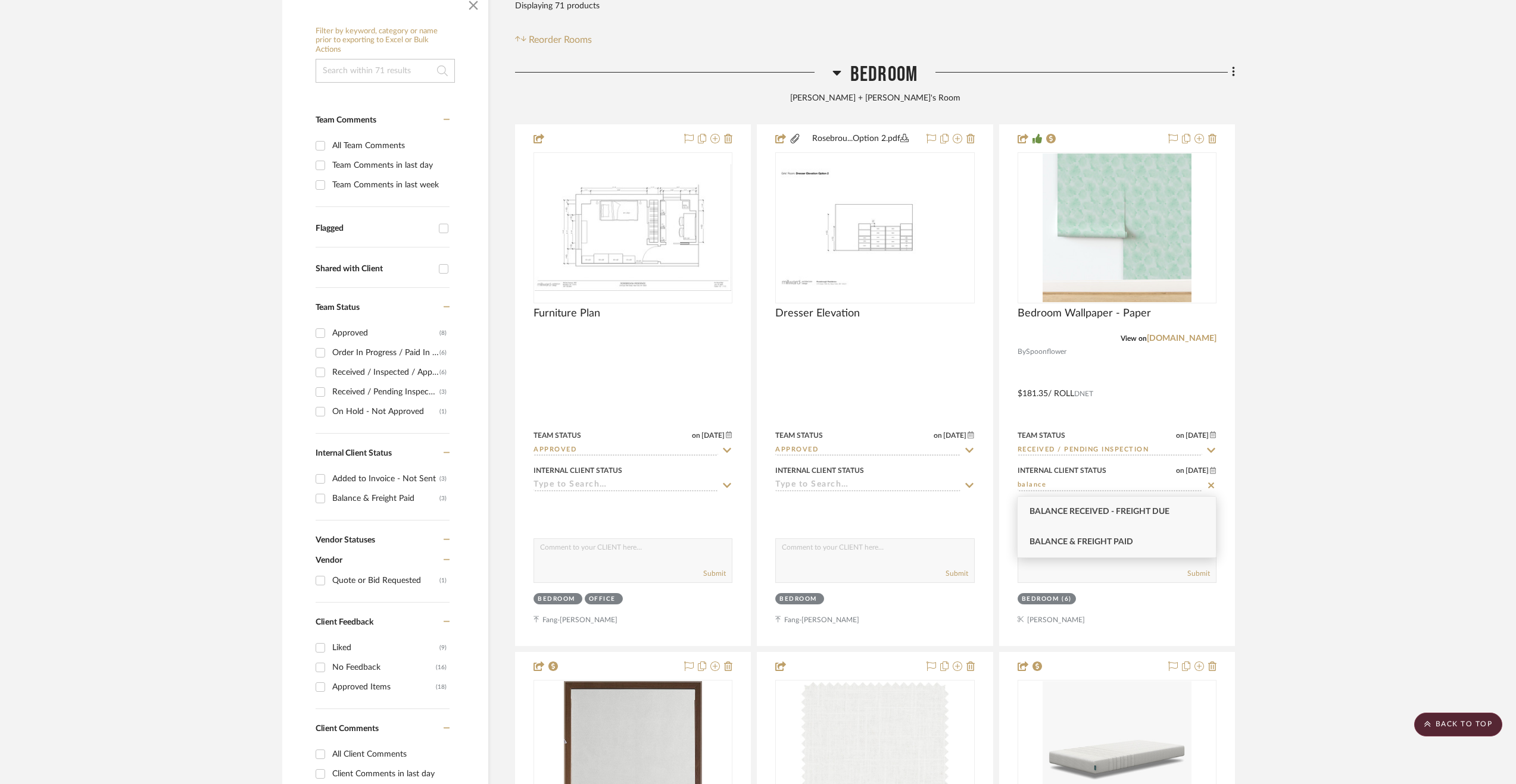
type input "balance"
click at [1098, 538] on span "Balance & Freight Paid" at bounding box center [1081, 542] width 104 height 8
type input "[DATE]"
type input "Balance & Freight Paid"
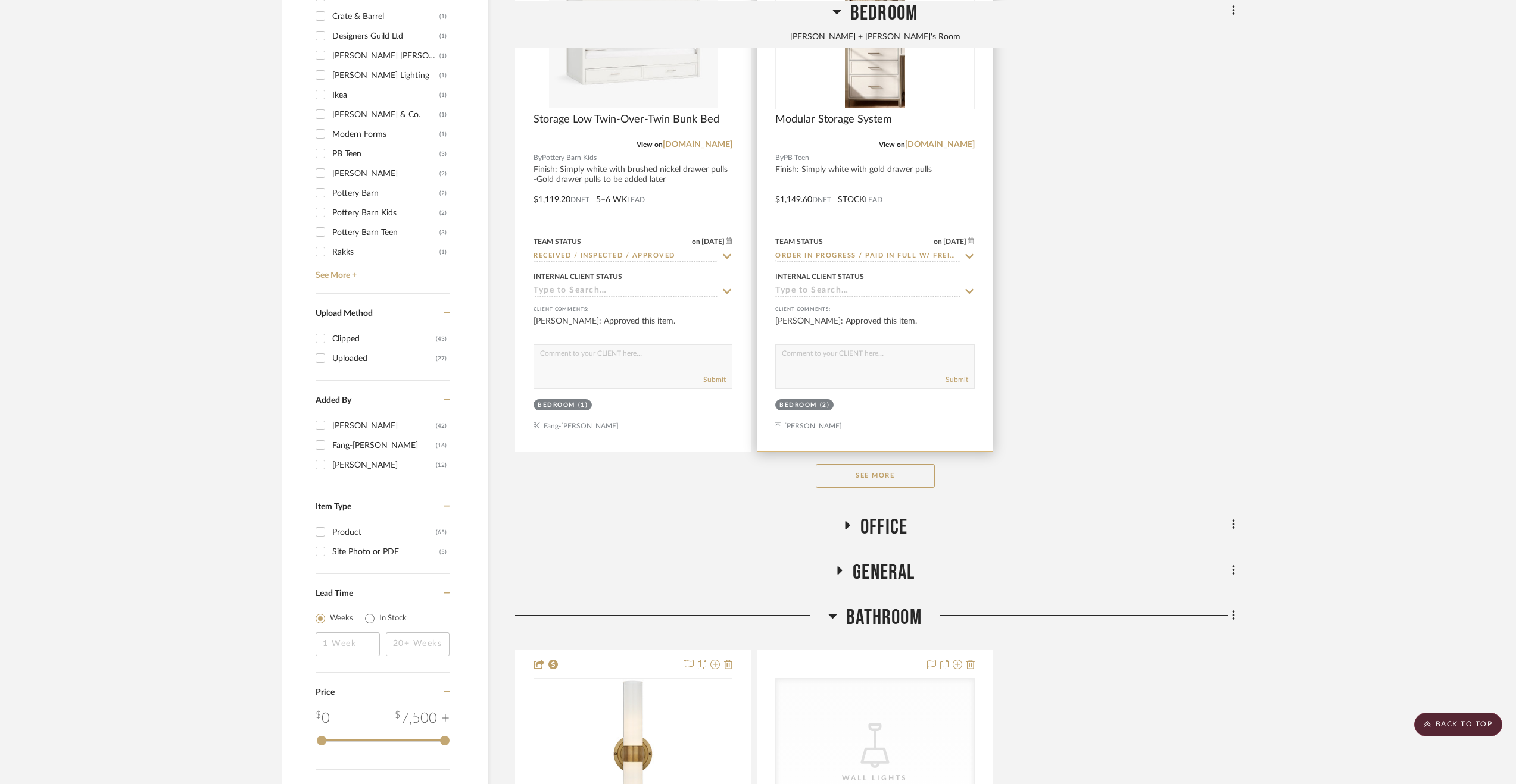
scroll to position [1726, 0]
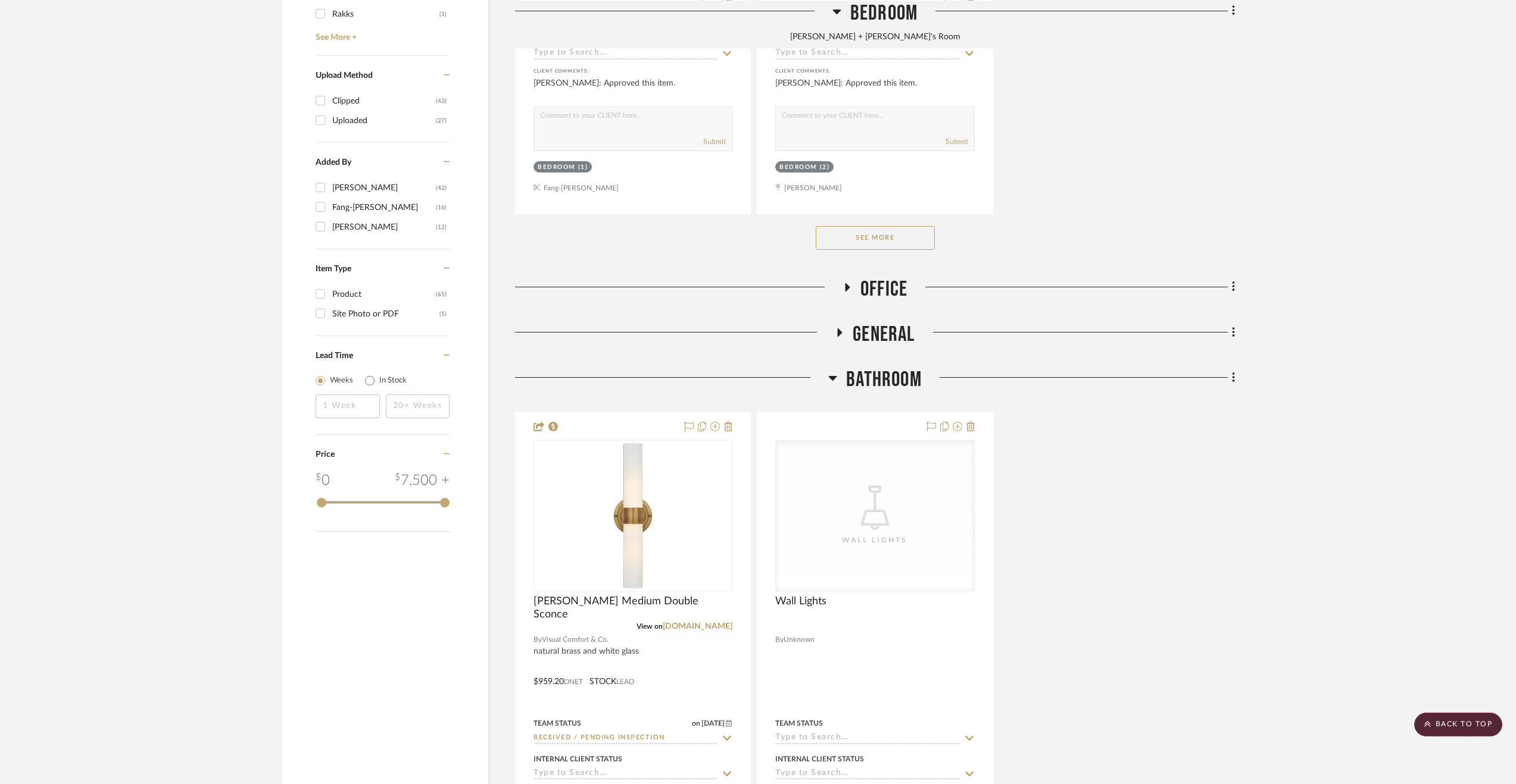
click at [888, 286] on span "Office" at bounding box center [883, 289] width 47 height 26
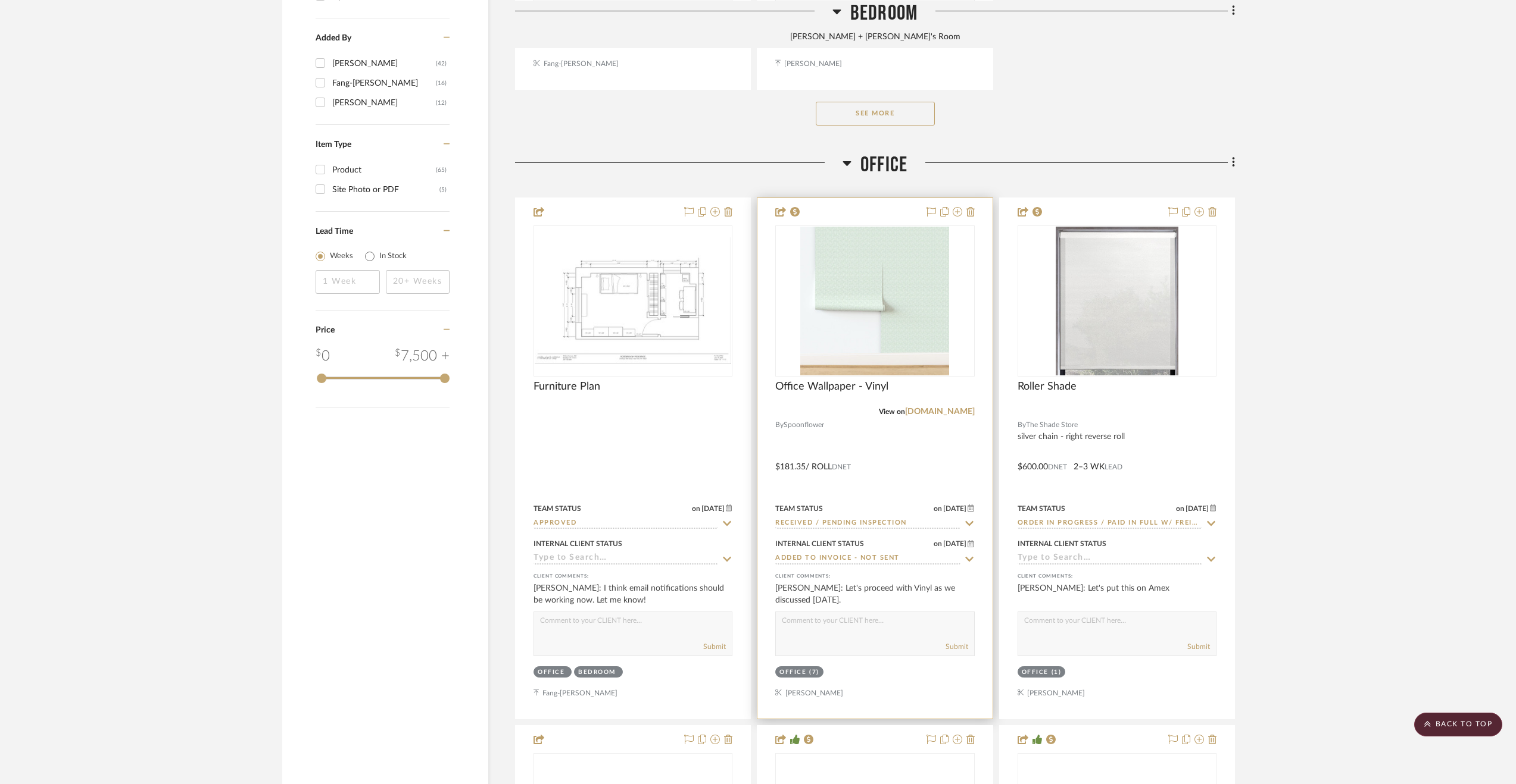
scroll to position [1905, 0]
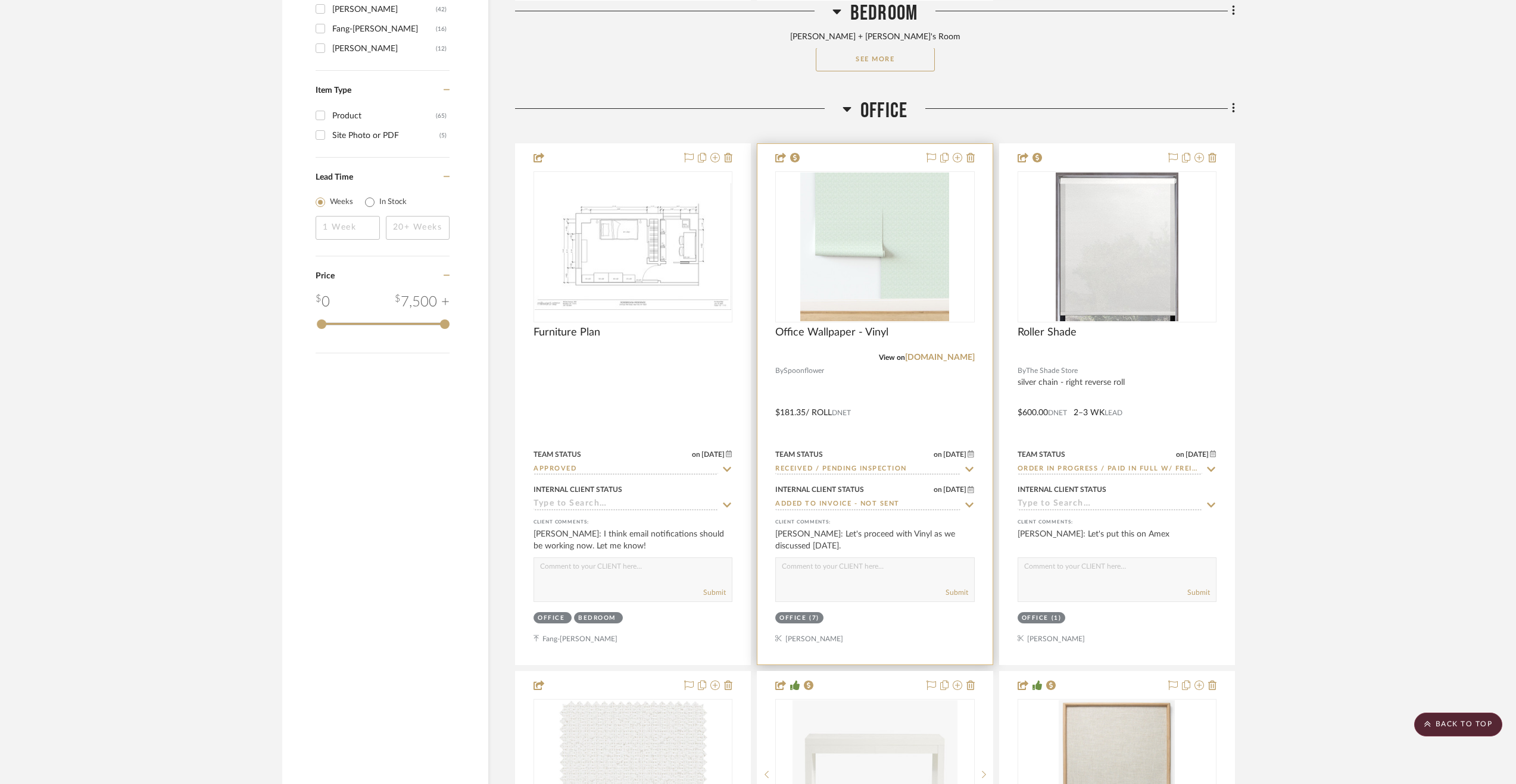
click at [852, 507] on input "Added to Invoice - Not Sent" at bounding box center [867, 505] width 184 height 11
type input "balance"
click at [869, 555] on div "Balance & Freight Paid" at bounding box center [874, 563] width 198 height 30
type input "[DATE]"
type input "Balance & Freight Paid"
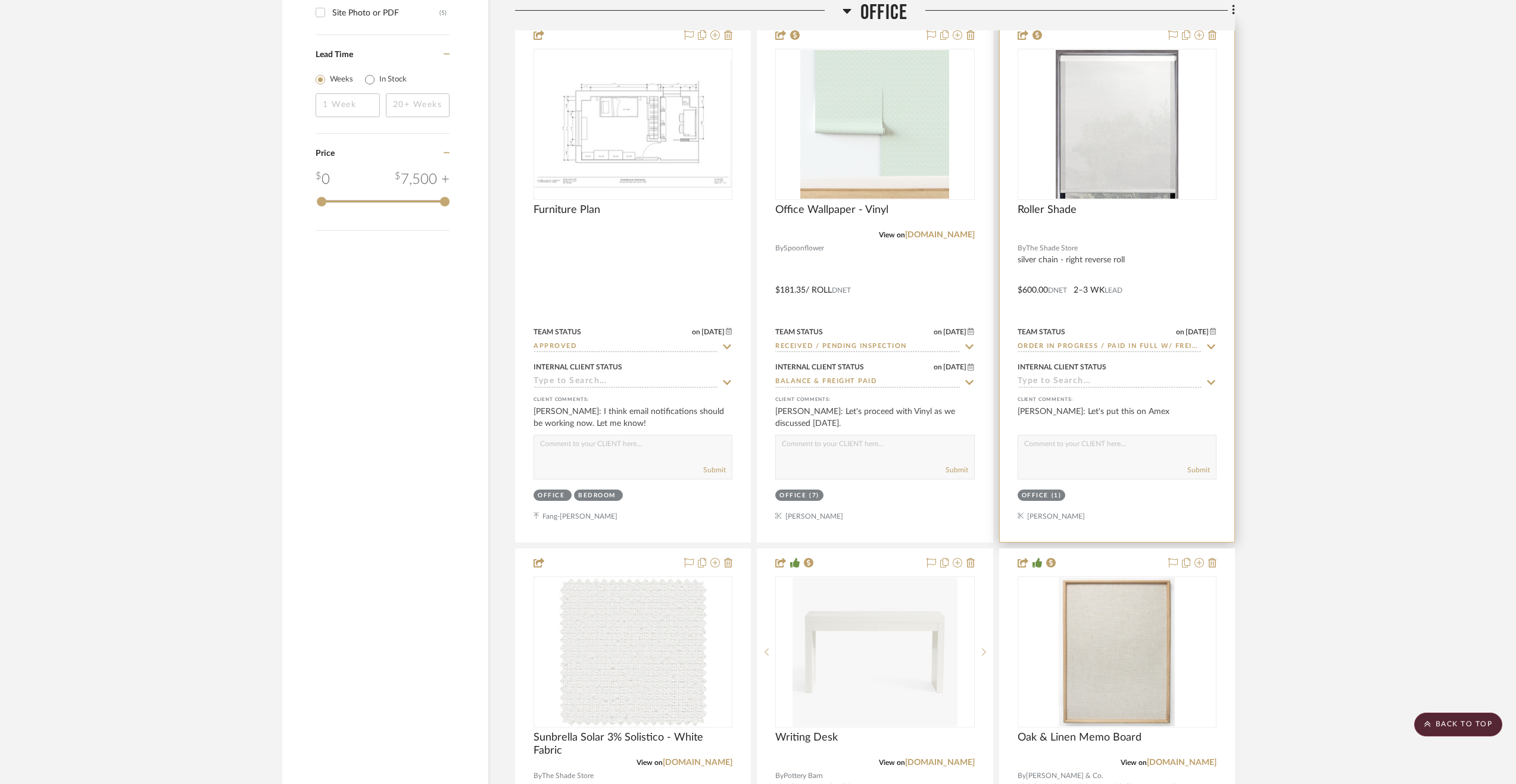
scroll to position [2202, 0]
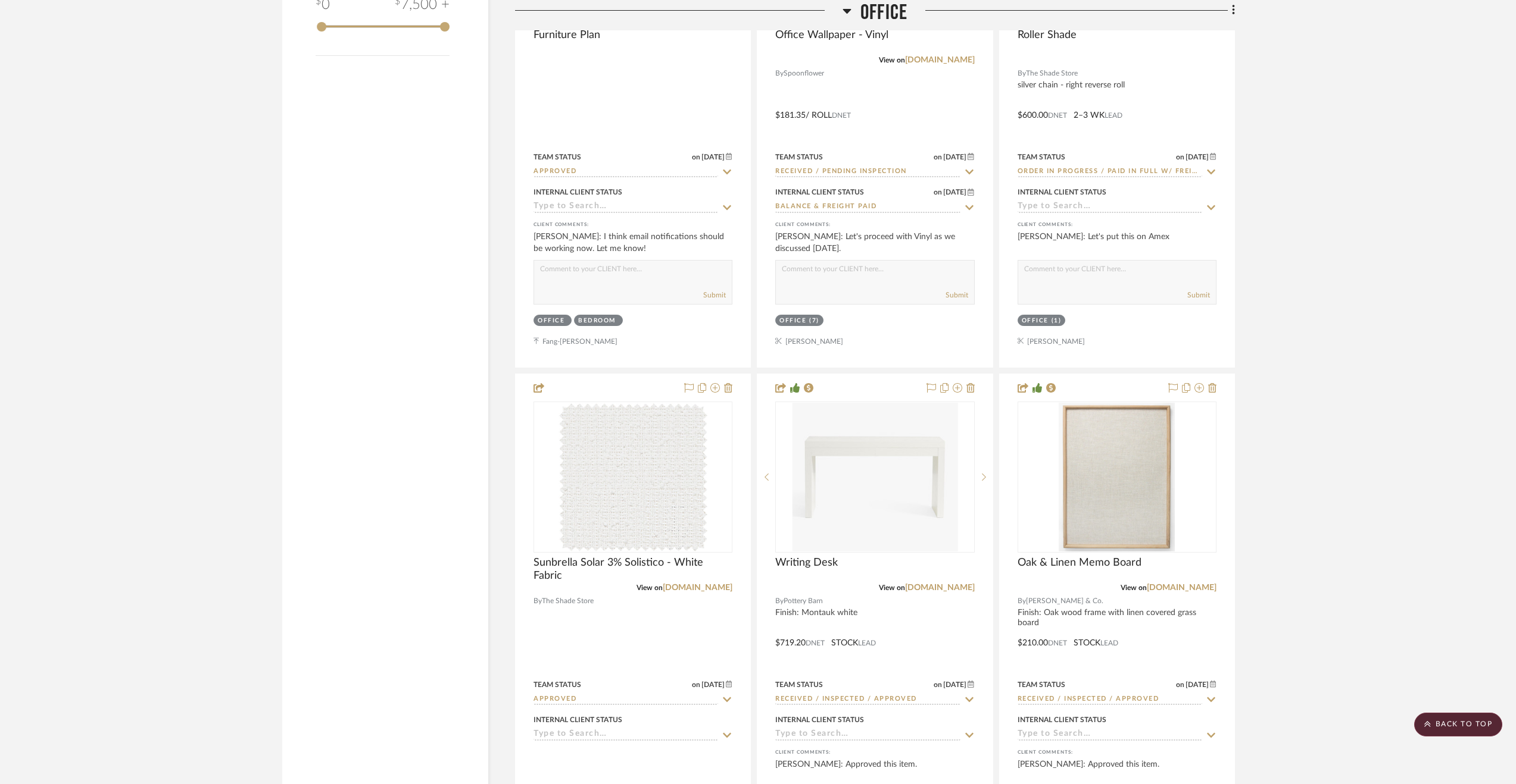
drag, startPoint x: 888, startPoint y: 12, endPoint x: 881, endPoint y: 17, distance: 8.6
click at [887, 12] on span "Office" at bounding box center [883, 12] width 47 height 26
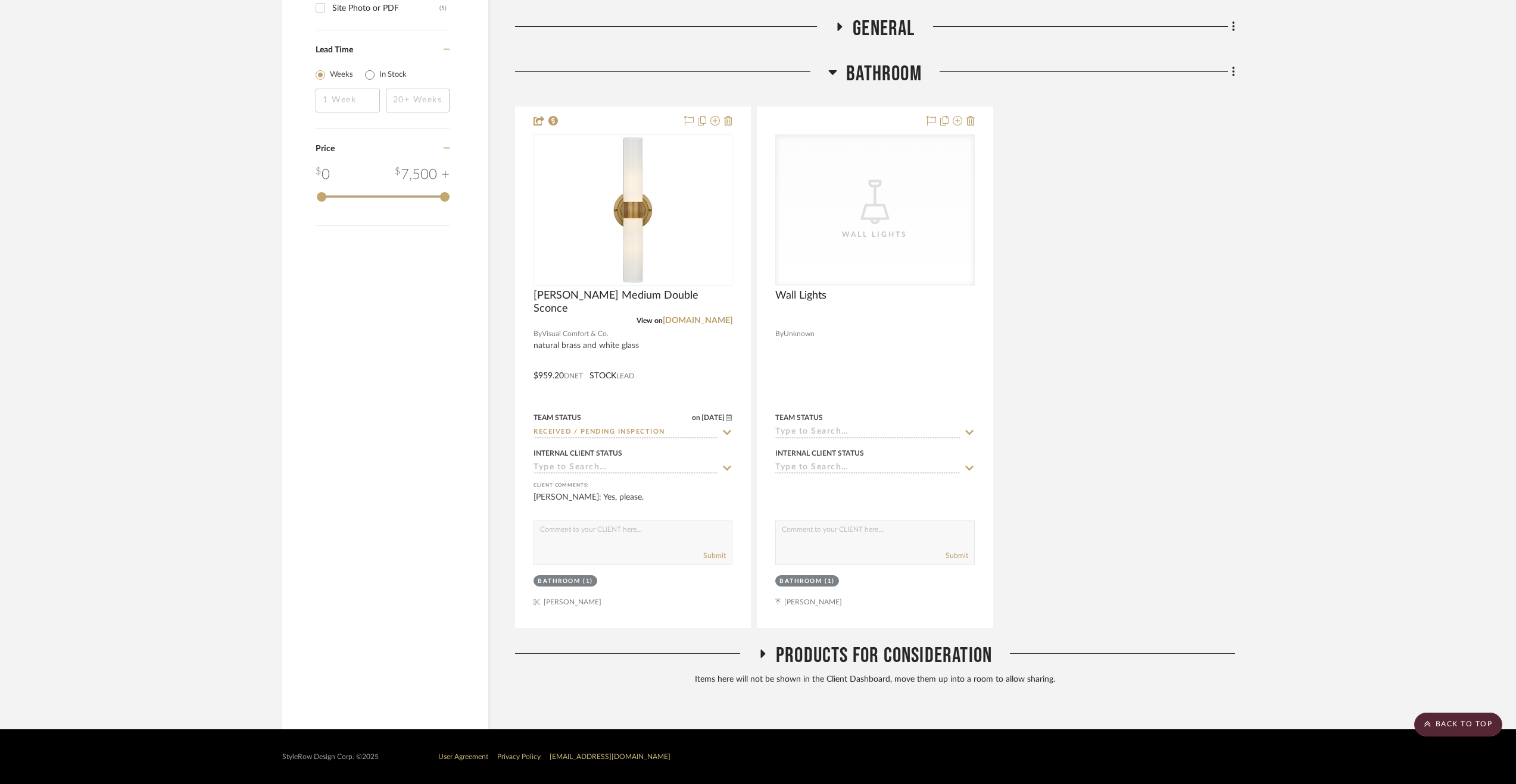
click at [872, 74] on span "Bathroom" at bounding box center [884, 74] width 76 height 26
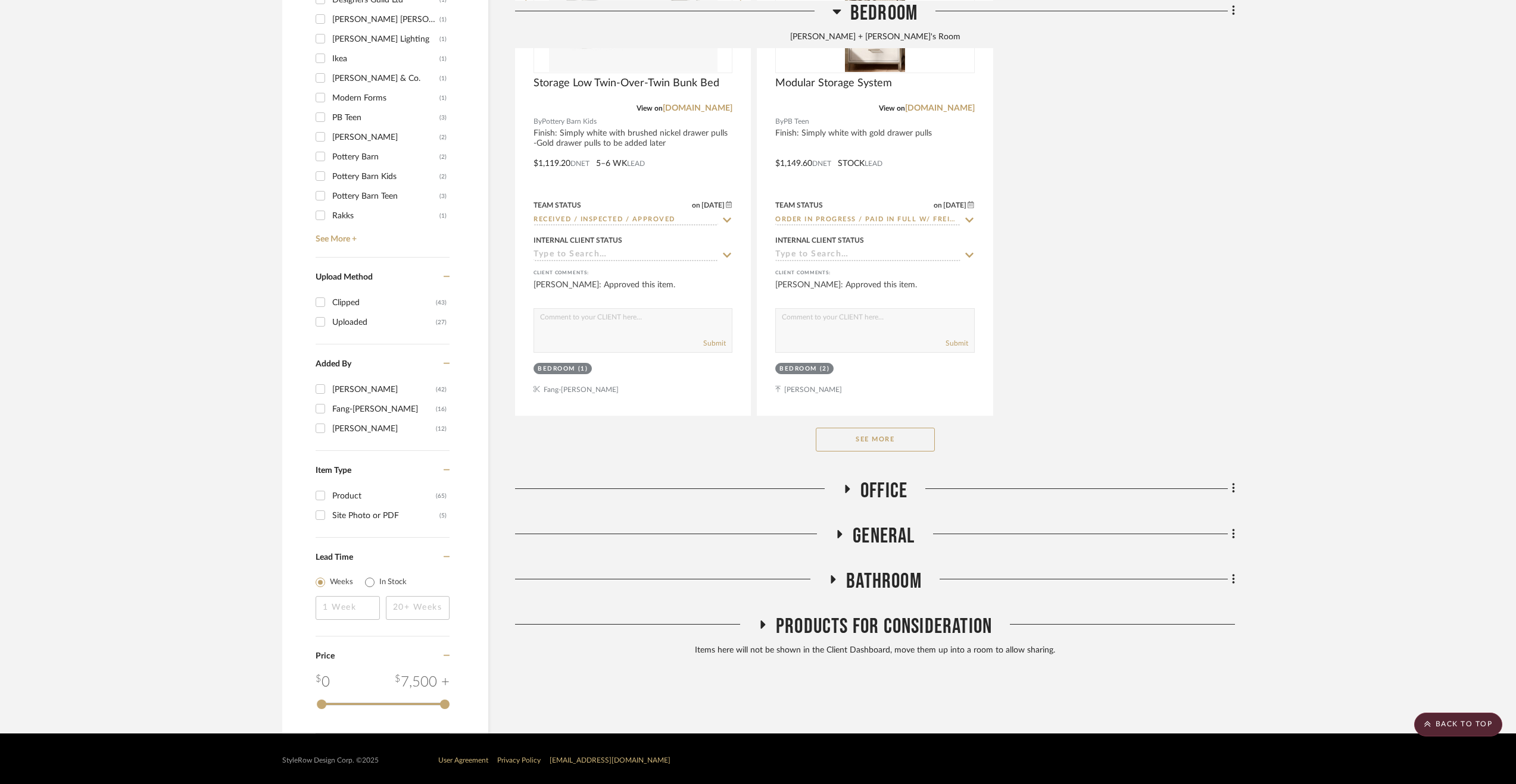
click at [888, 541] on span "General" at bounding box center [883, 536] width 62 height 26
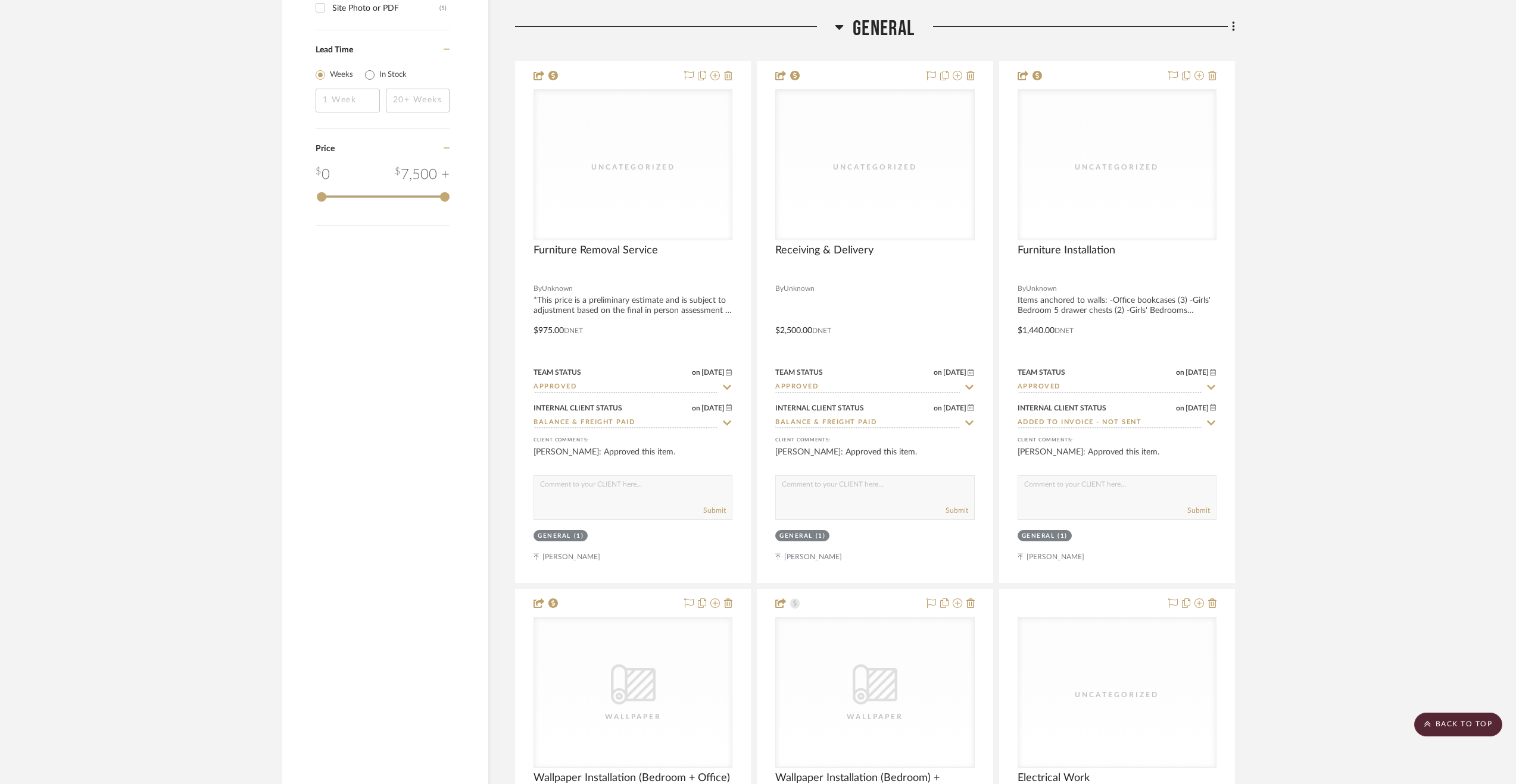
scroll to position [2023, 0]
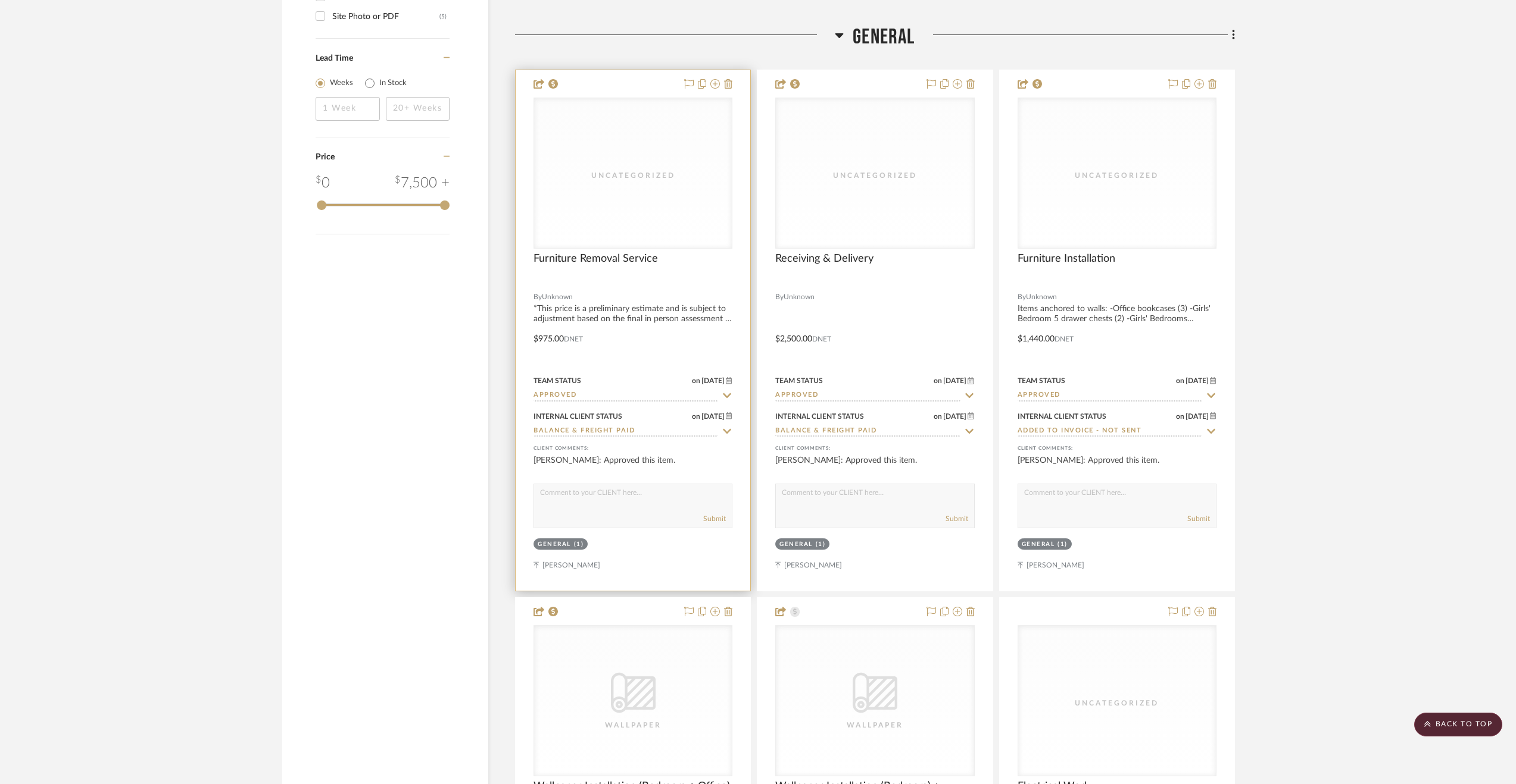
click at [623, 432] on input "Balance & Freight Paid" at bounding box center [625, 432] width 184 height 11
click at [648, 337] on div at bounding box center [633, 330] width 234 height 521
click at [664, 259] on div "Furniture Removal Service" at bounding box center [633, 265] width 199 height 26
click at [660, 251] on div at bounding box center [633, 330] width 234 height 521
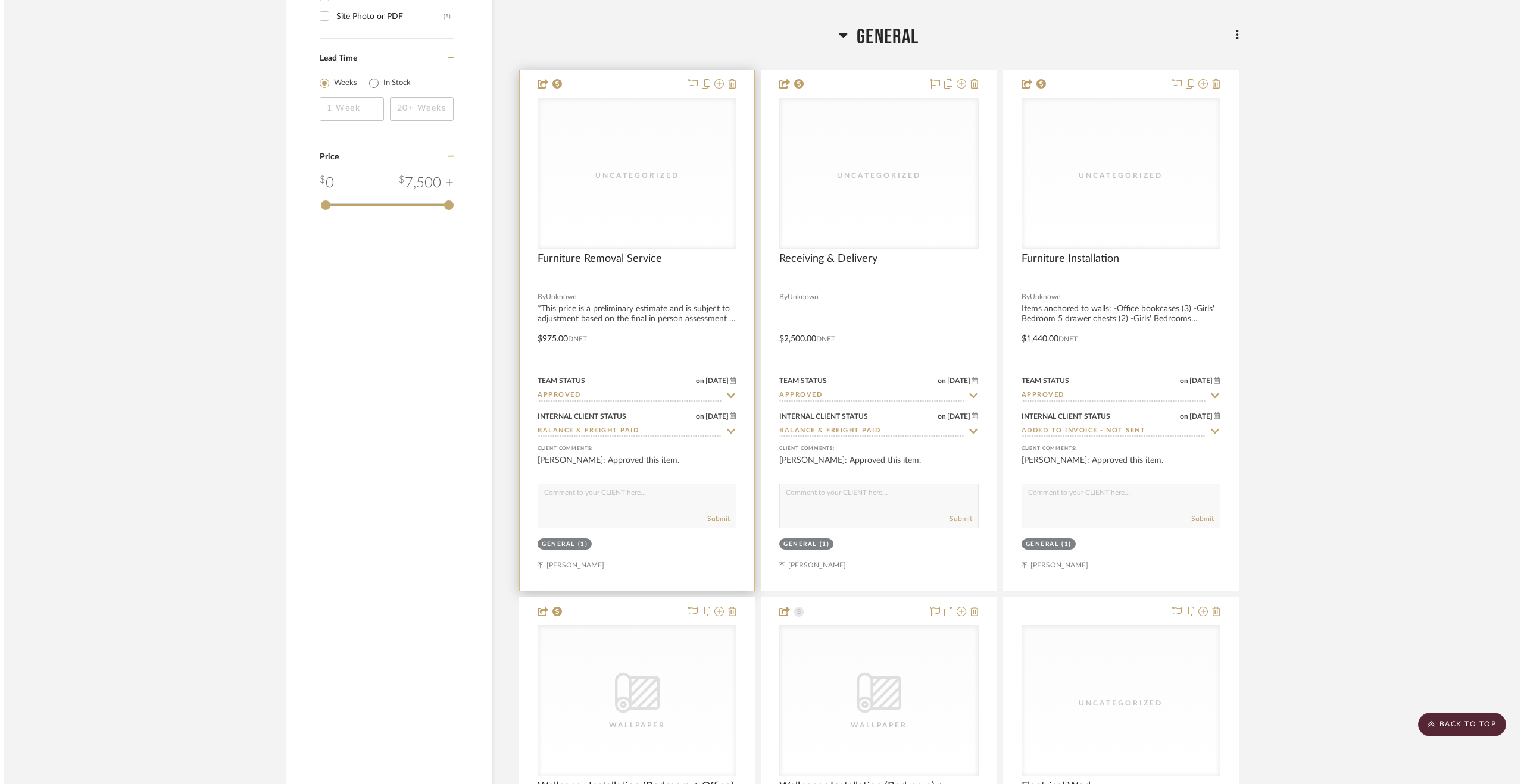
scroll to position [0, 0]
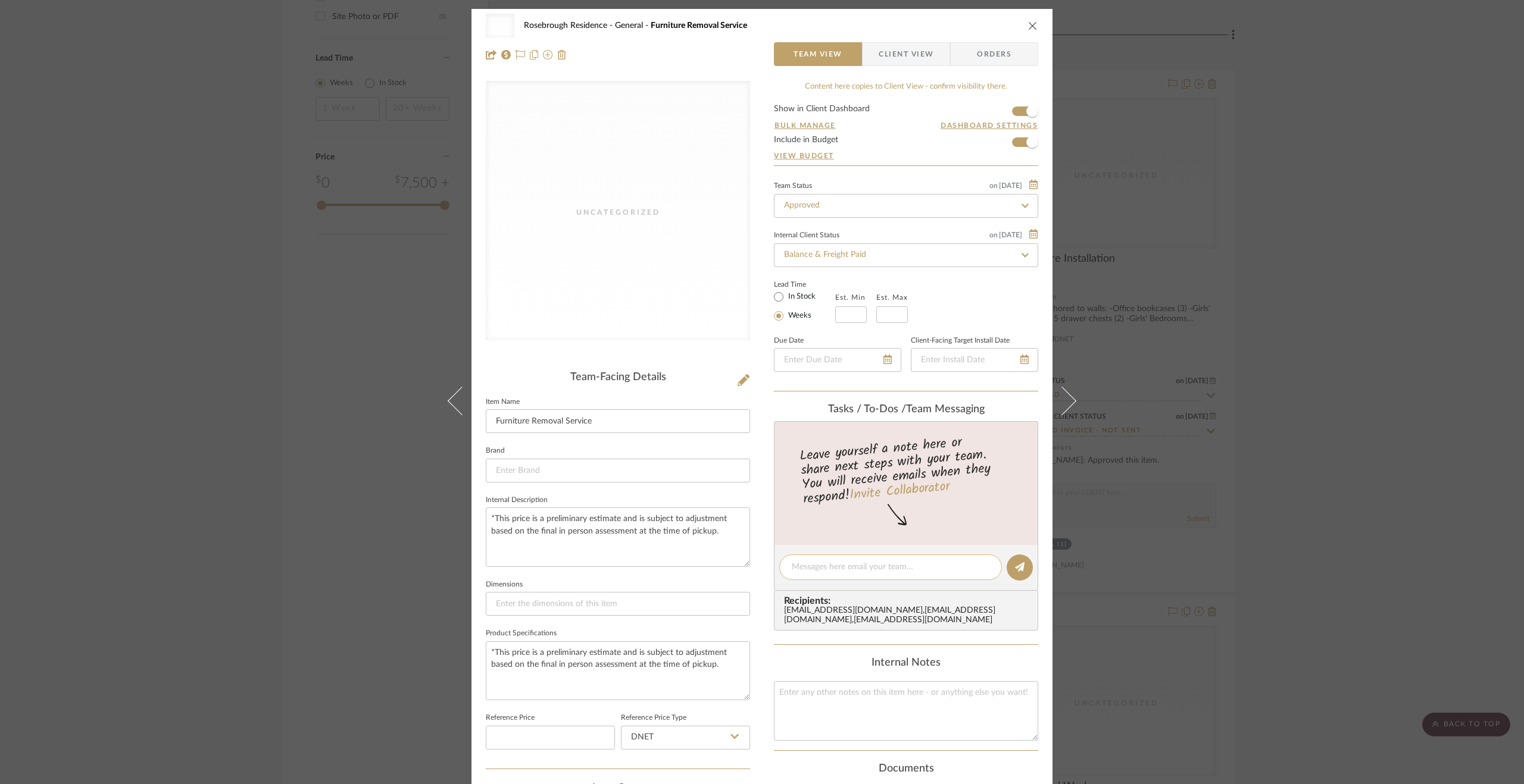
click at [836, 570] on textarea at bounding box center [890, 567] width 197 height 12
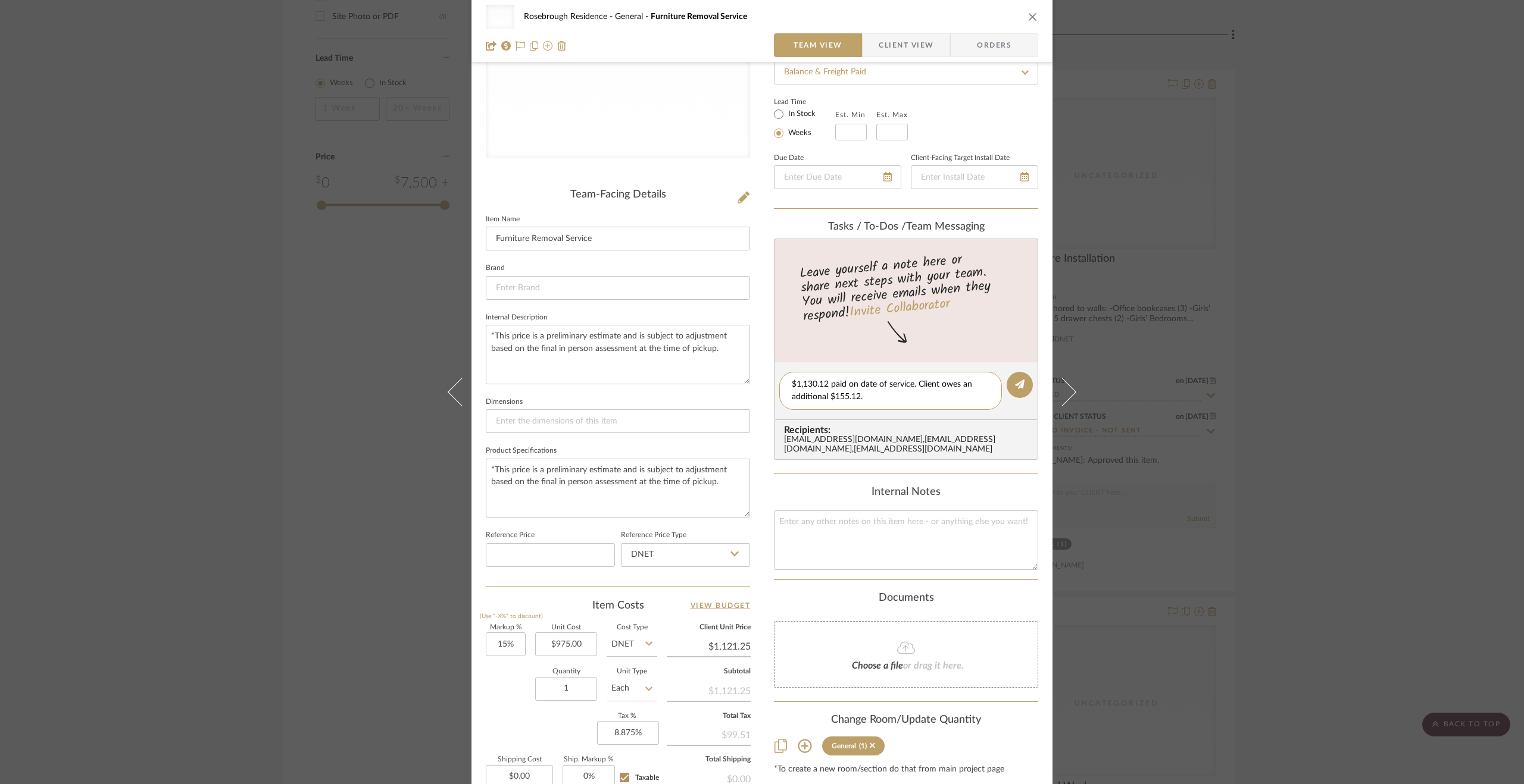
scroll to position [21, 0]
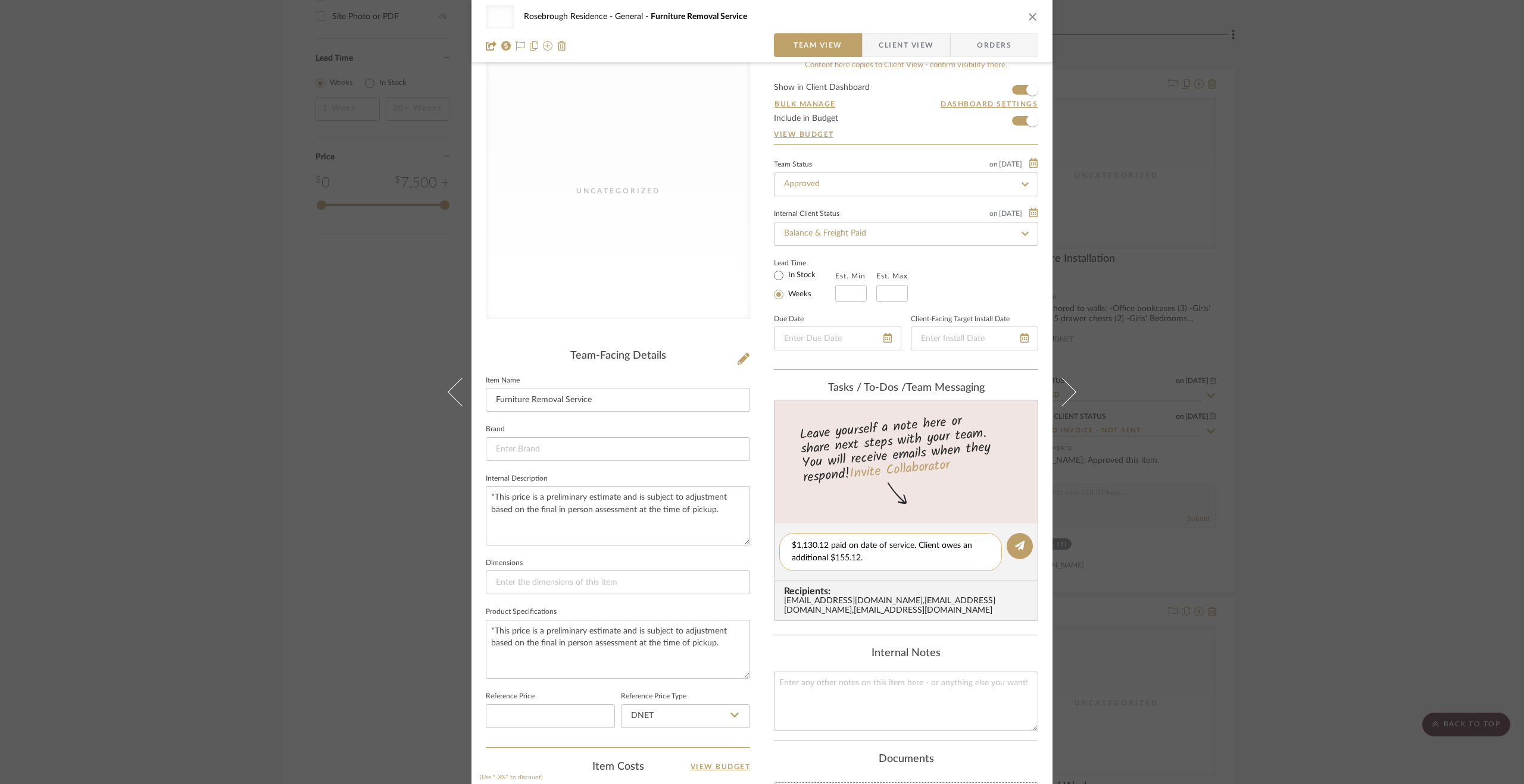
click at [955, 547] on textarea "$1,130.12 paid on date of service. Client owes an additional $155.12." at bounding box center [890, 552] width 197 height 25
type textarea "$1,130.12 paid on date of service. Client owes MAD an additional $155.12."
click at [1025, 543] on button at bounding box center [1020, 546] width 26 height 26
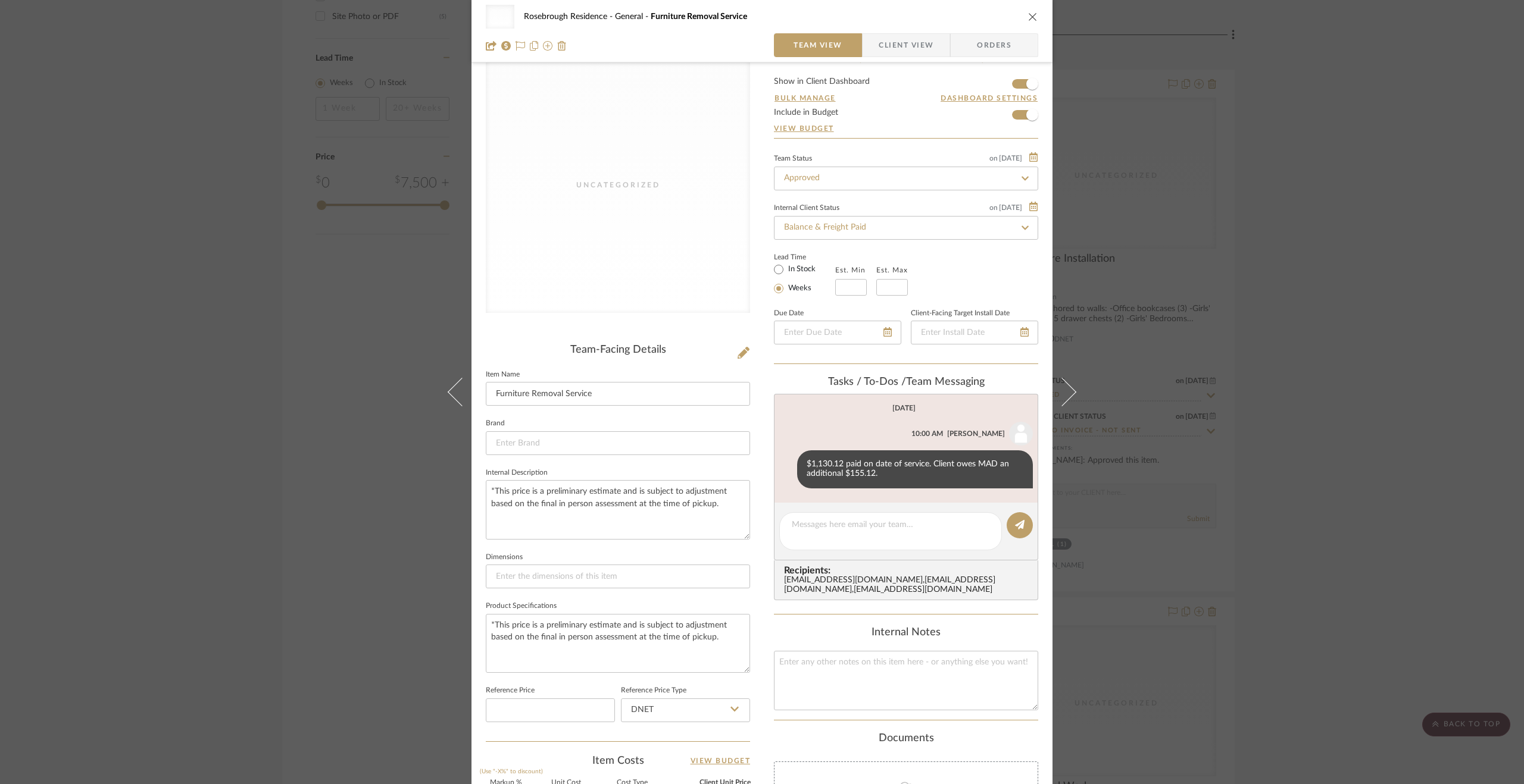
scroll to position [0, 0]
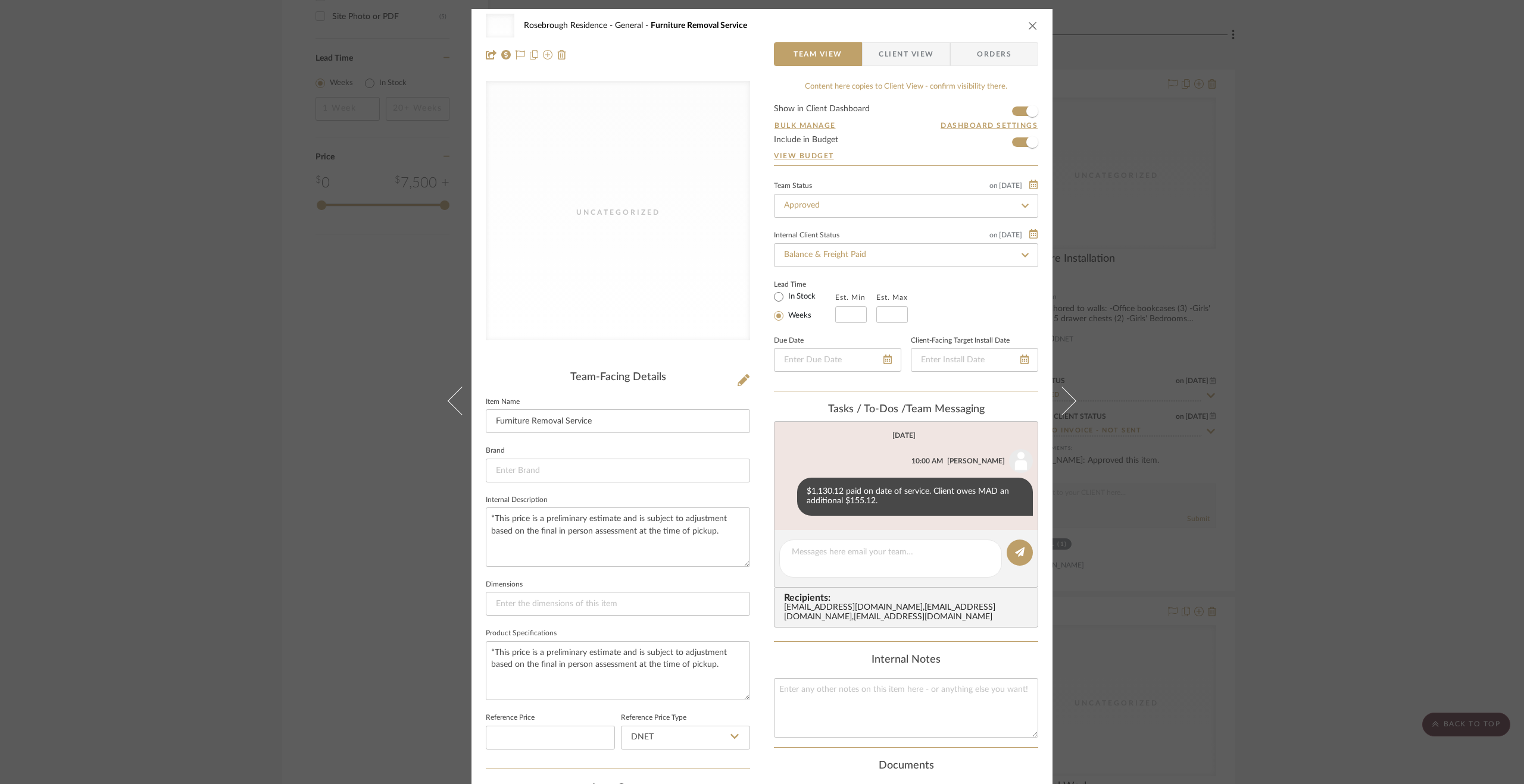
click at [1238, 450] on div "Uncategorized Rosebrough Residence General Furniture Removal Service Team View …" at bounding box center [762, 392] width 1524 height 784
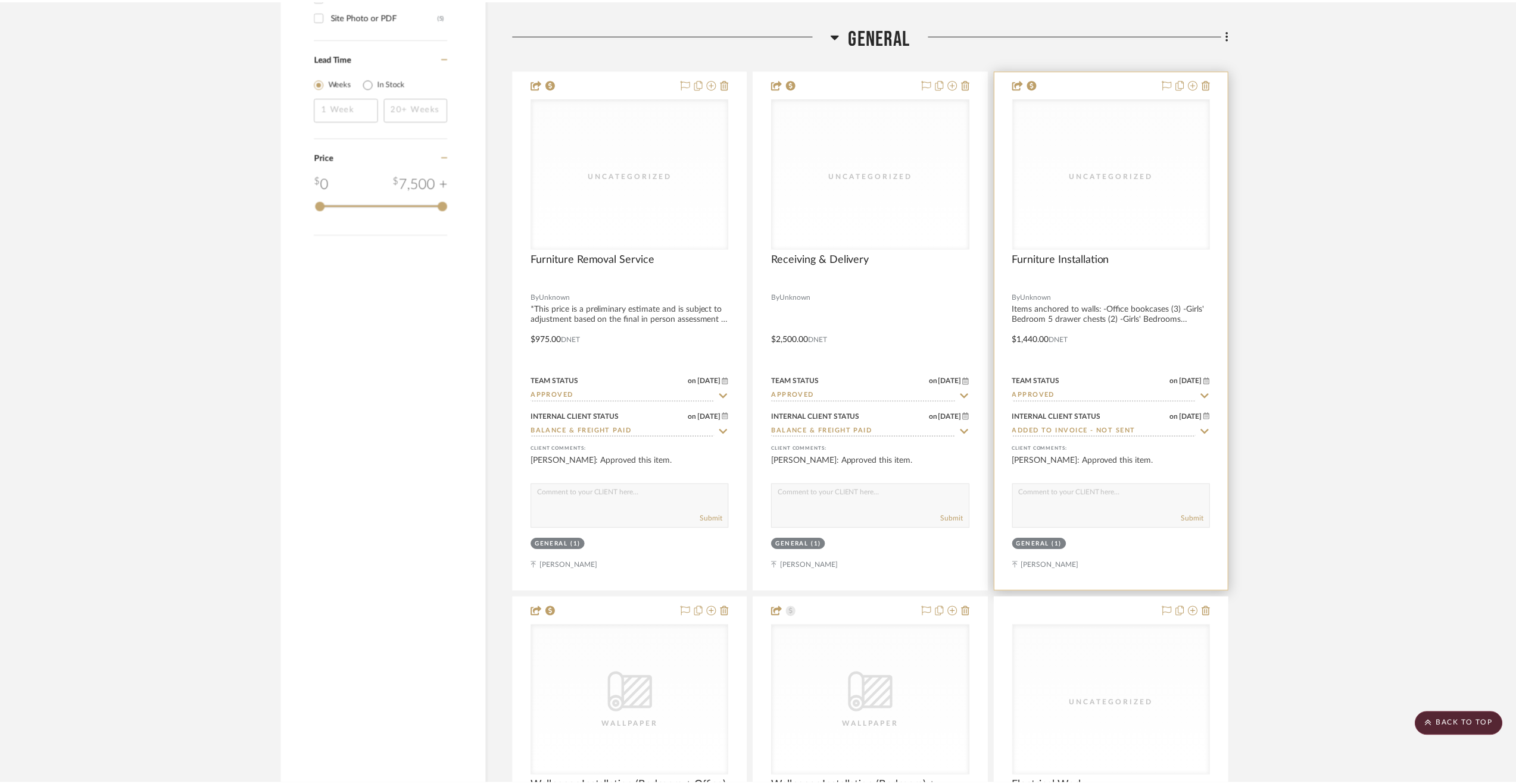
scroll to position [2023, 0]
click at [1138, 433] on input "Added to Invoice - Not Sent" at bounding box center [1110, 432] width 184 height 11
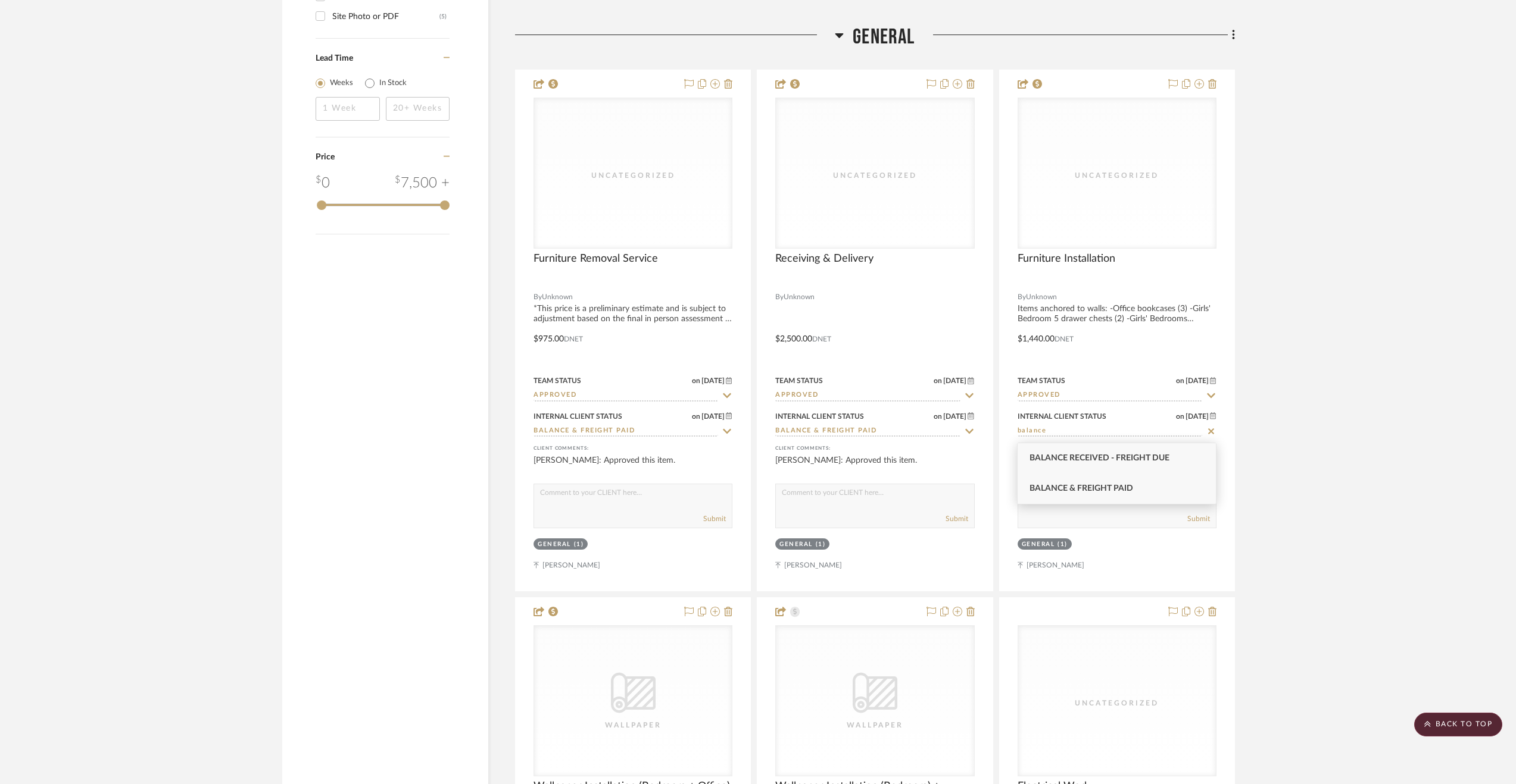
type input "balance"
click at [1131, 485] on span "Balance & Freight Paid" at bounding box center [1081, 488] width 104 height 8
type input "[DATE]"
type input "Balance & Freight Paid"
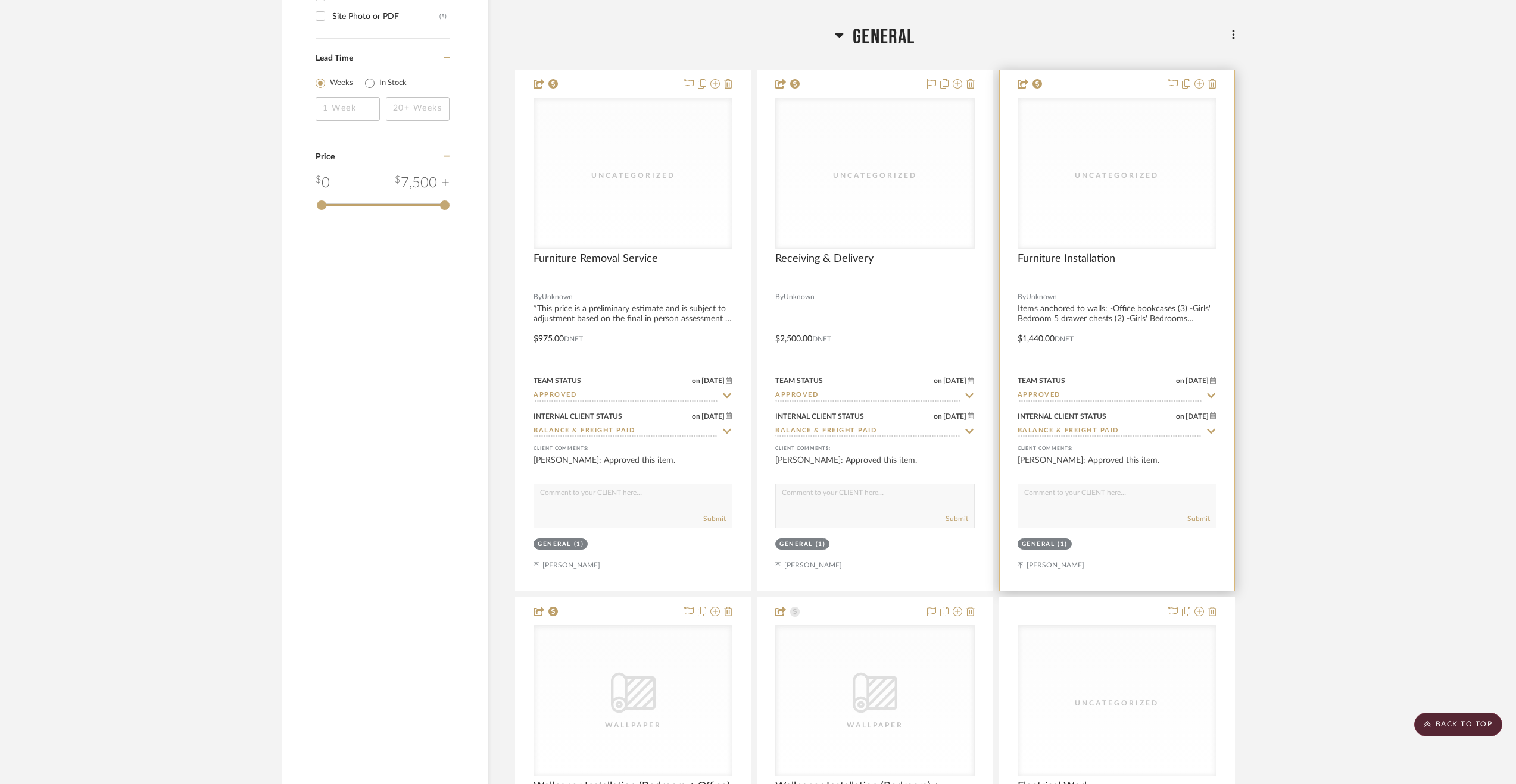
scroll to position [2004, 0]
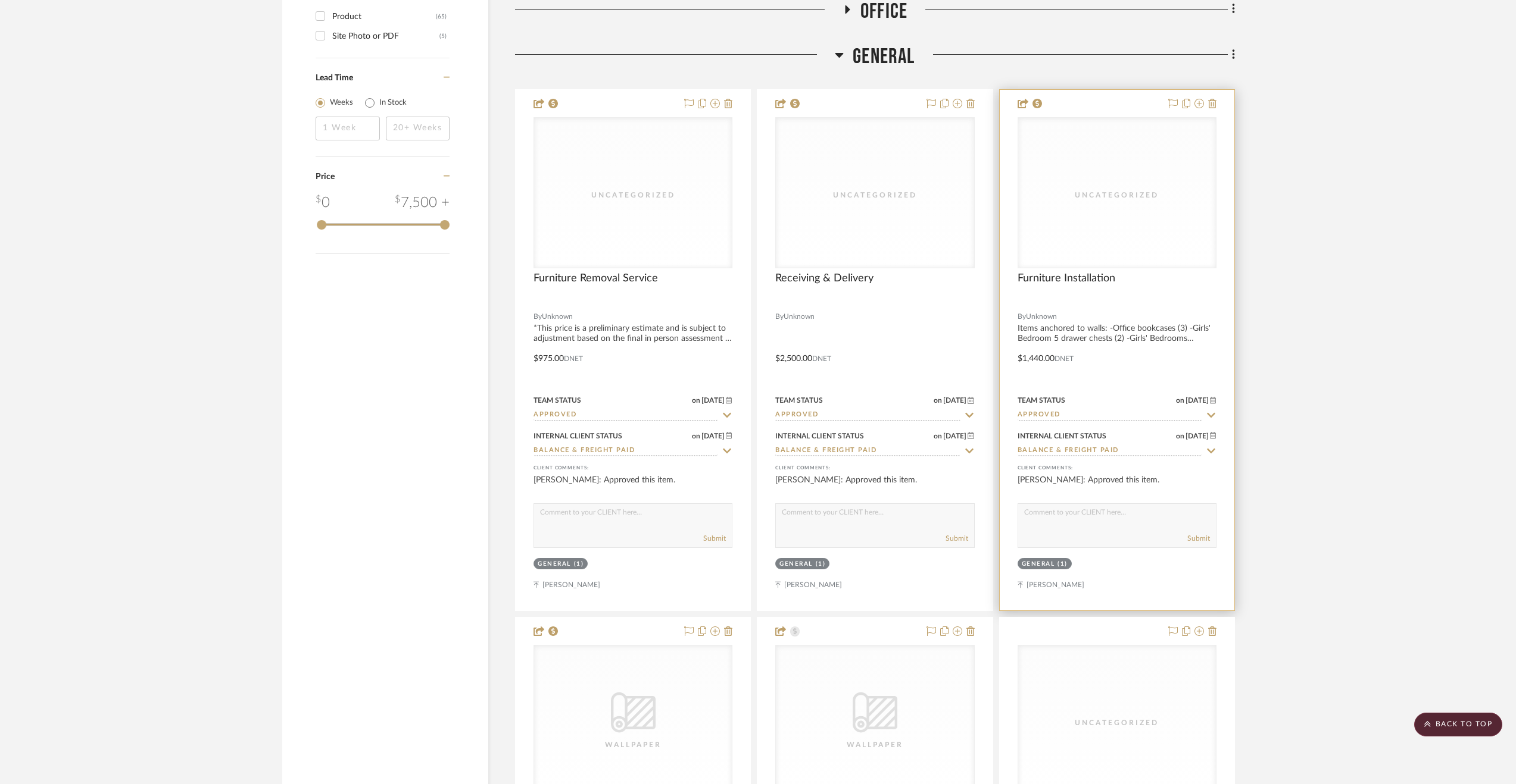
click at [1180, 293] on div "Furniture Installation" at bounding box center [1118, 285] width 199 height 26
click at [1127, 274] on div "Furniture Installation" at bounding box center [1118, 285] width 199 height 26
click at [1091, 289] on div "Furniture Installation" at bounding box center [1118, 285] width 199 height 26
click at [1125, 270] on div at bounding box center [1117, 350] width 234 height 521
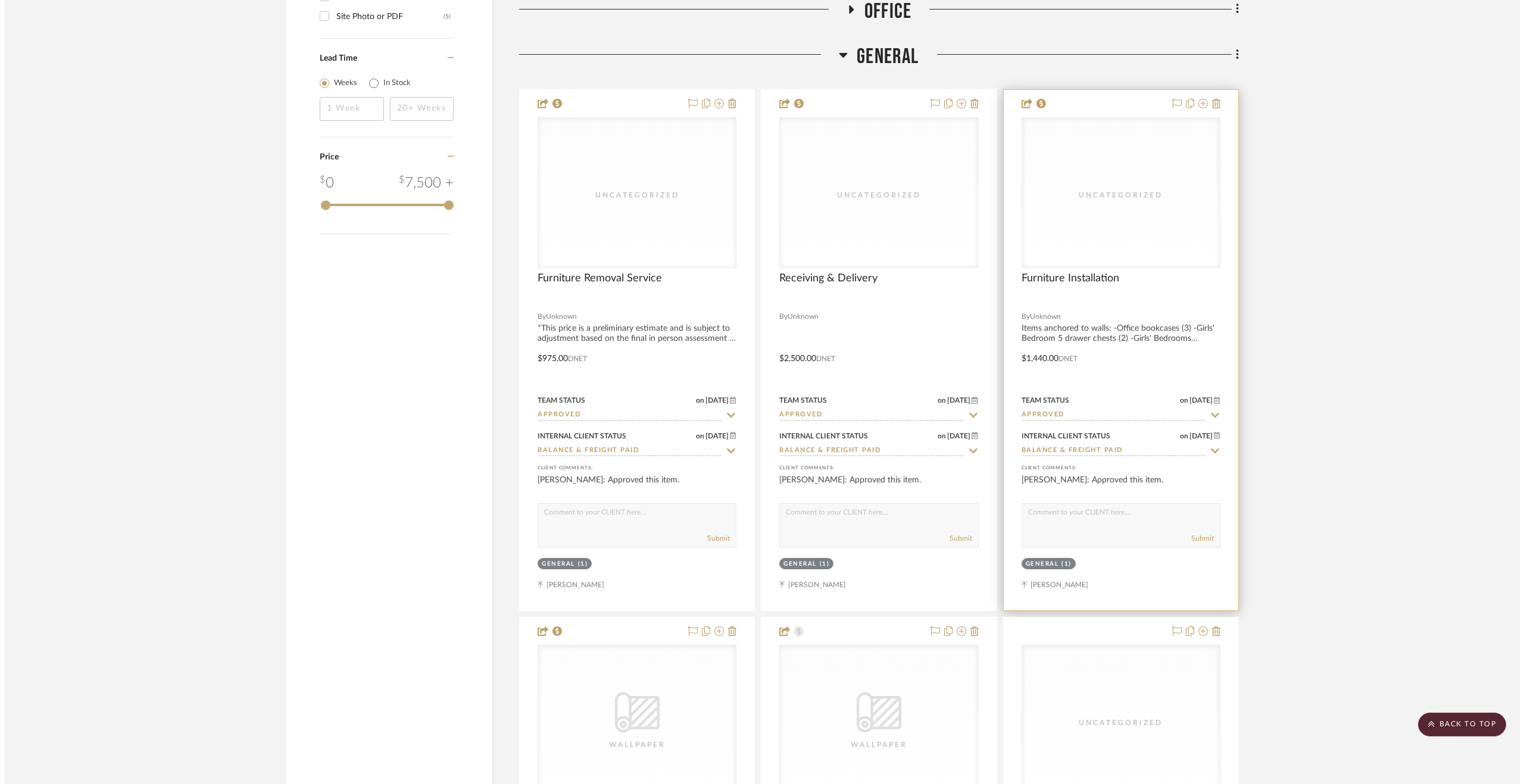
scroll to position [0, 0]
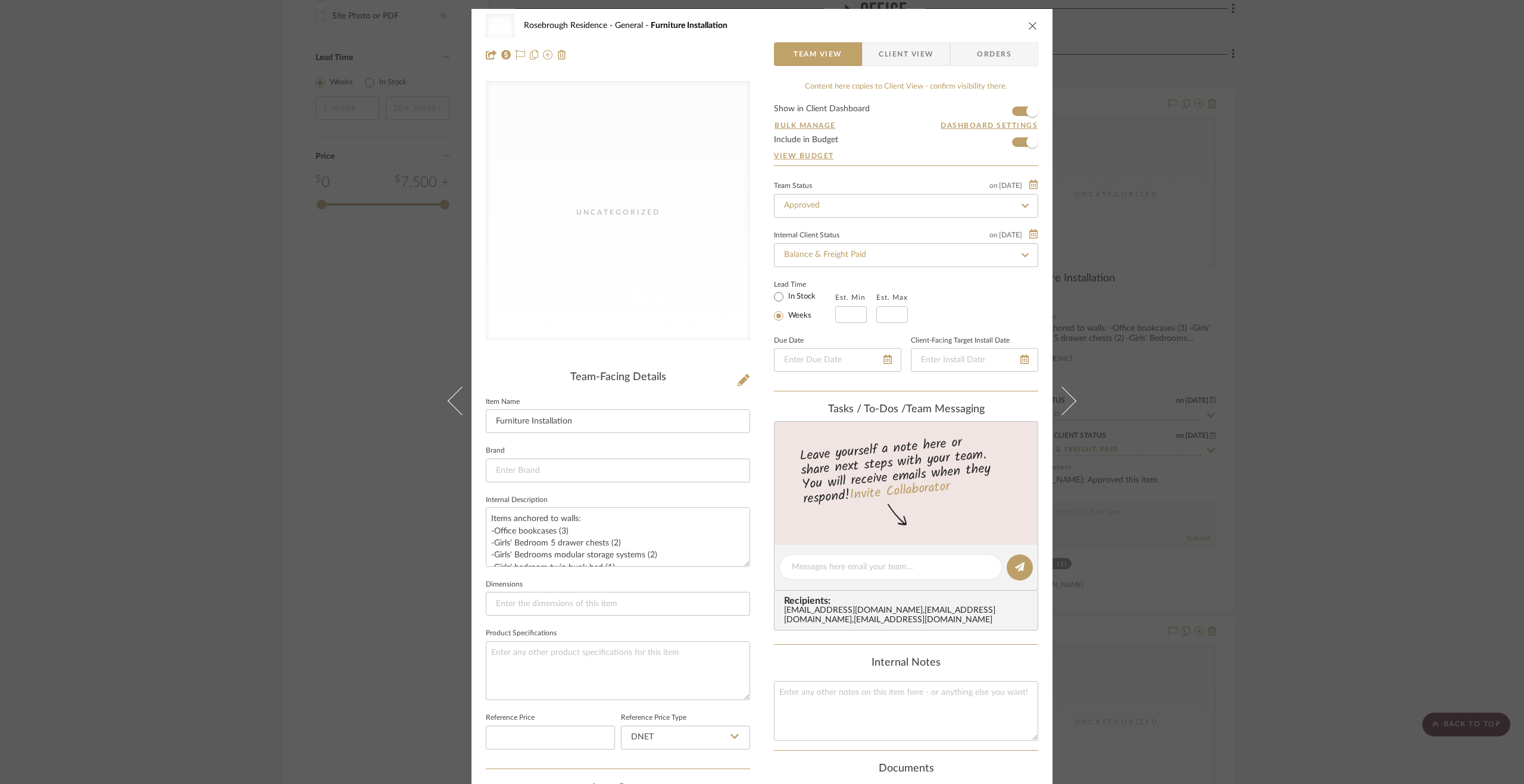
click at [1436, 384] on div "Uncategorized Rosebrough Residence General Furniture Installation Team View Cli…" at bounding box center [762, 392] width 1524 height 784
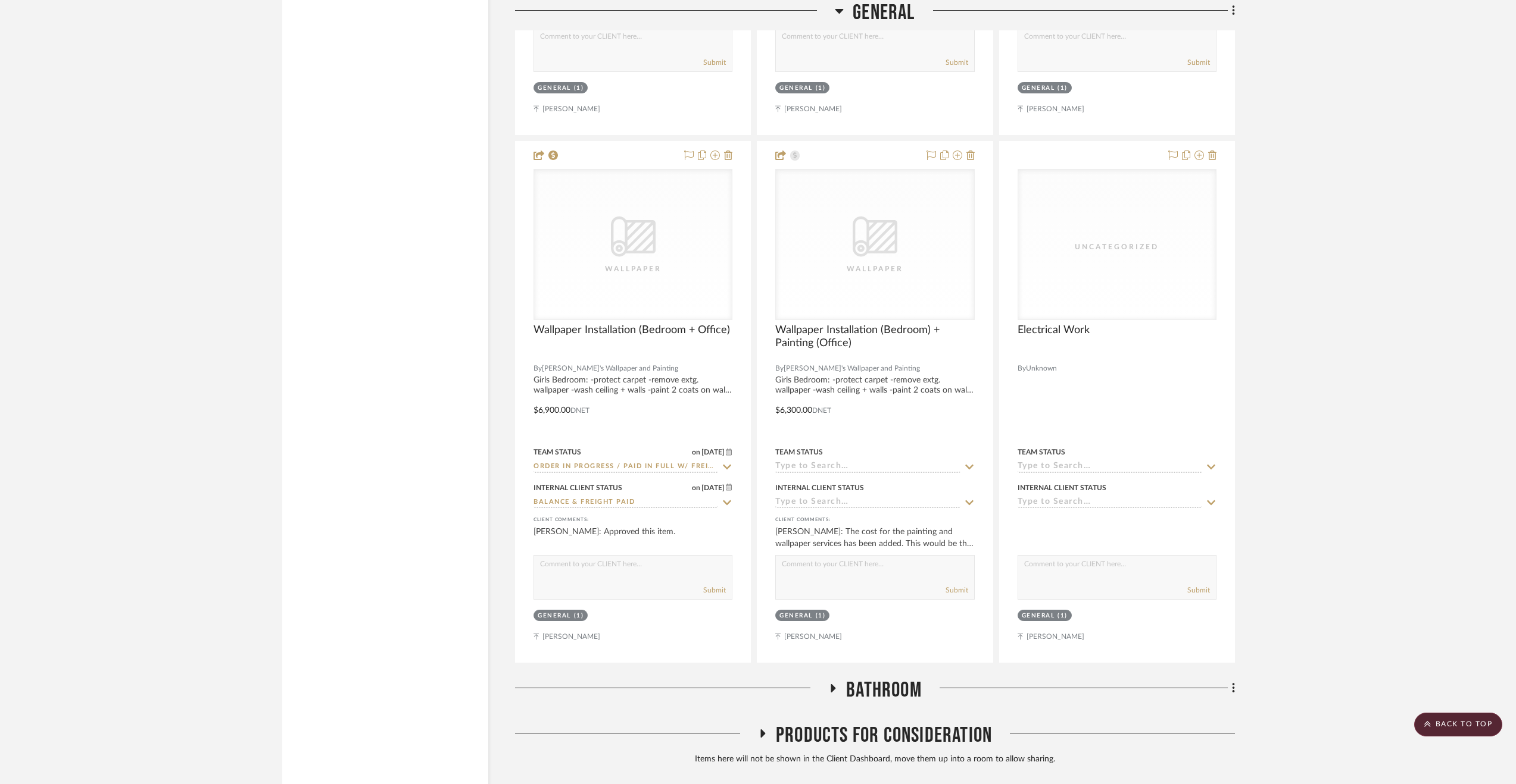
scroll to position [2562, 0]
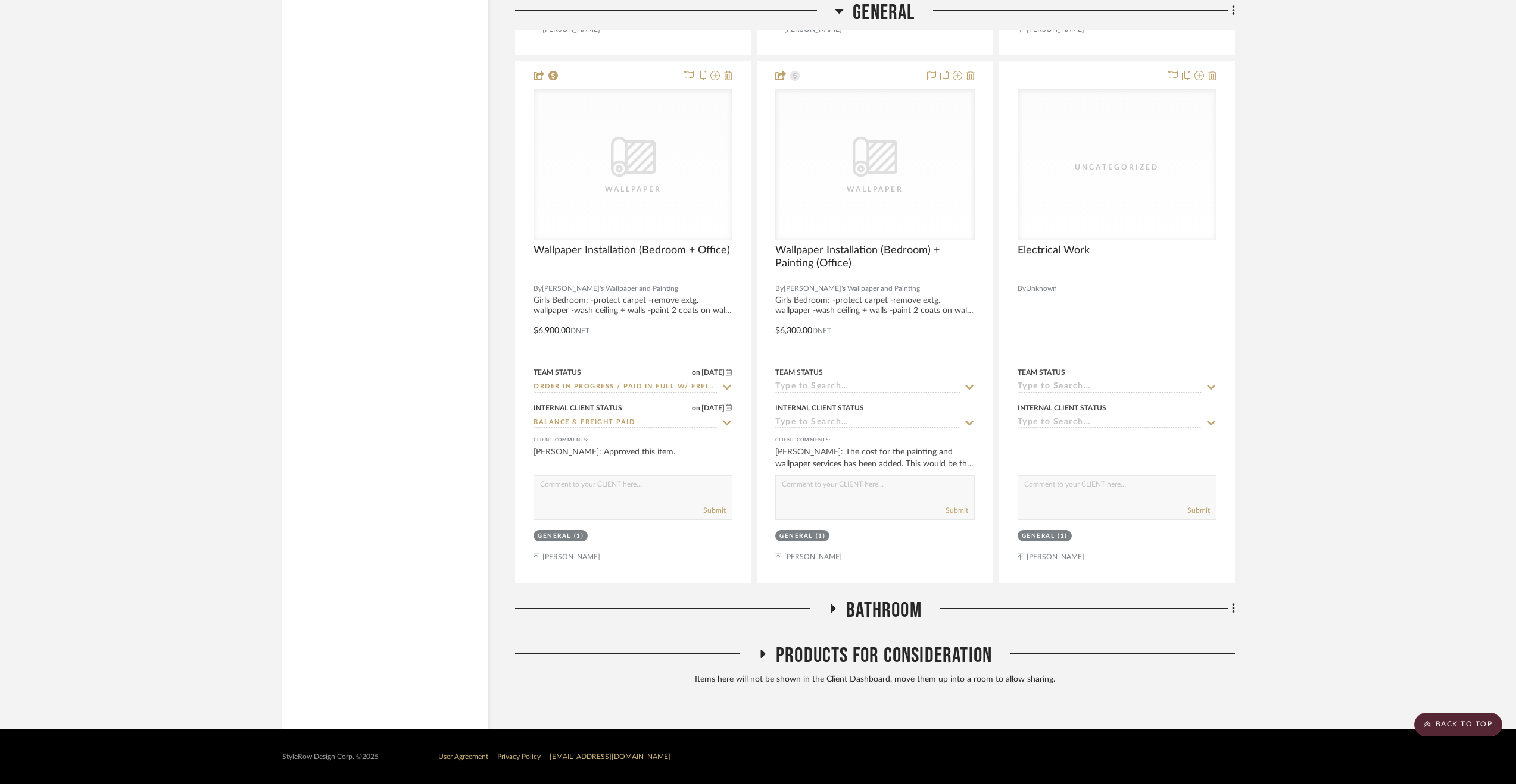
click at [900, 625] on div "Bathroom" at bounding box center [874, 613] width 720 height 30
click at [891, 608] on span "Bathroom" at bounding box center [884, 610] width 76 height 26
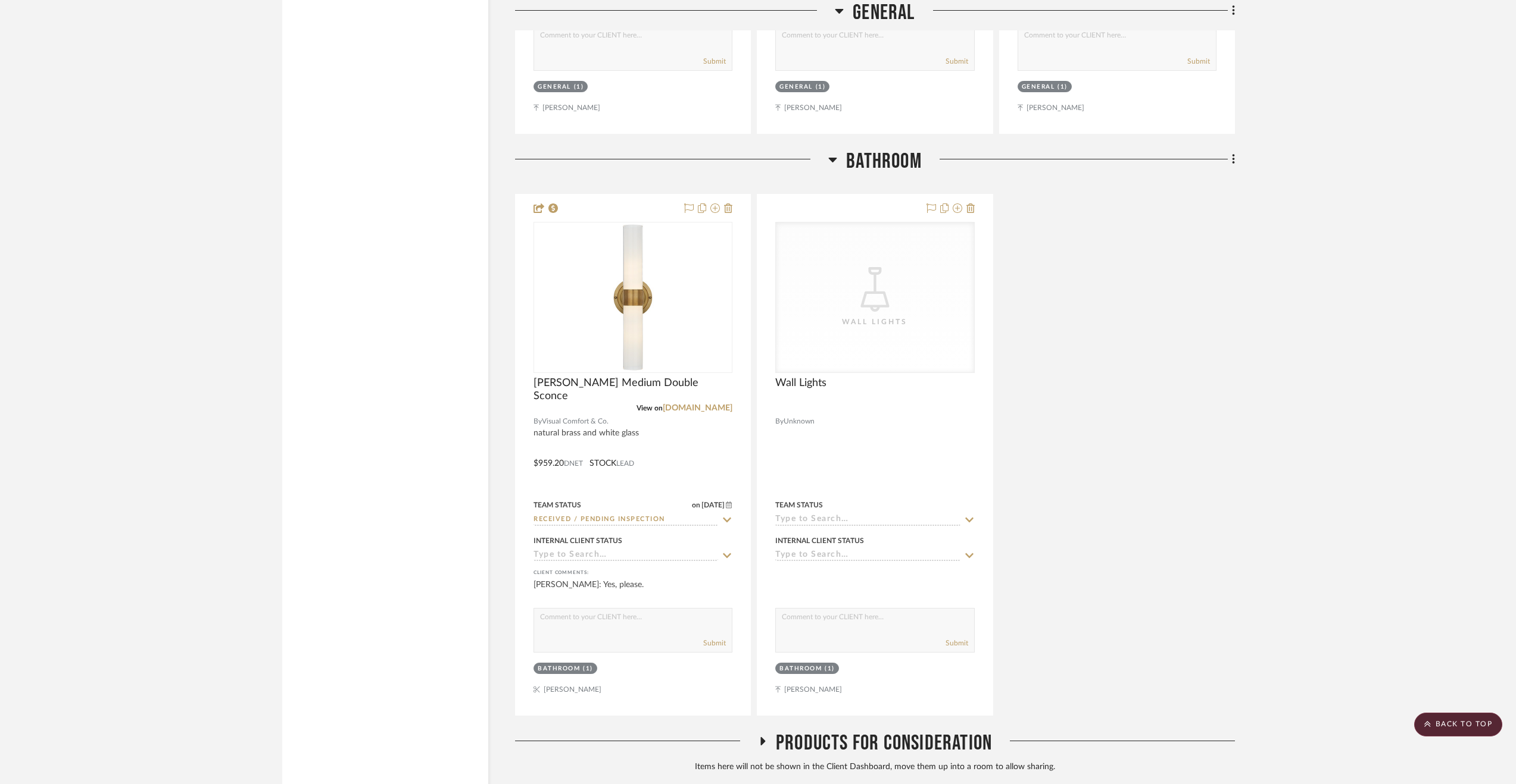
scroll to position [3099, 0]
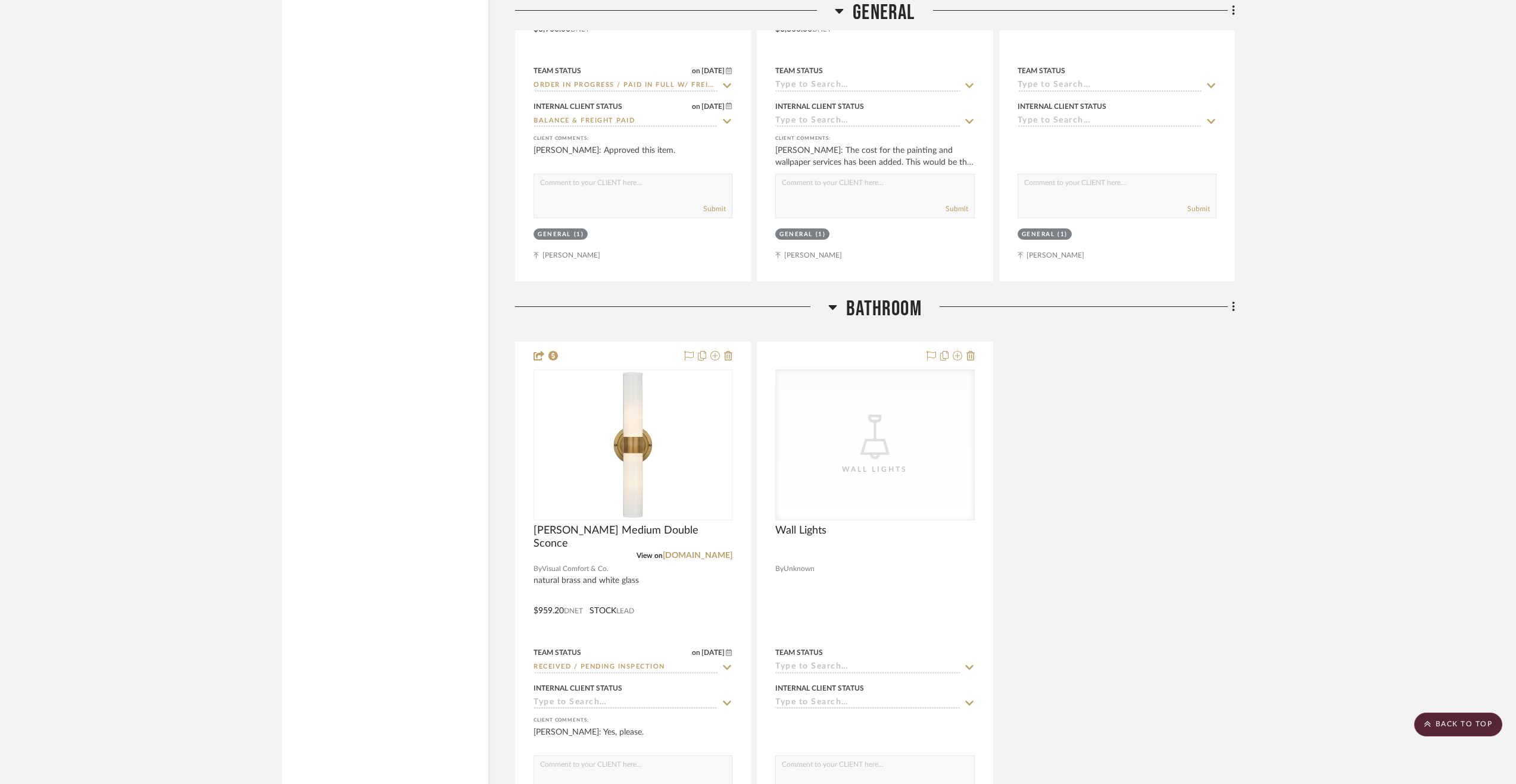
click at [902, 298] on span "Bathroom" at bounding box center [884, 308] width 76 height 26
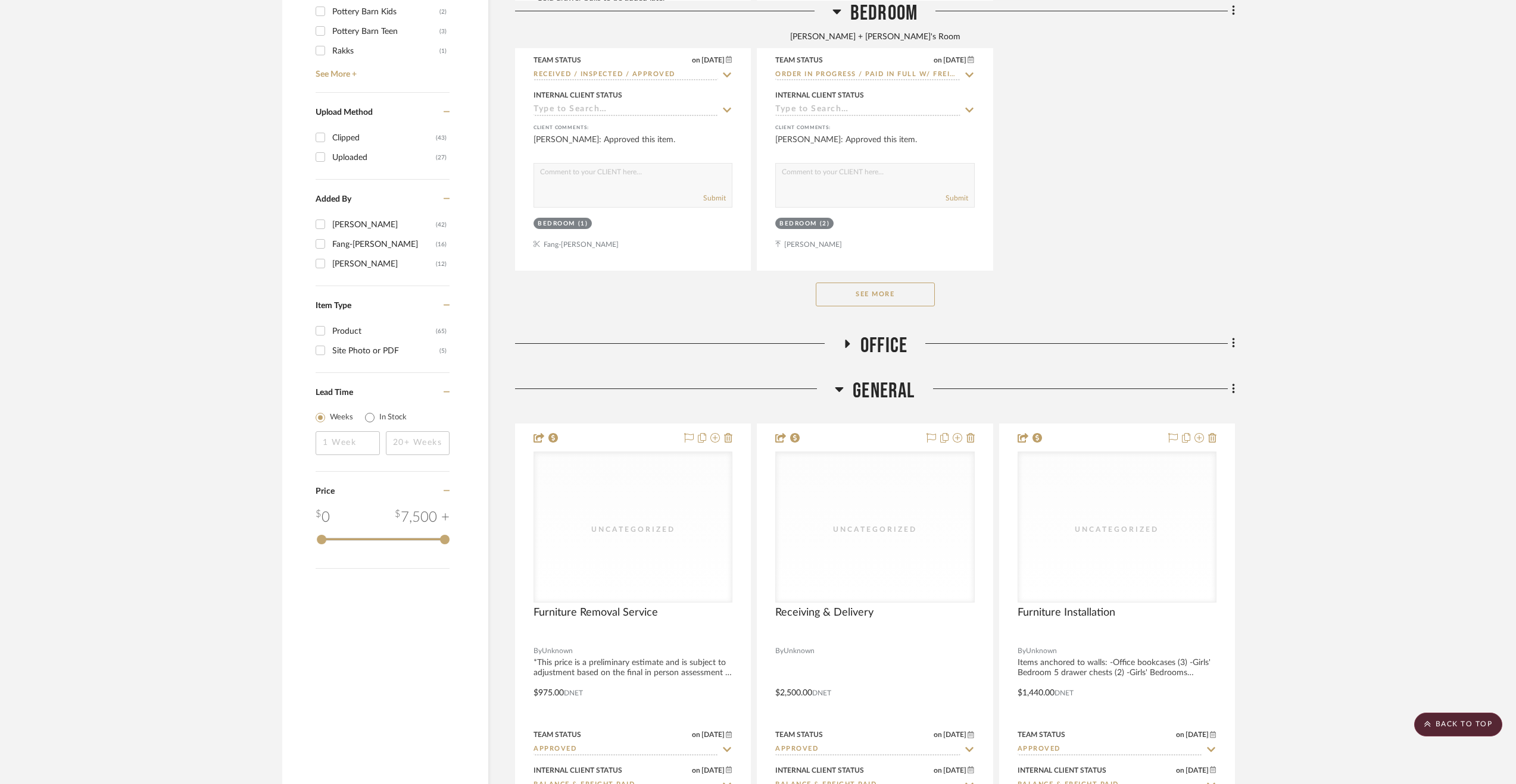
click at [891, 395] on span "General" at bounding box center [883, 391] width 62 height 26
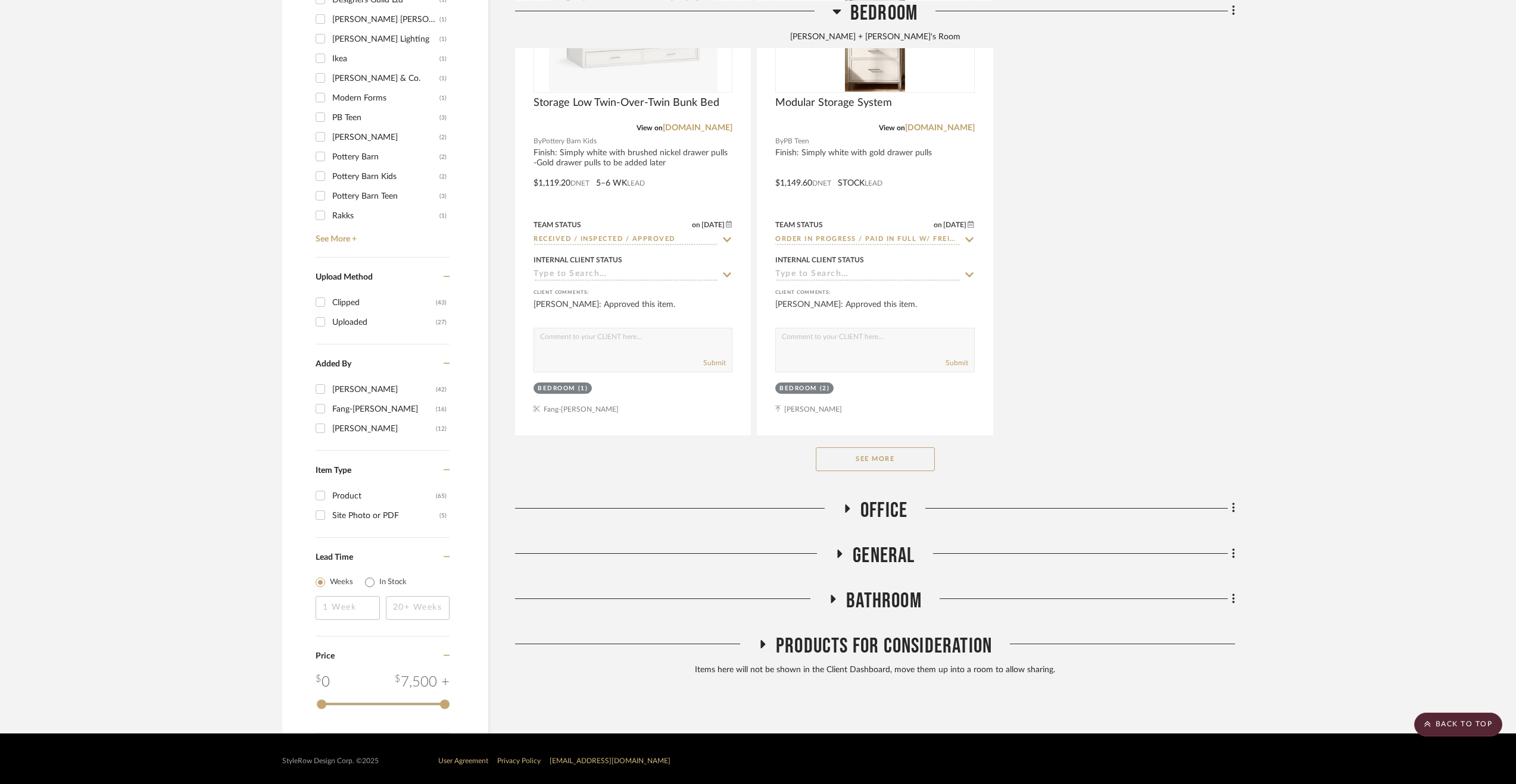
drag, startPoint x: 894, startPoint y: 492, endPoint x: 871, endPoint y: 523, distance: 38.6
click at [871, 523] on span "Office" at bounding box center [883, 510] width 47 height 26
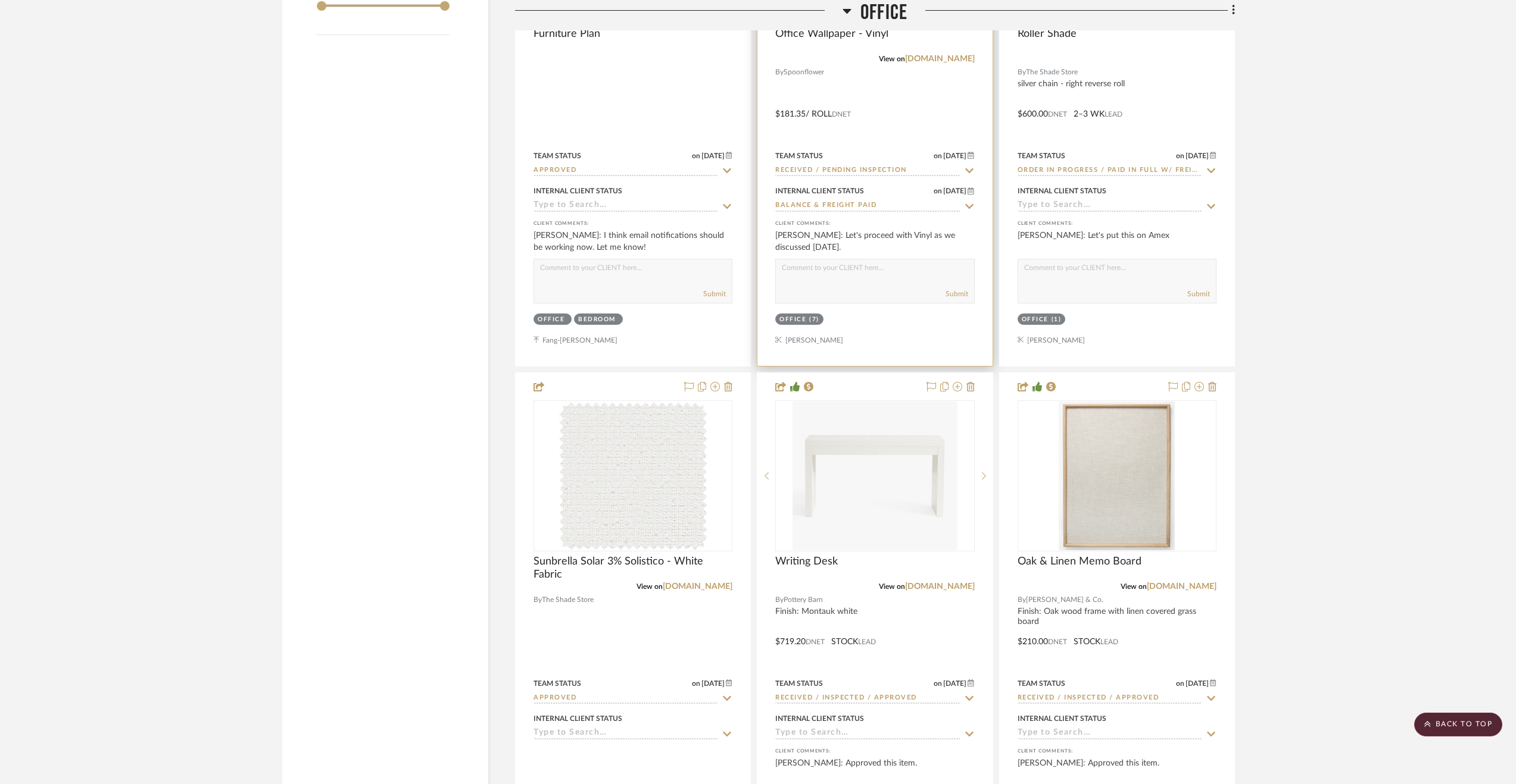
scroll to position [2205, 0]
